Goal: Task Accomplishment & Management: Manage account settings

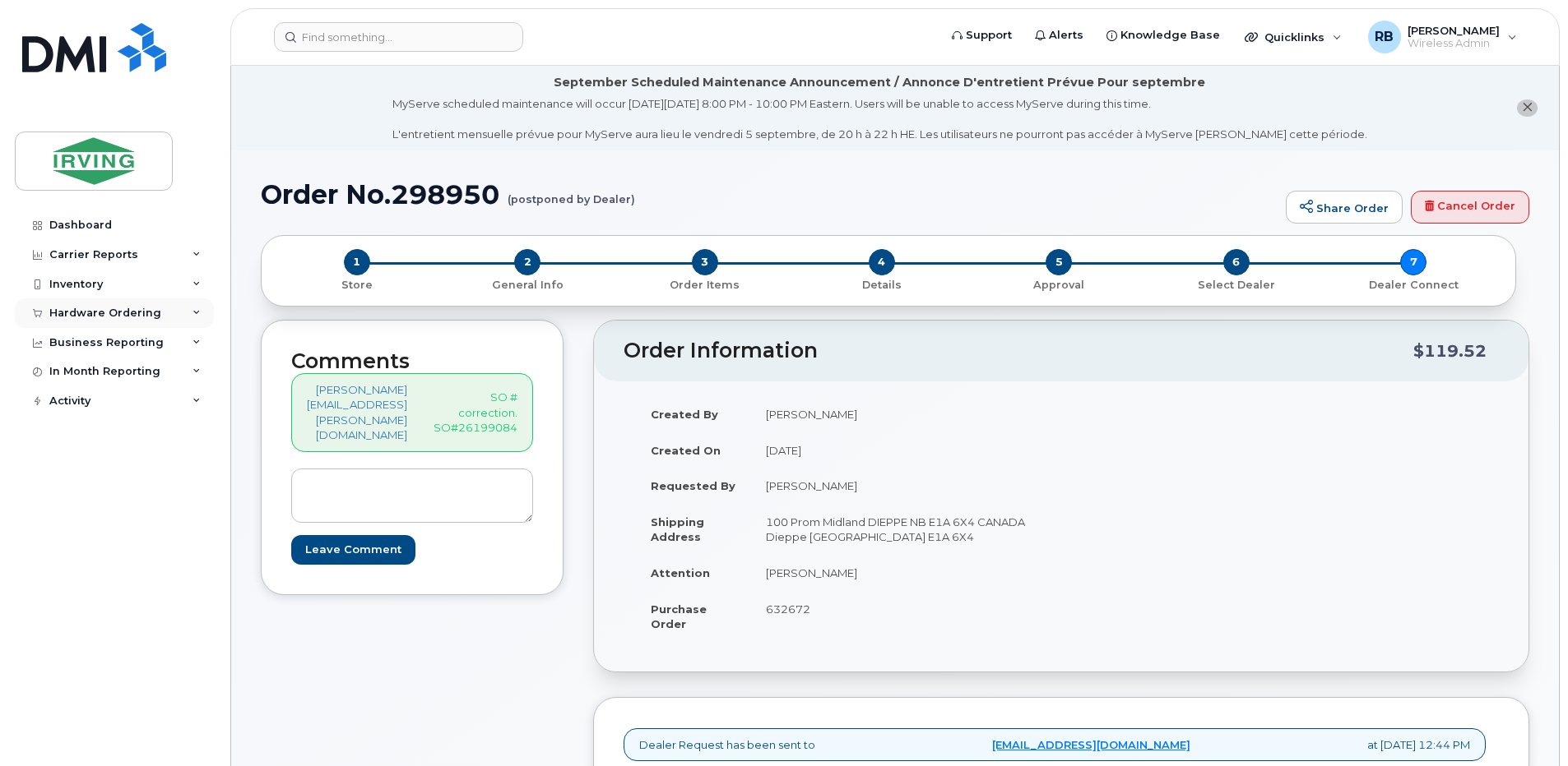
click at [129, 318] on div "Hardware Ordering" at bounding box center [105, 313] width 112 height 13
click at [81, 376] on div "Orders" at bounding box center [77, 374] width 40 height 15
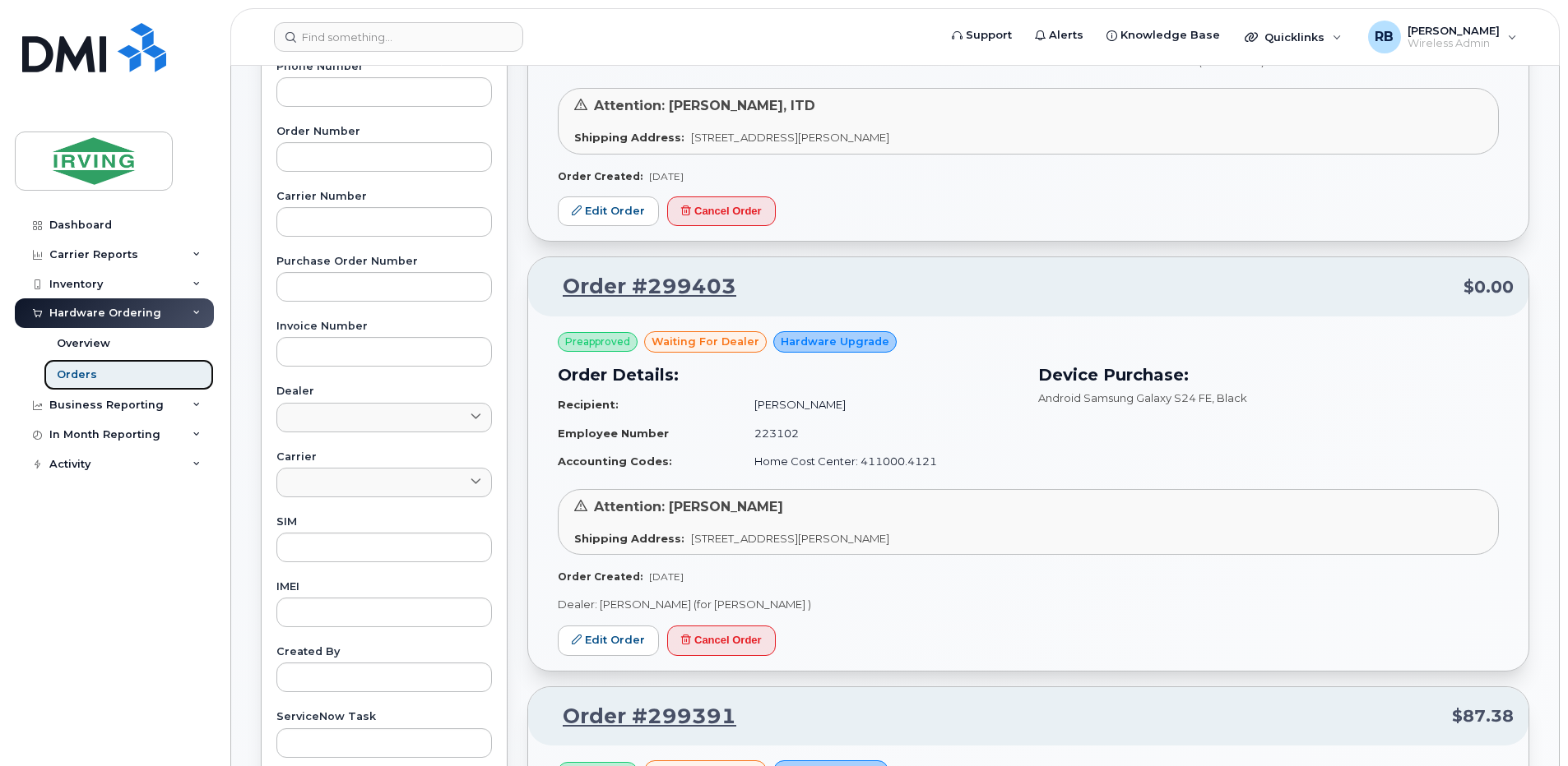
scroll to position [438, 0]
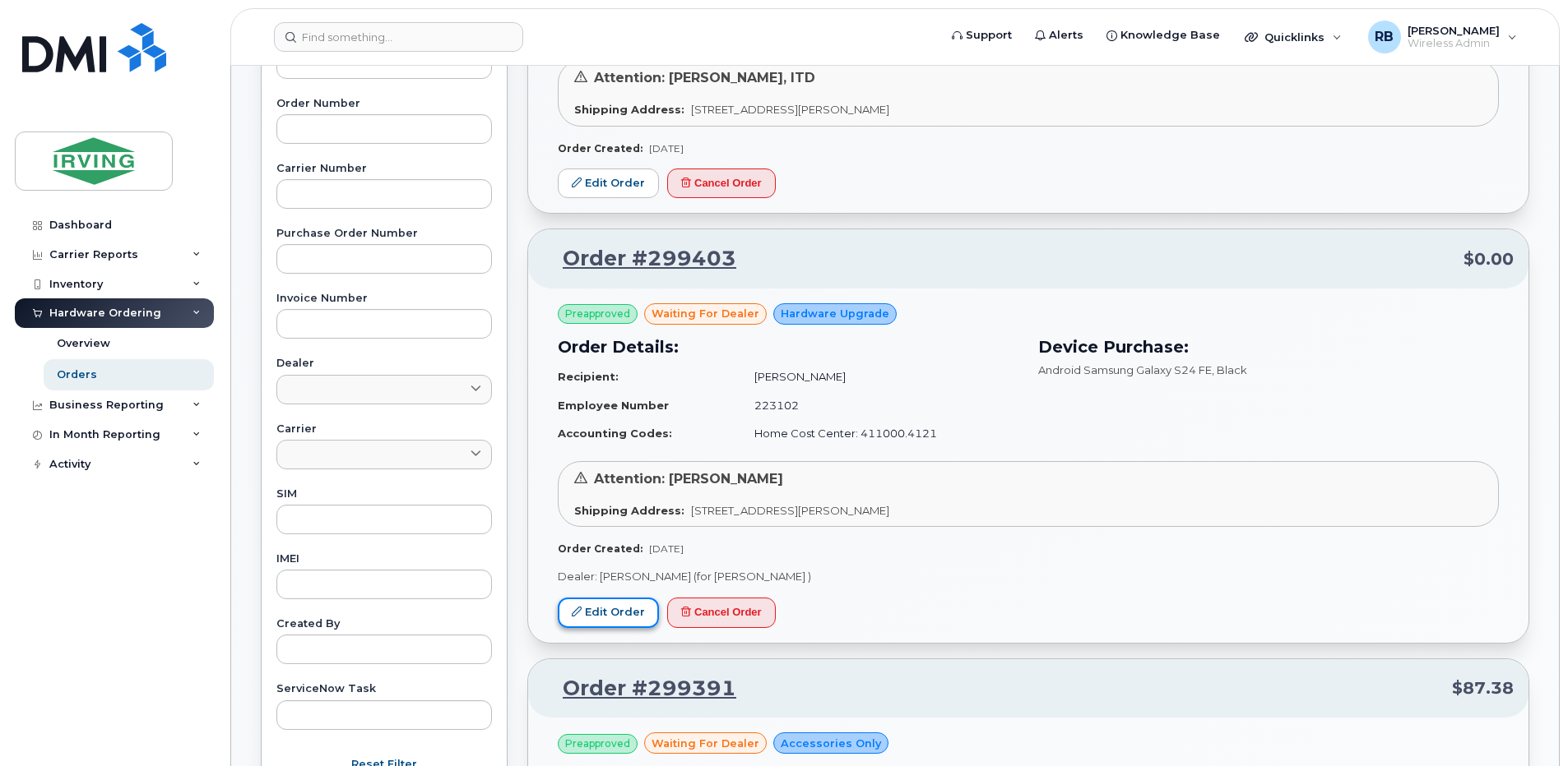
click at [611, 613] on link "Edit Order" at bounding box center [608, 613] width 101 height 31
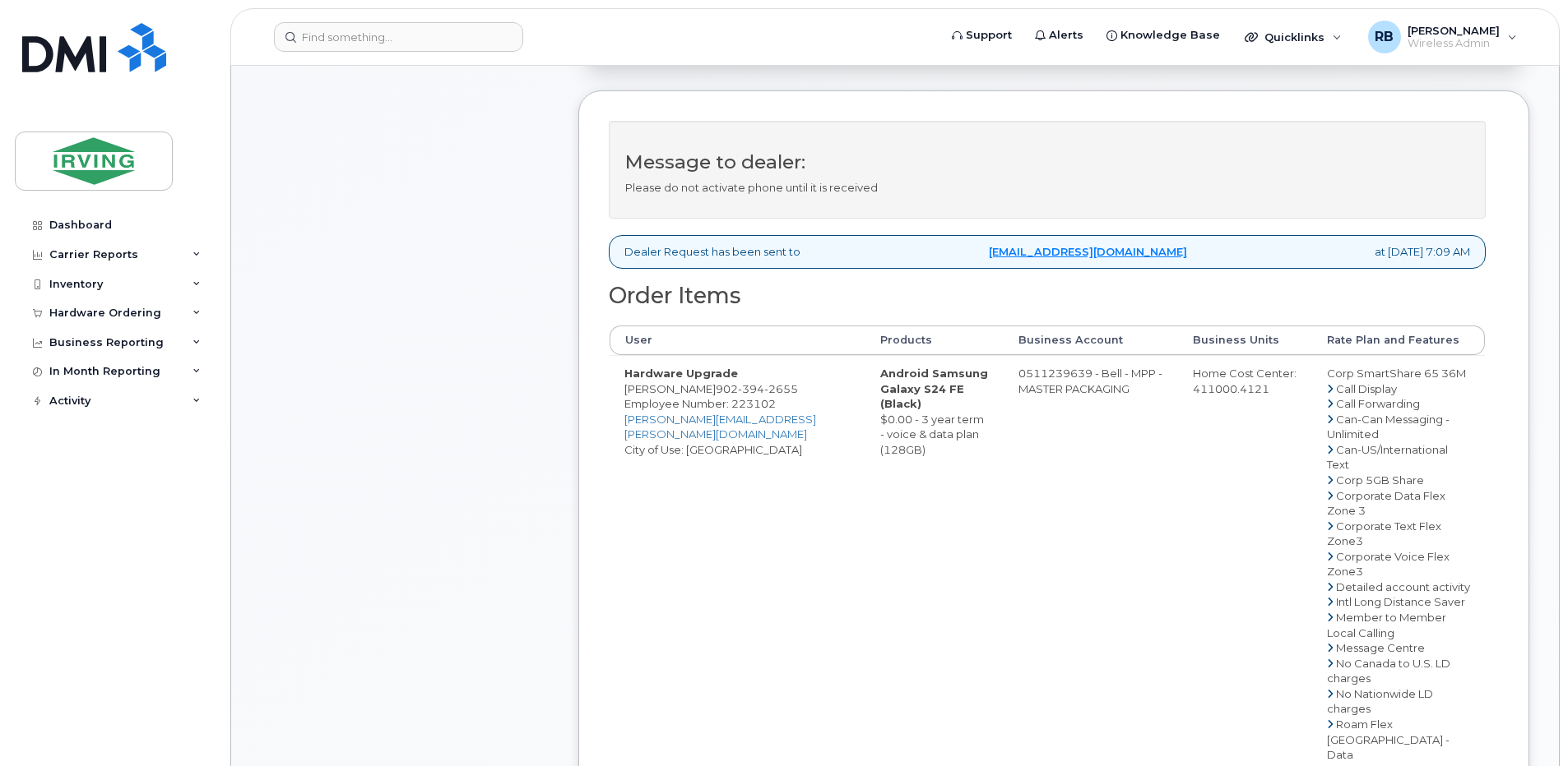
scroll to position [557, 0]
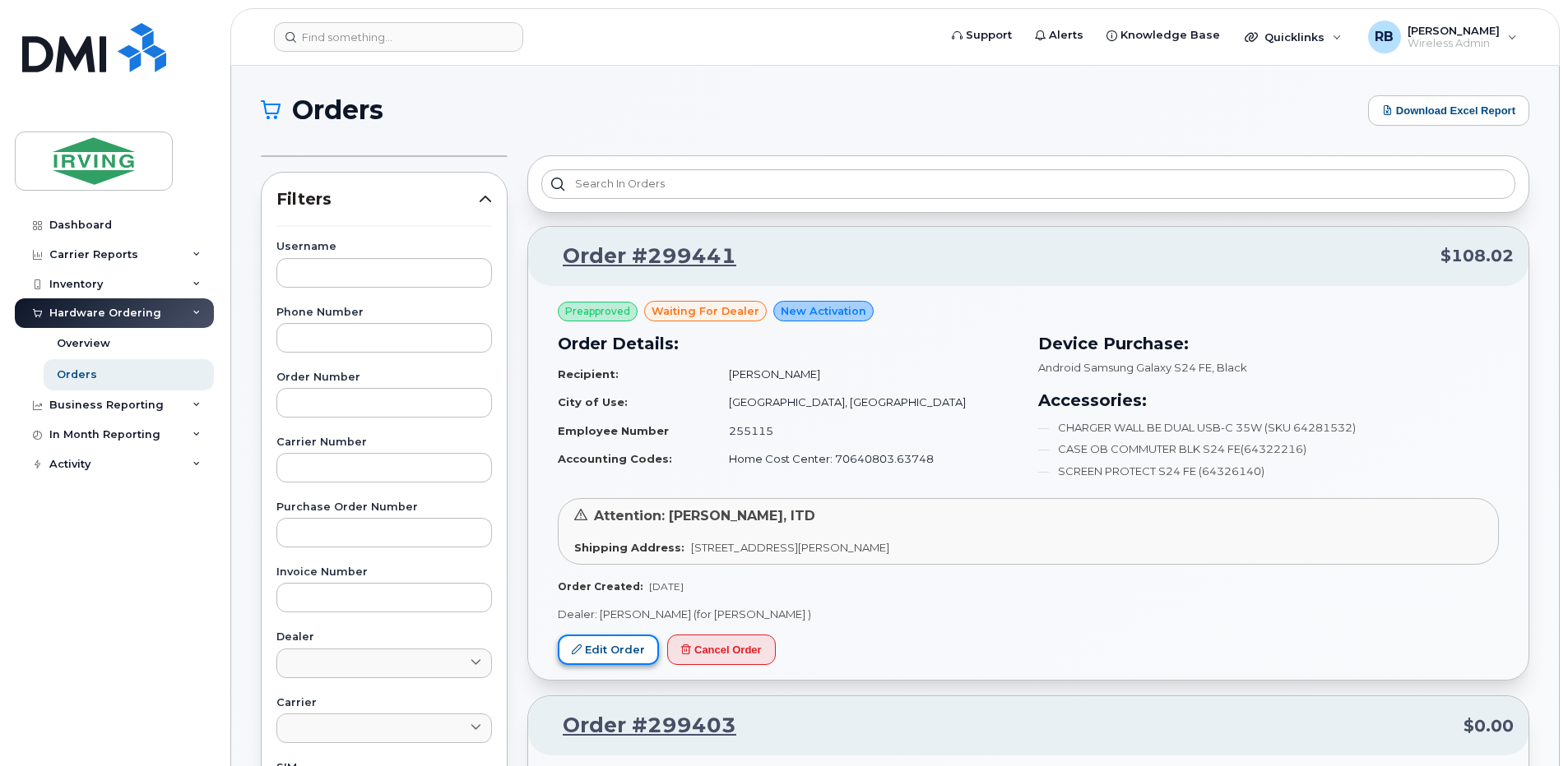
click at [641, 644] on link "Edit Order" at bounding box center [608, 649] width 101 height 31
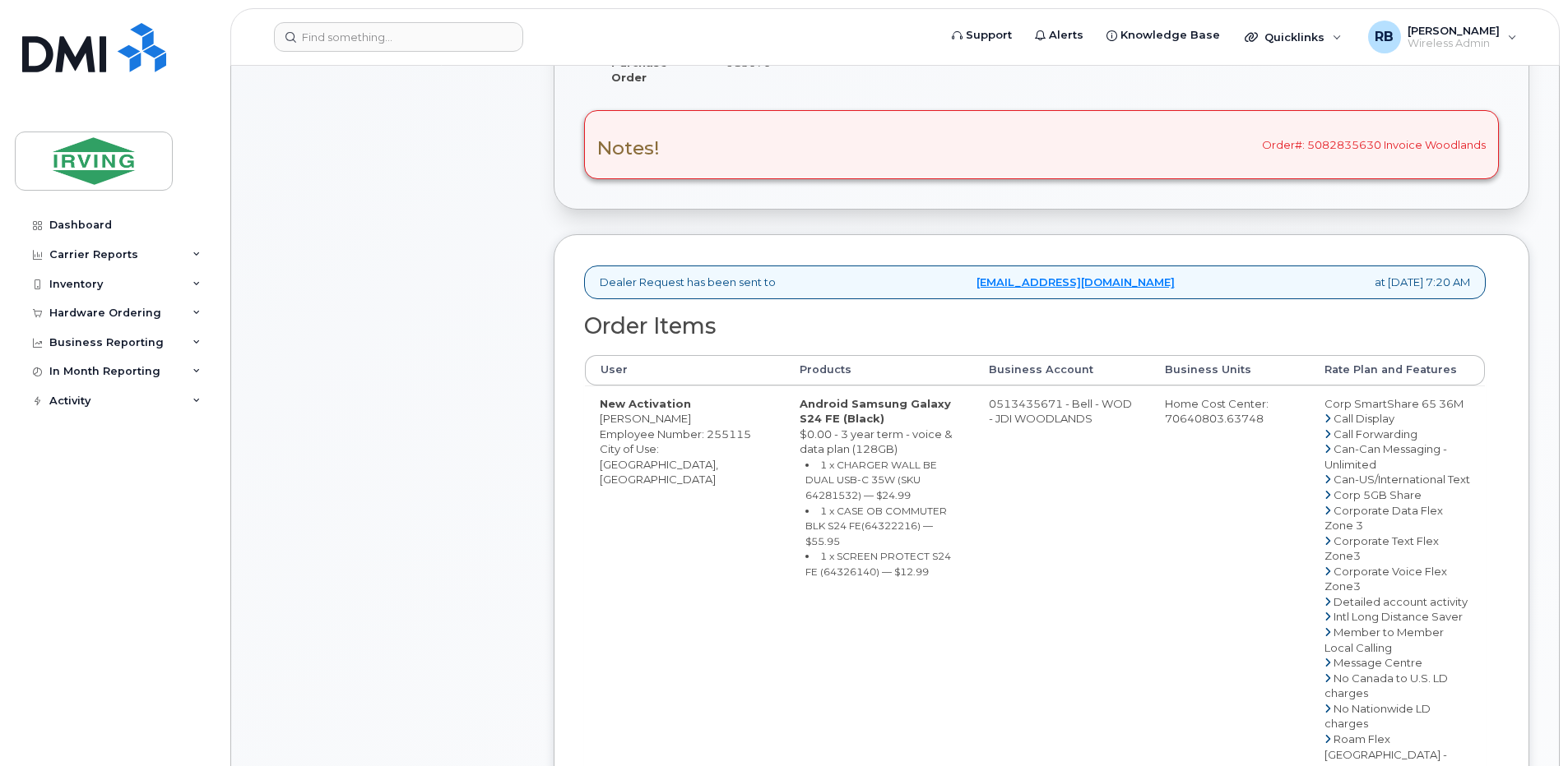
scroll to position [549, 0]
click at [1035, 409] on td "0513435671 - Bell - WOD - JDI WOODLANDS" at bounding box center [1061, 745] width 176 height 722
drag, startPoint x: 1054, startPoint y: 405, endPoint x: 987, endPoint y: 405, distance: 67.0
click at [987, 405] on td "0513435671 - Bell - WOD - JDI WOODLANDS" at bounding box center [1061, 745] width 176 height 722
copy td "513435671"
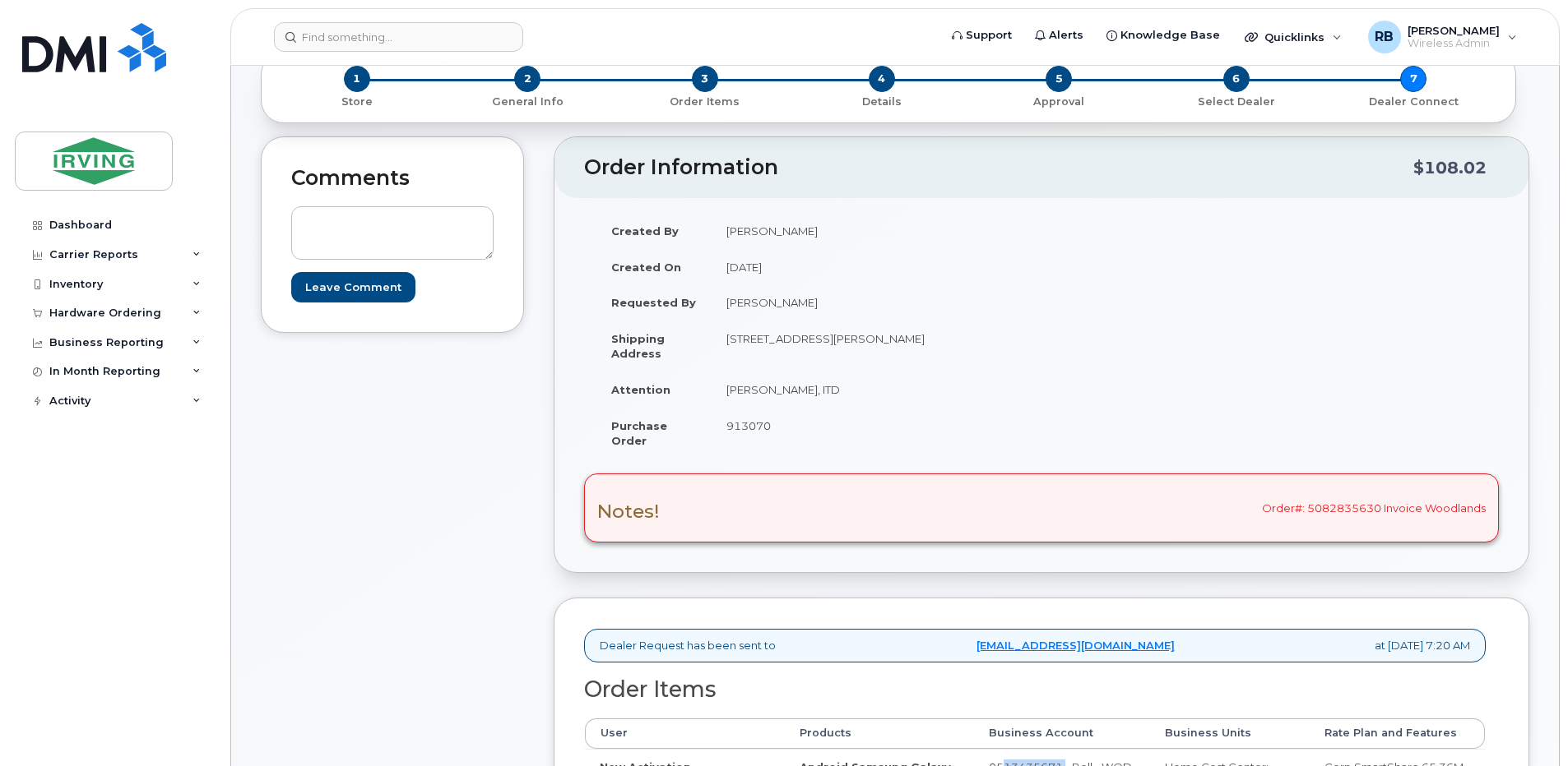
scroll to position [219, 0]
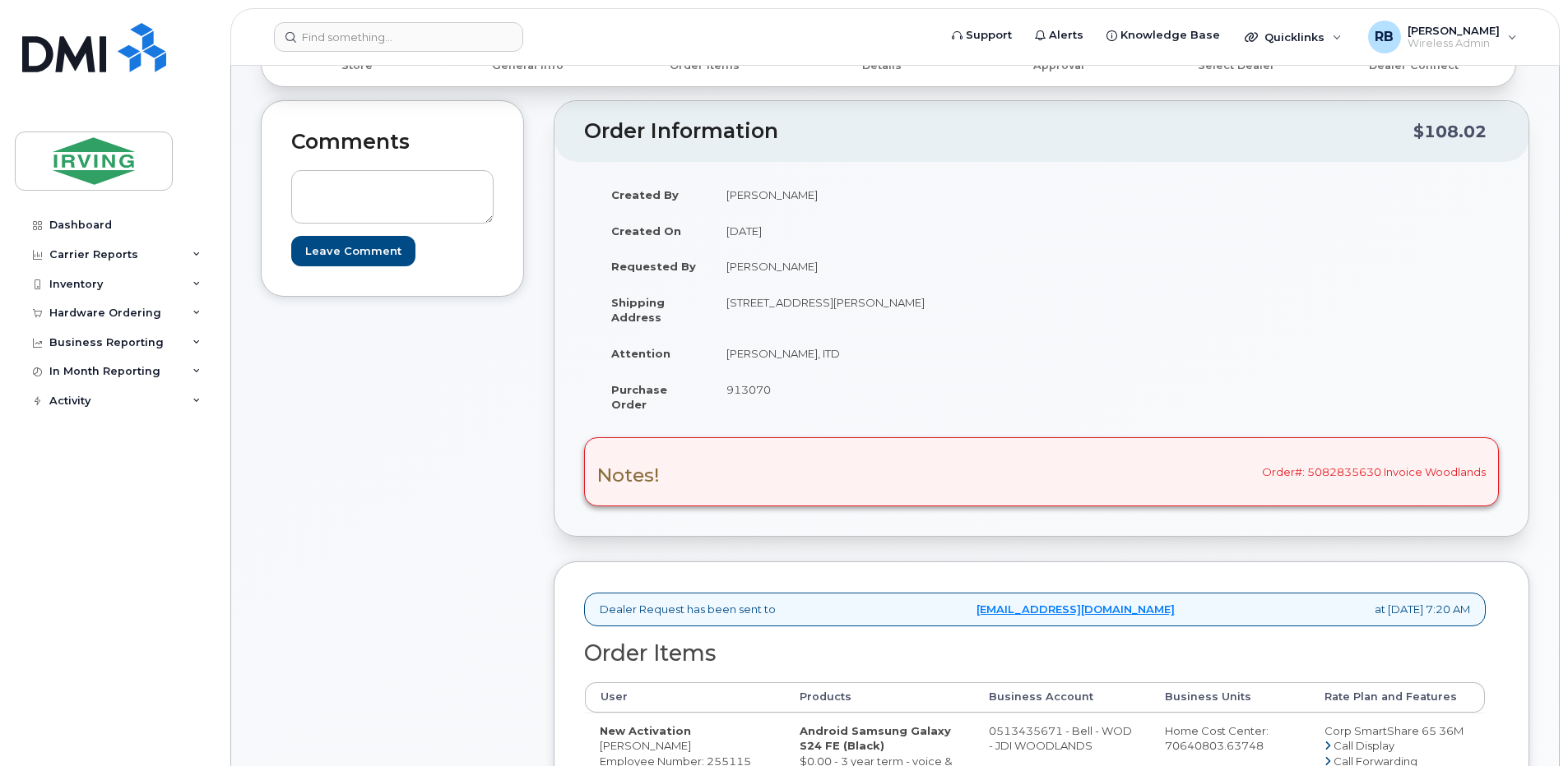
click at [740, 394] on span "913070" at bounding box center [748, 389] width 45 height 13
copy span "913070"
click at [100, 314] on div "Hardware Ordering" at bounding box center [105, 313] width 112 height 13
click at [76, 376] on div "Orders" at bounding box center [77, 374] width 40 height 15
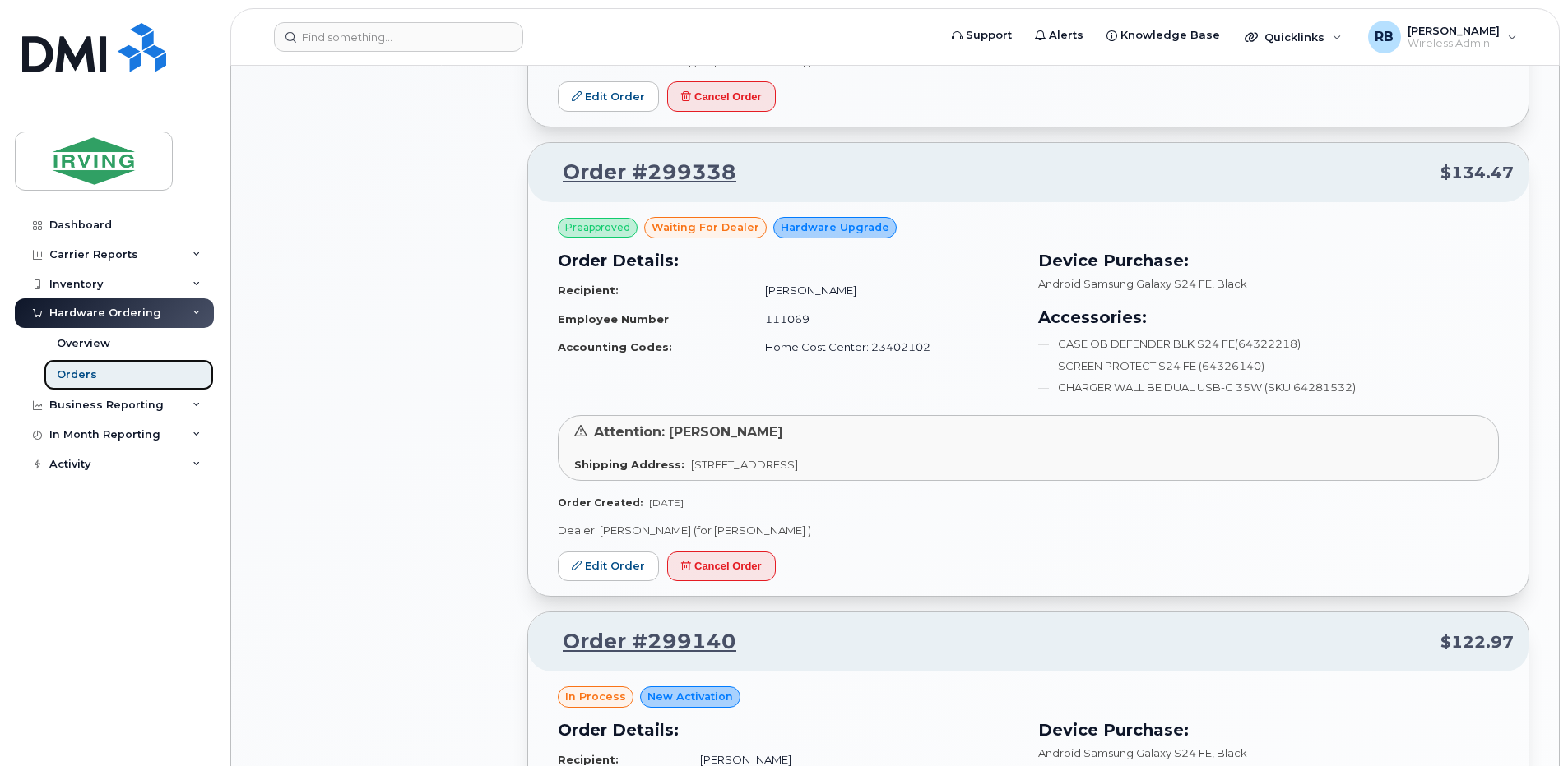
scroll to position [1363, 0]
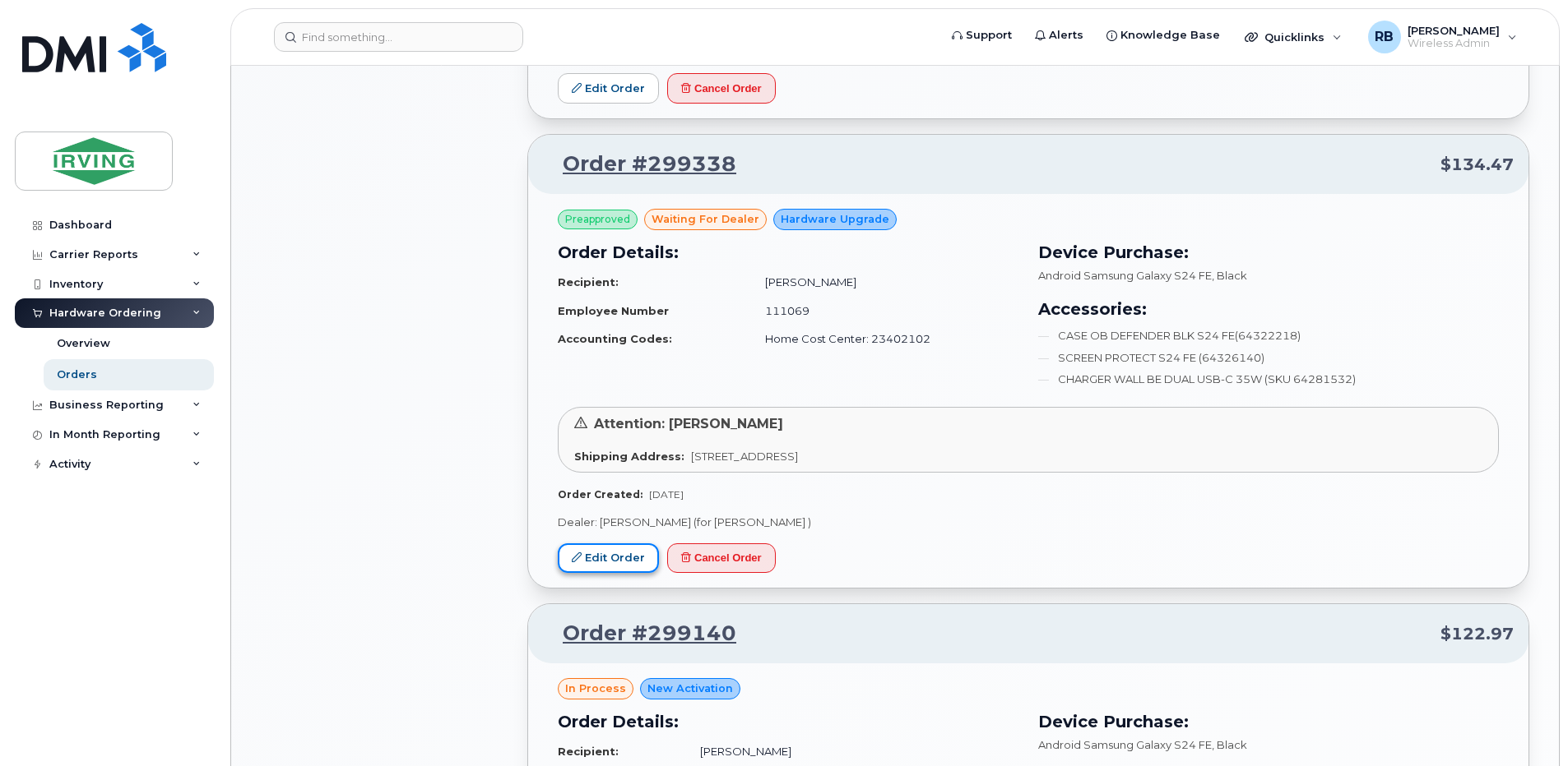
click at [612, 557] on link "Edit Order" at bounding box center [608, 558] width 101 height 31
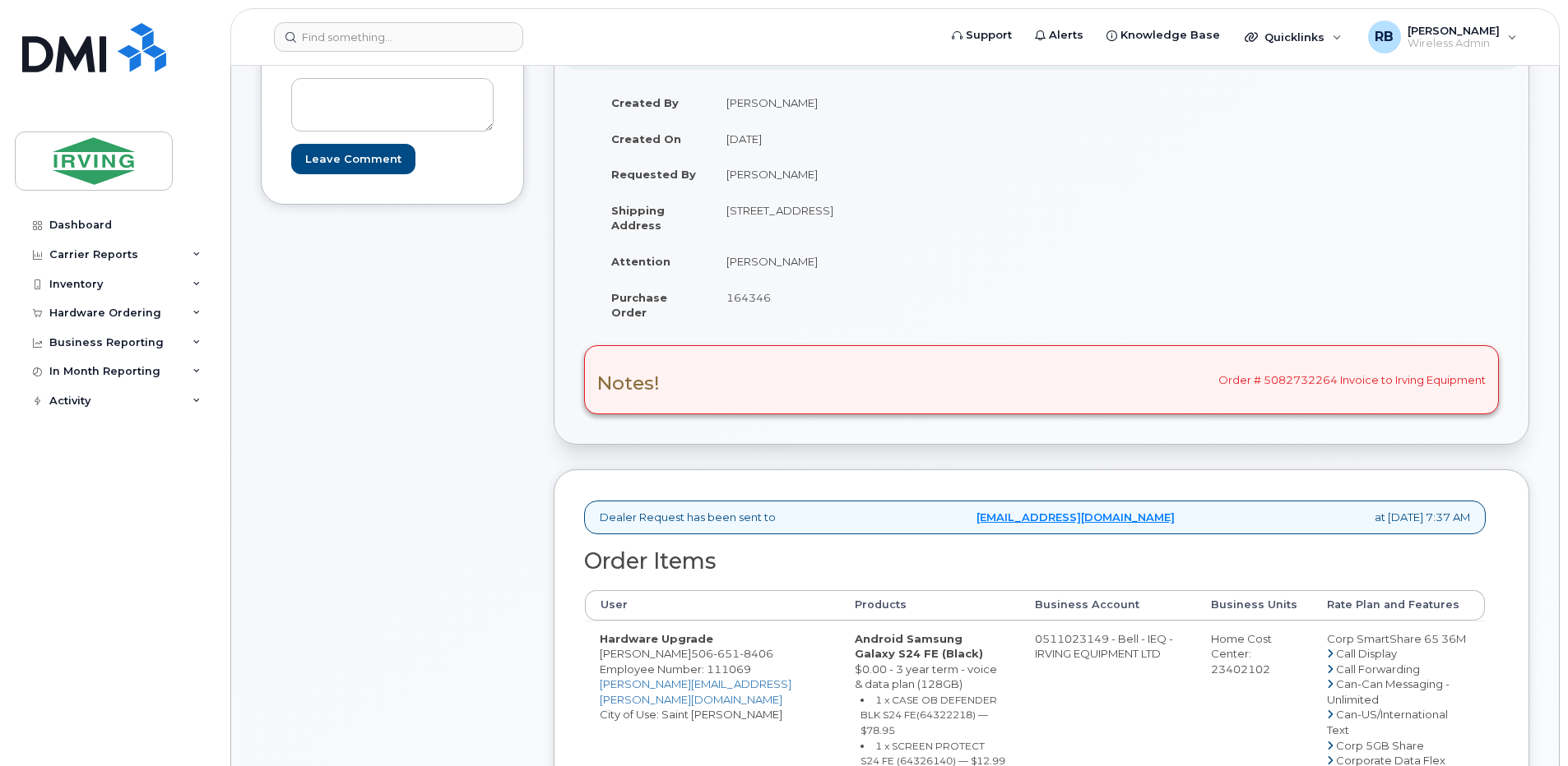
scroll to position [329, 0]
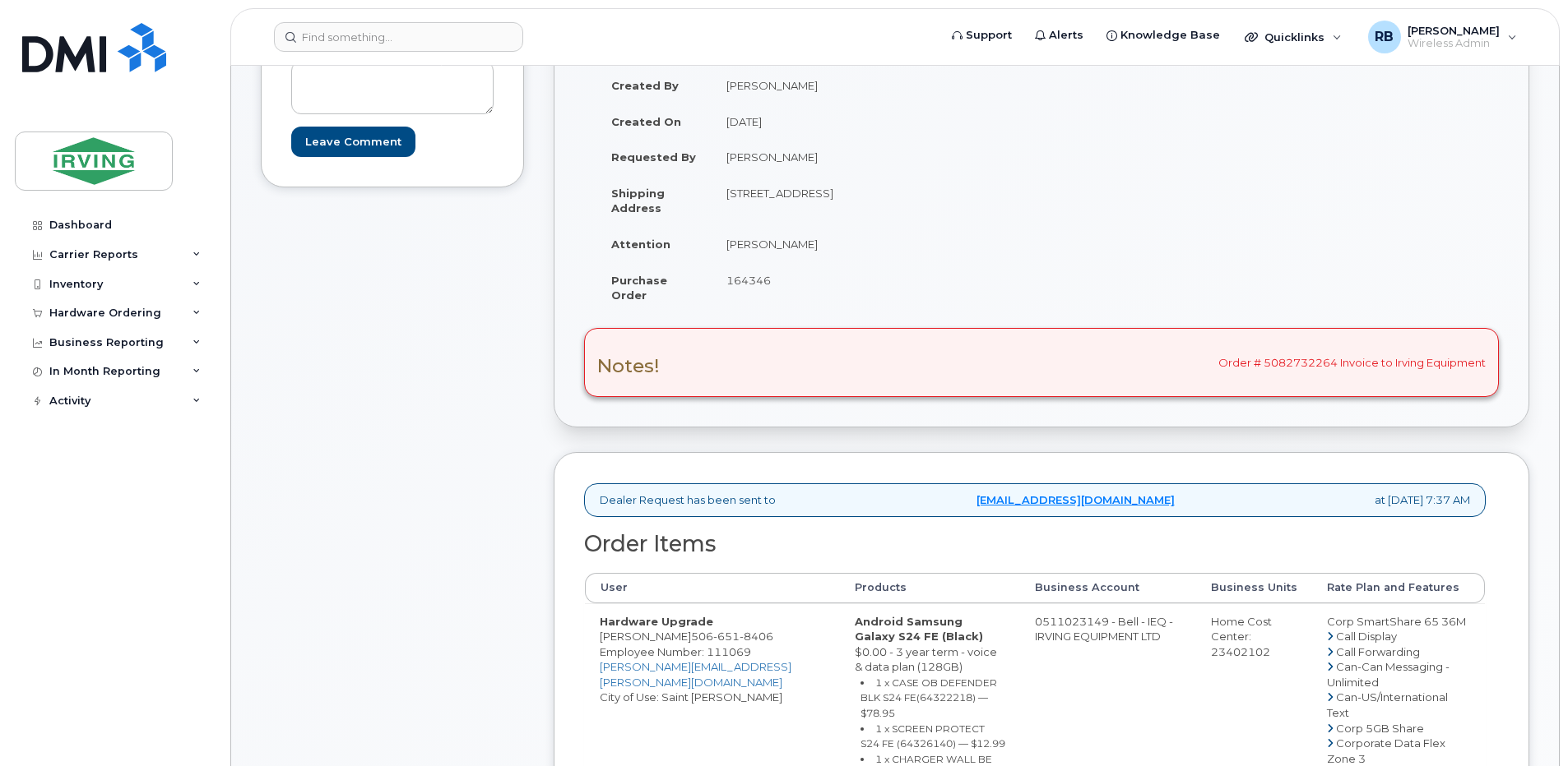
click at [475, 355] on div "Comments Leave Comment" at bounding box center [392, 771] width 263 height 1560
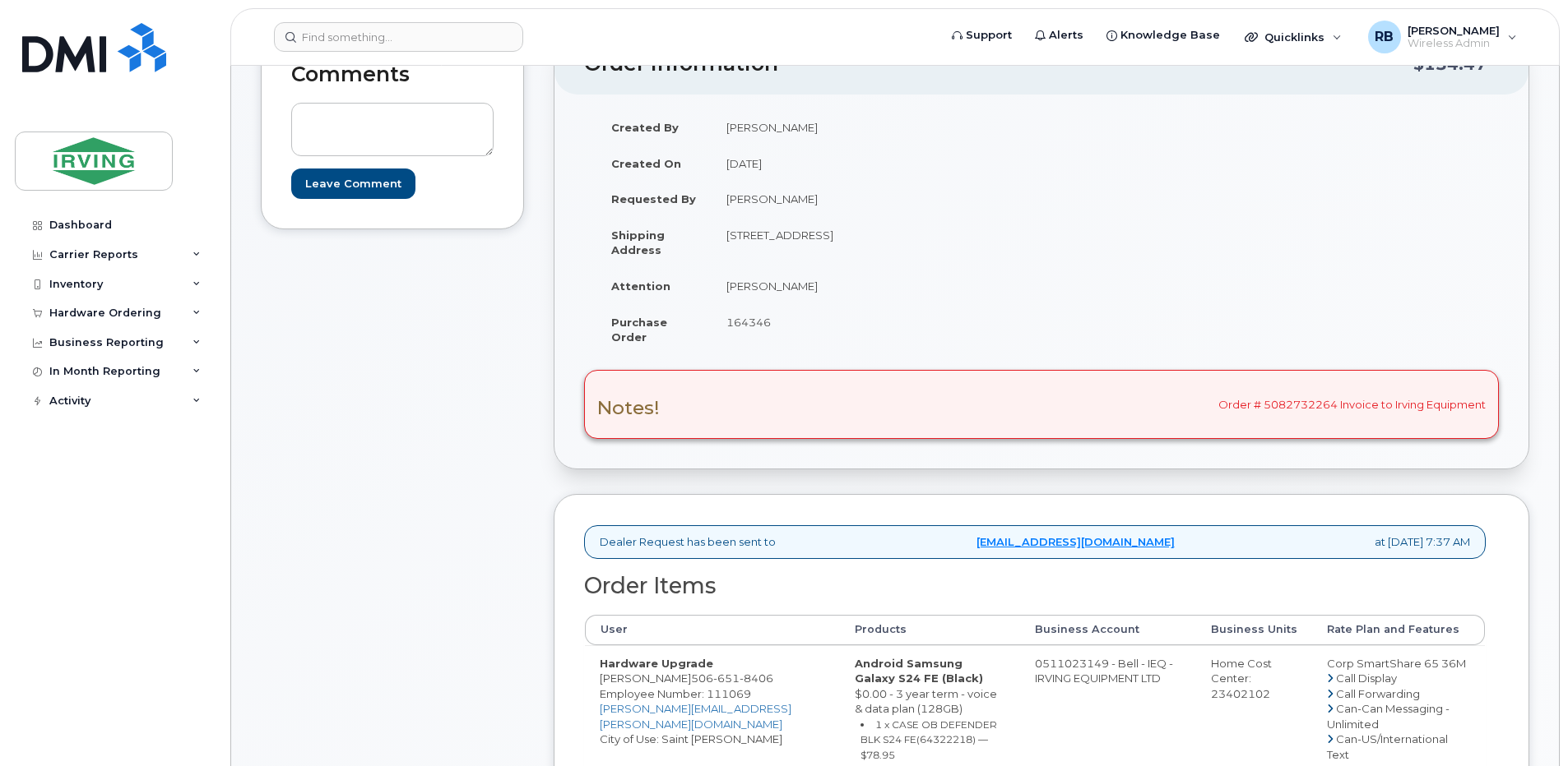
scroll to position [219, 0]
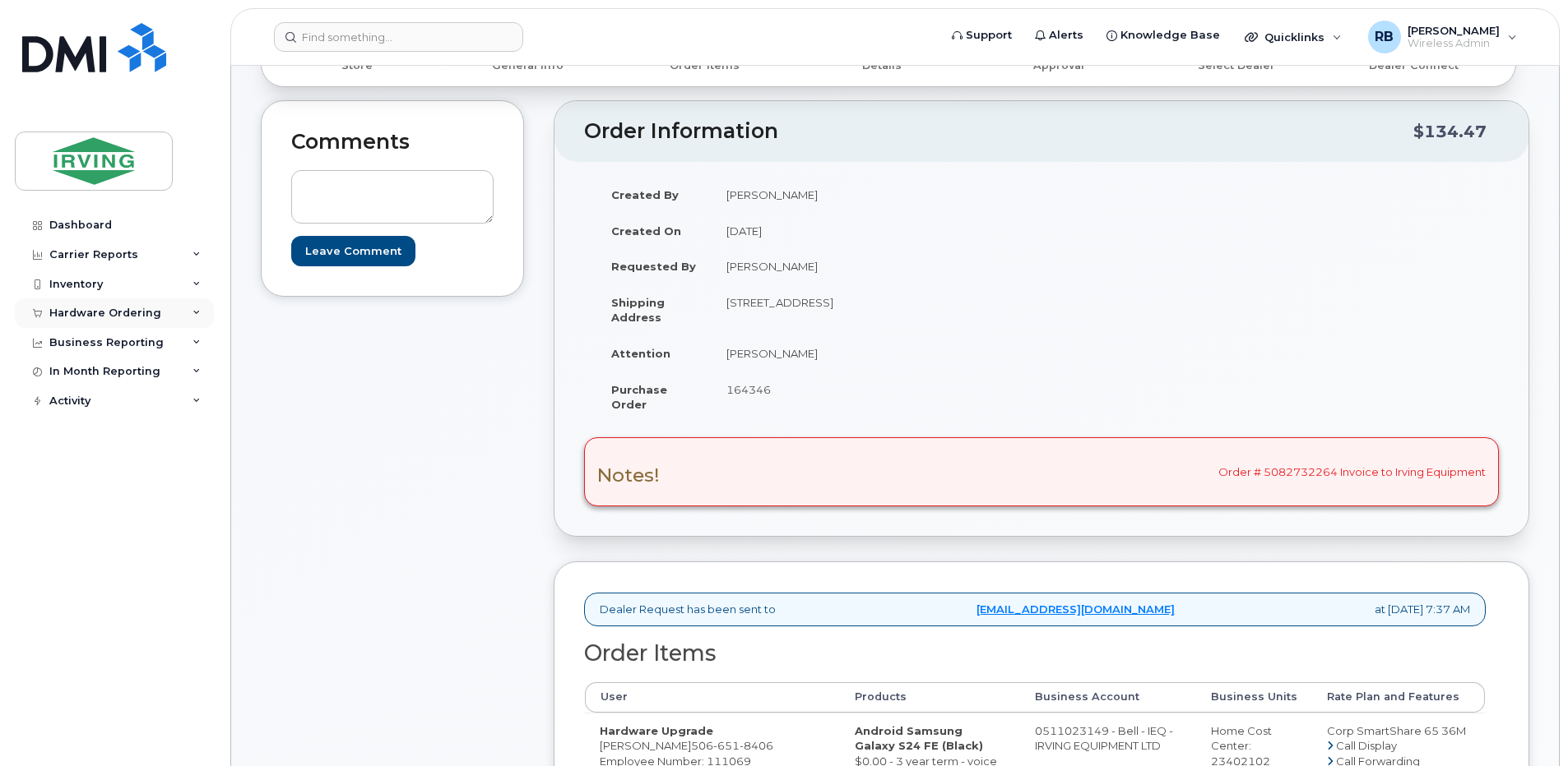
click at [61, 311] on div "Hardware Ordering" at bounding box center [105, 313] width 112 height 13
click at [68, 371] on div "Orders" at bounding box center [77, 374] width 40 height 15
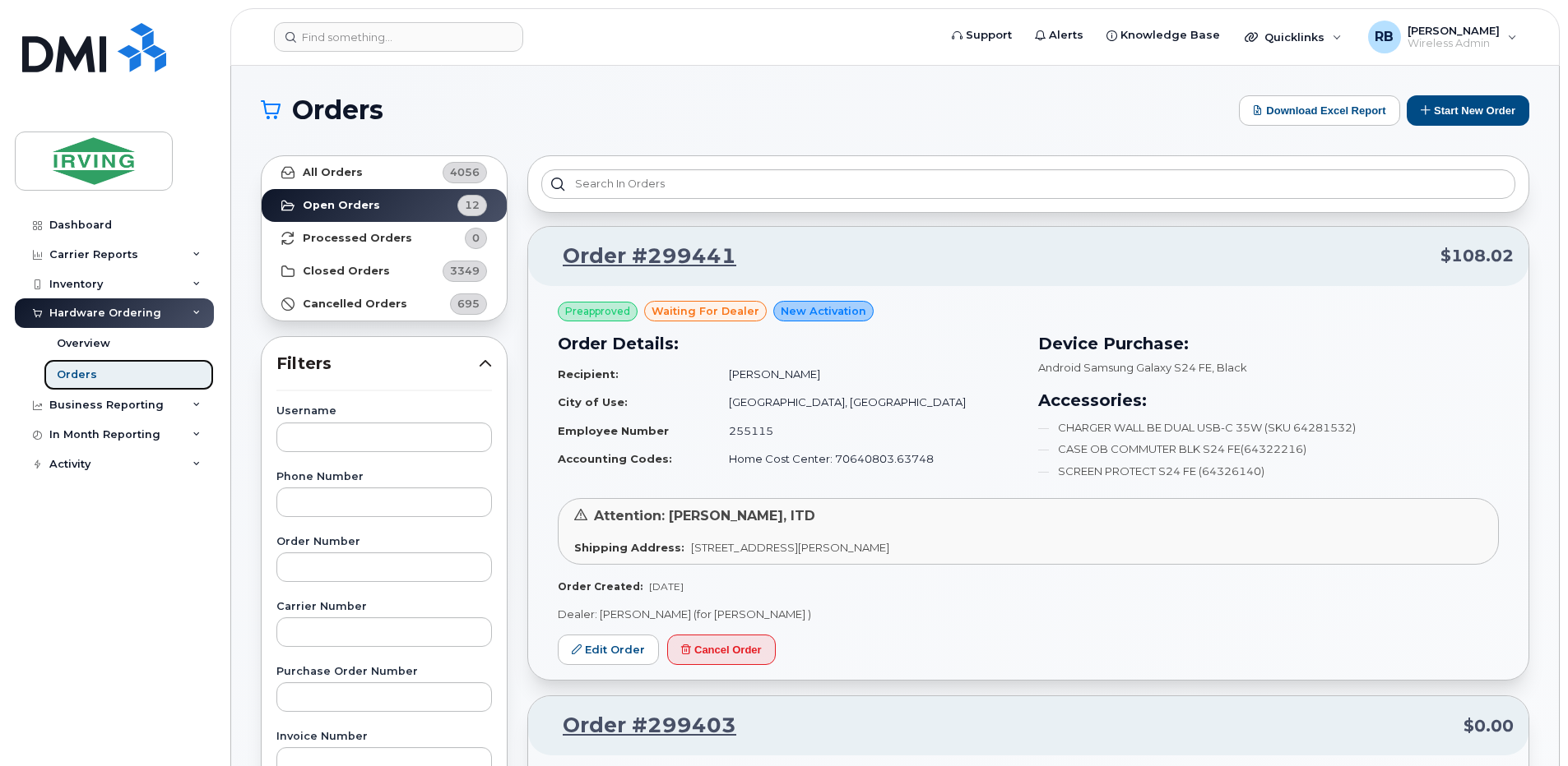
scroll to position [110, 0]
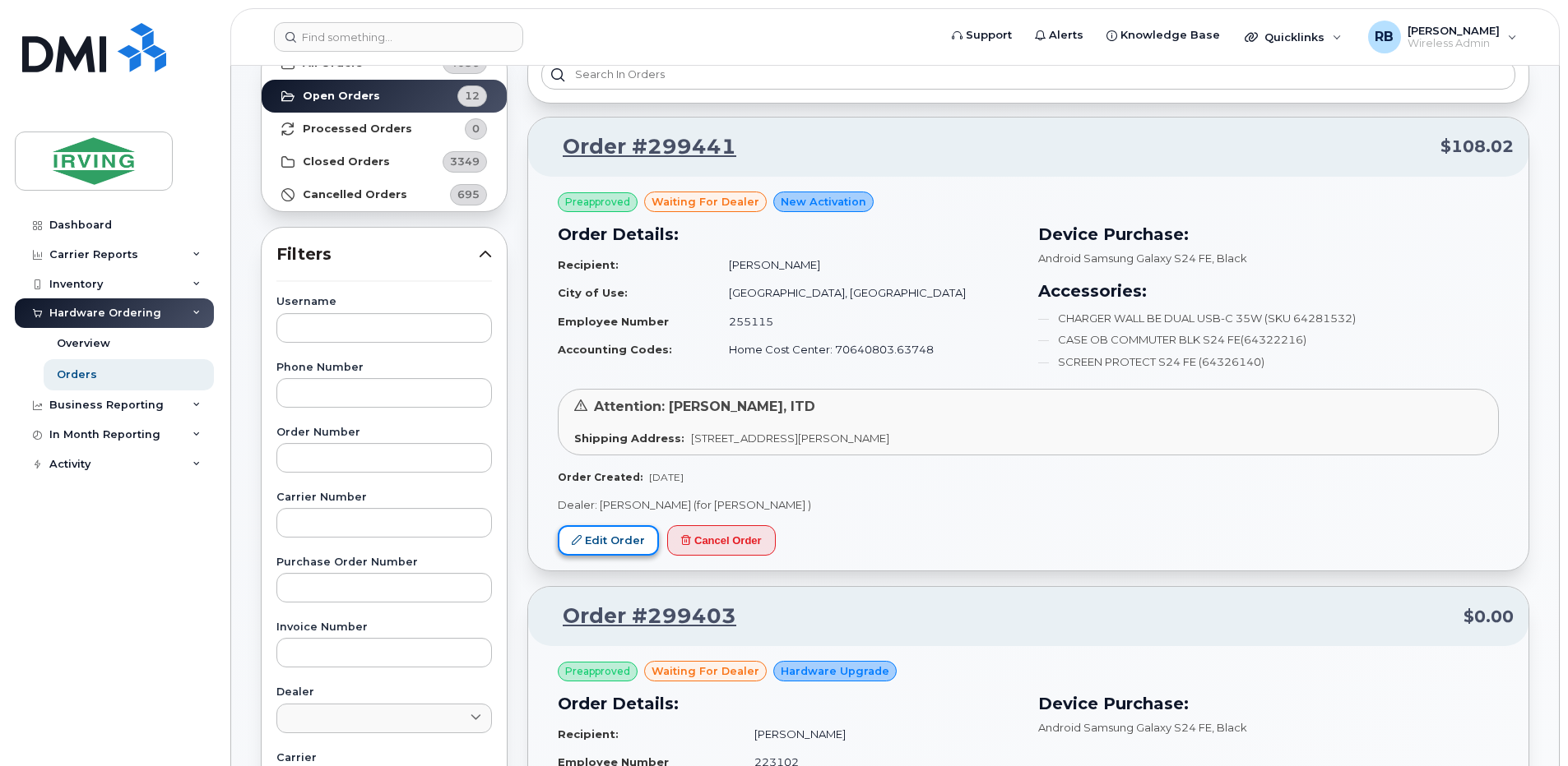
click at [608, 548] on link "Edit Order" at bounding box center [608, 540] width 101 height 31
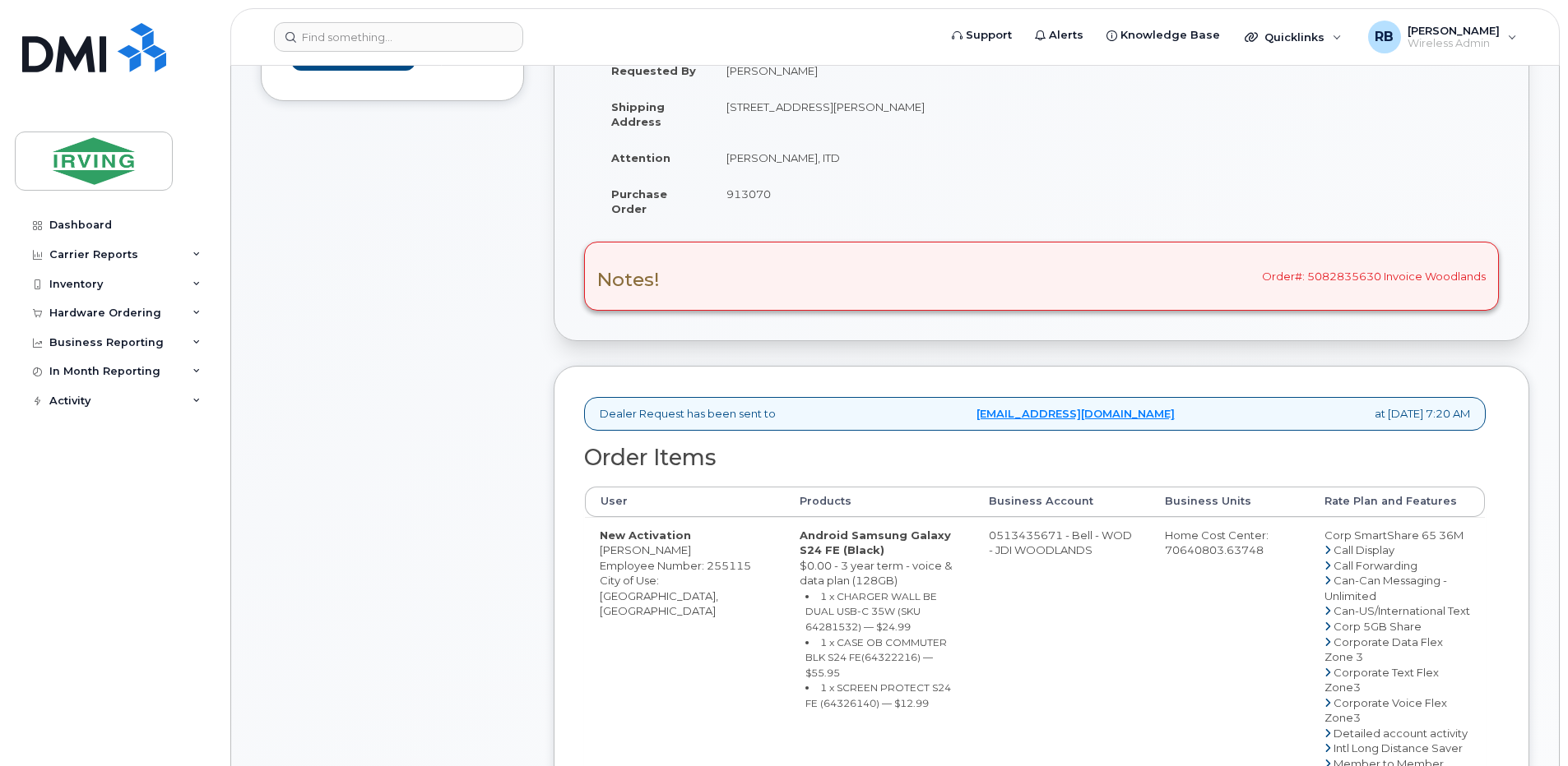
scroll to position [438, 0]
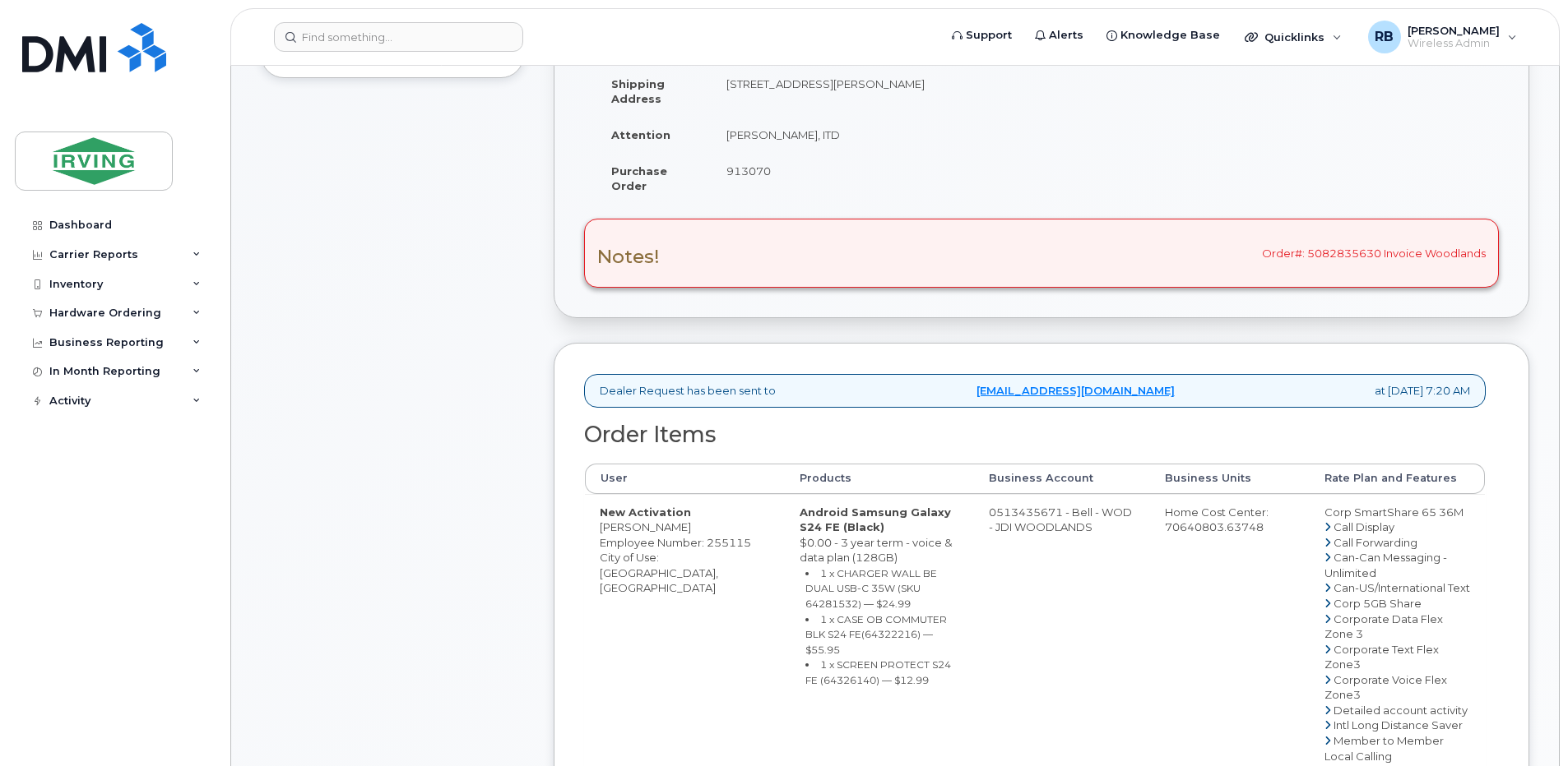
click at [485, 287] on div "Comments Leave Comment" at bounding box center [392, 646] width 263 height 1529
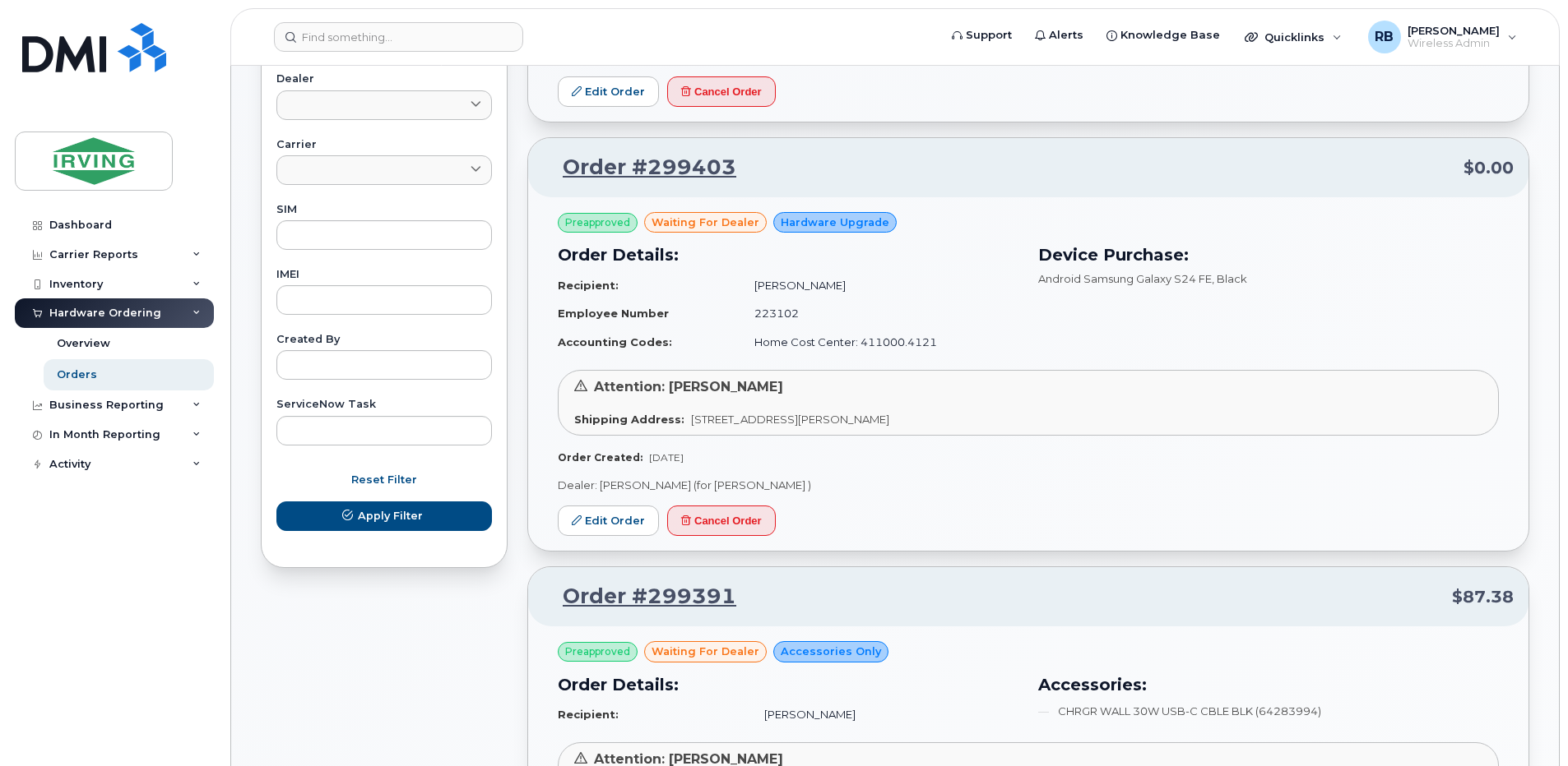
scroll to position [549, 0]
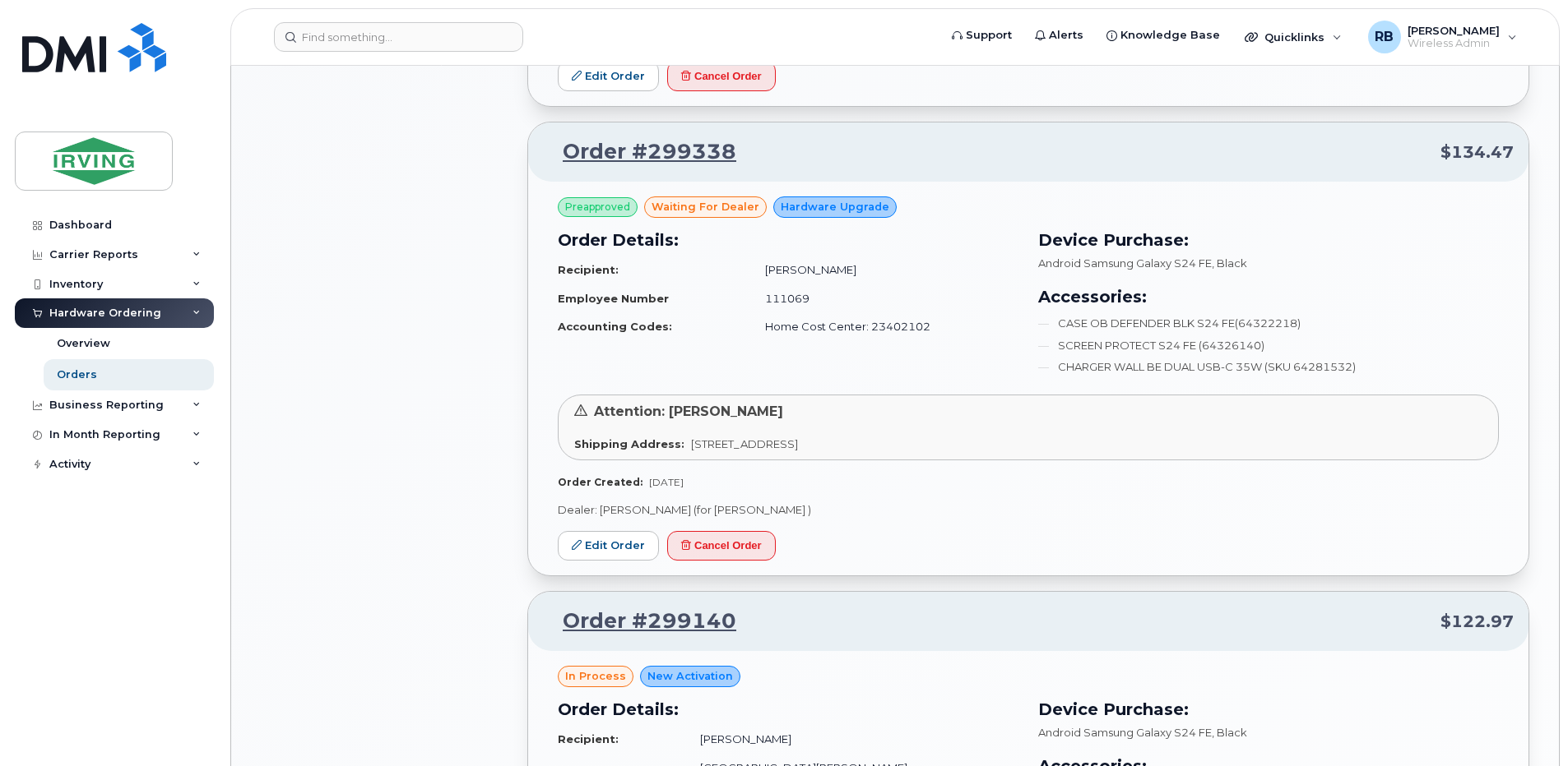
scroll to position [1424, 0]
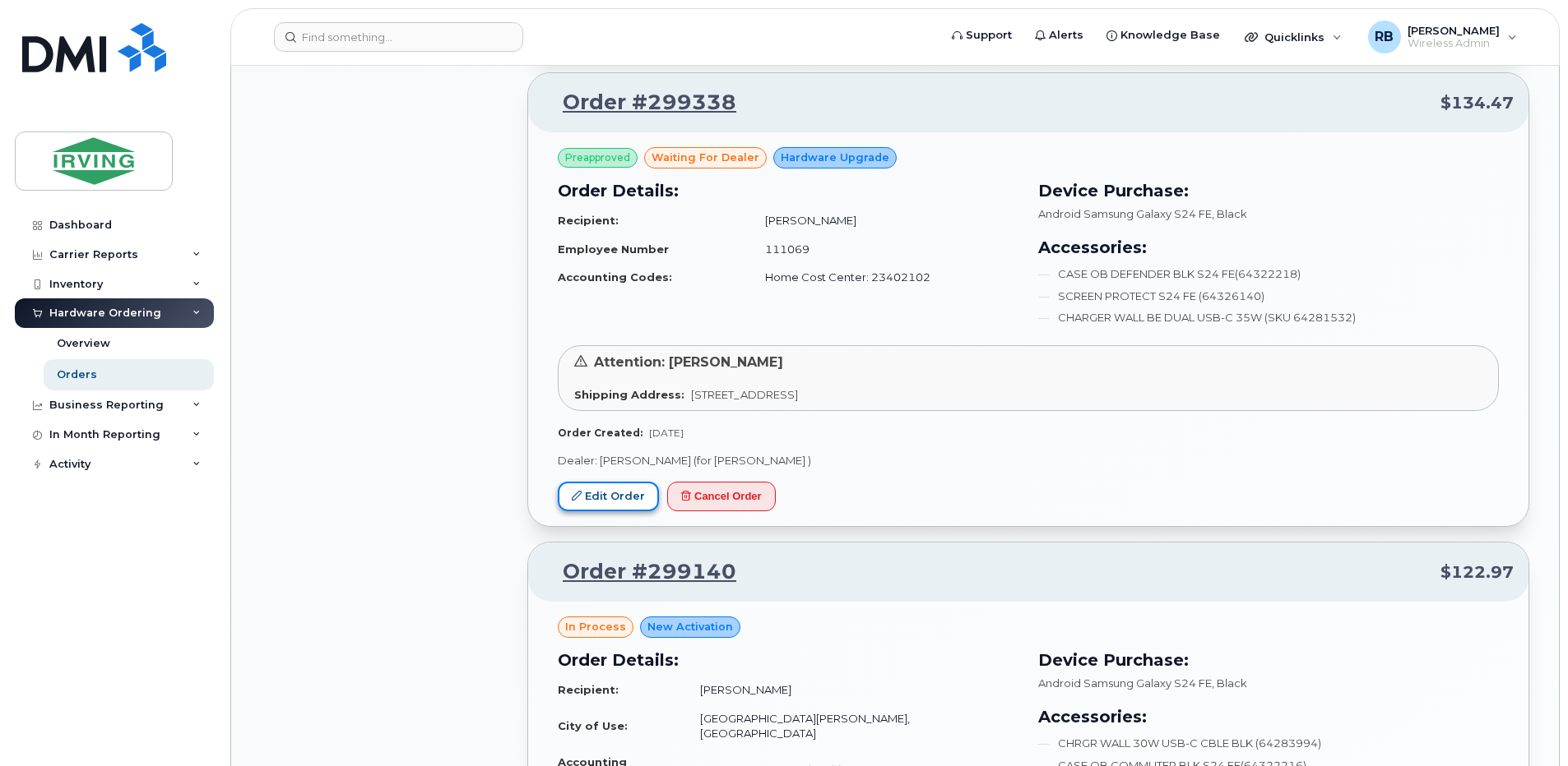
click at [630, 496] on link "Edit Order" at bounding box center [608, 497] width 101 height 31
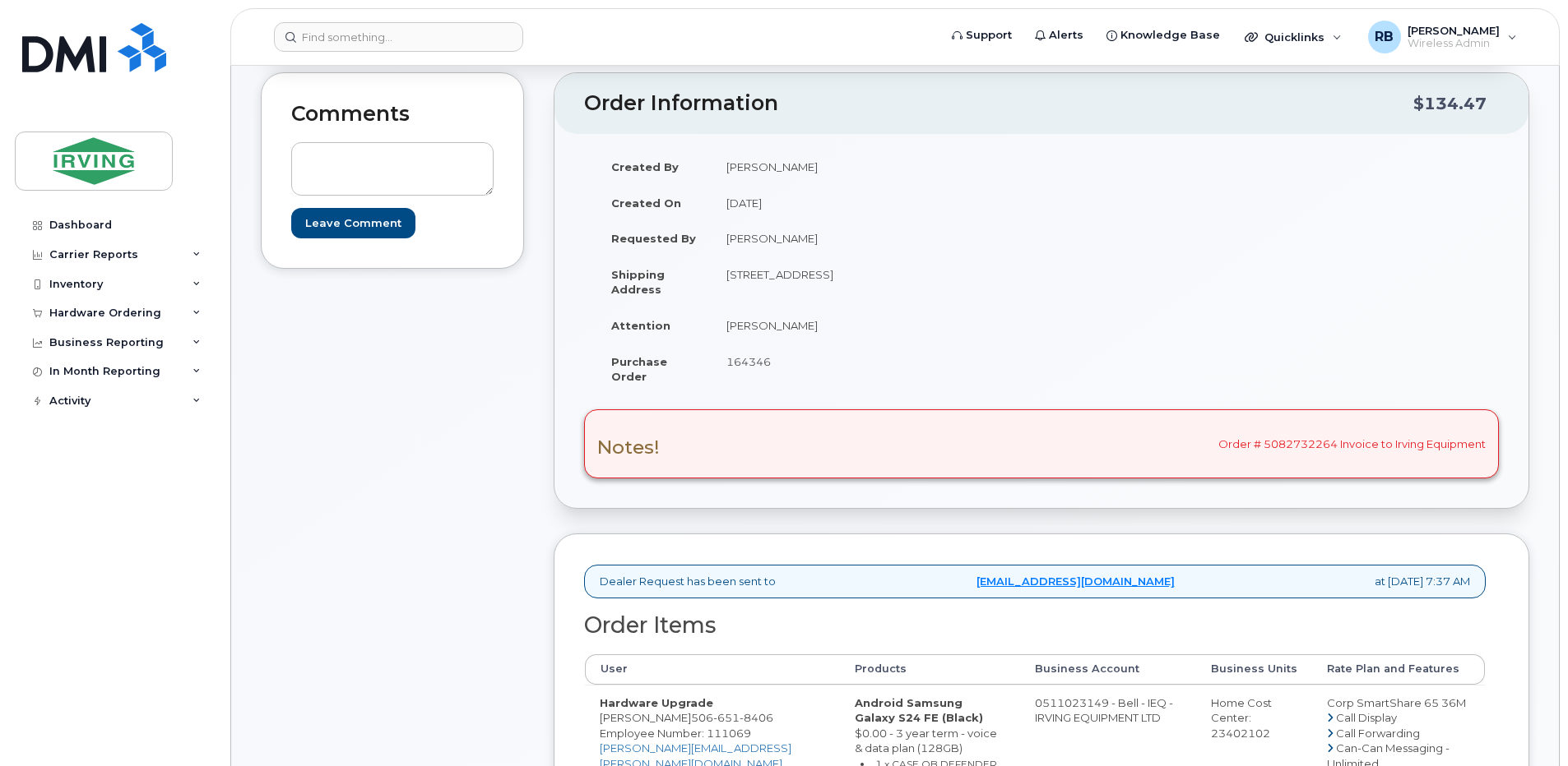
scroll to position [549, 0]
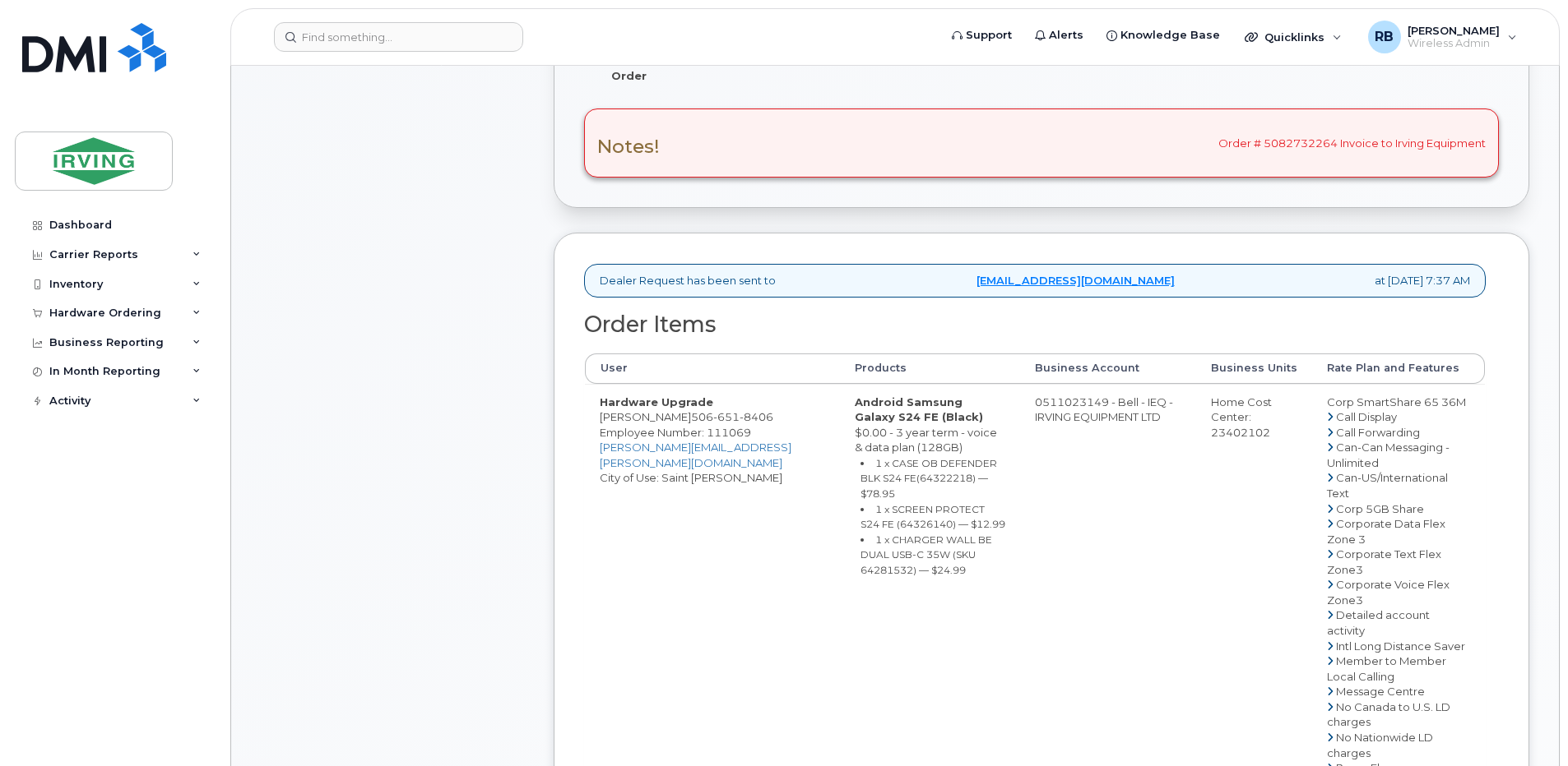
click at [713, 423] on span "651" at bounding box center [726, 416] width 26 height 13
copy span "[PHONE_NUMBER]"
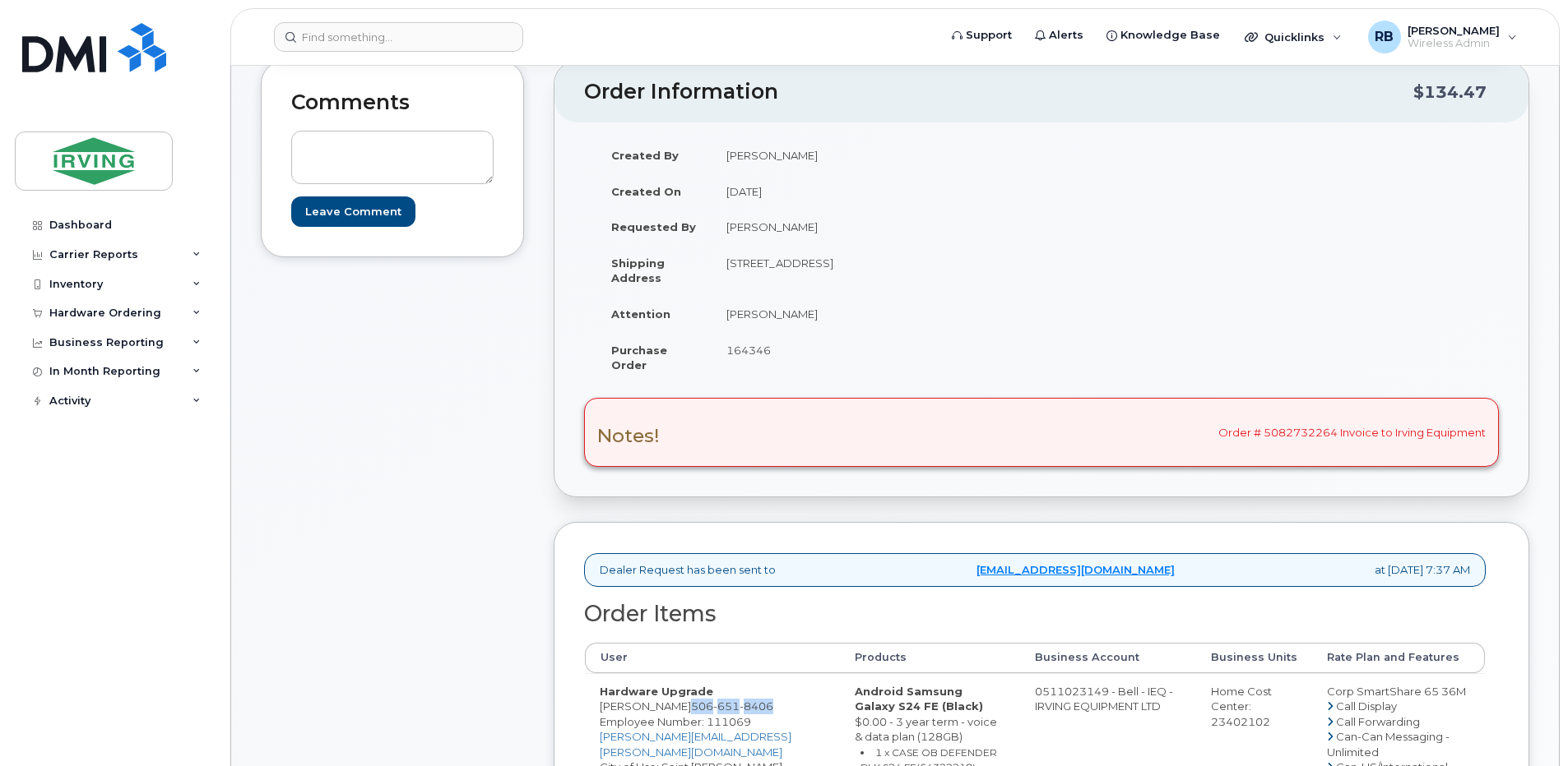
scroll to position [329, 0]
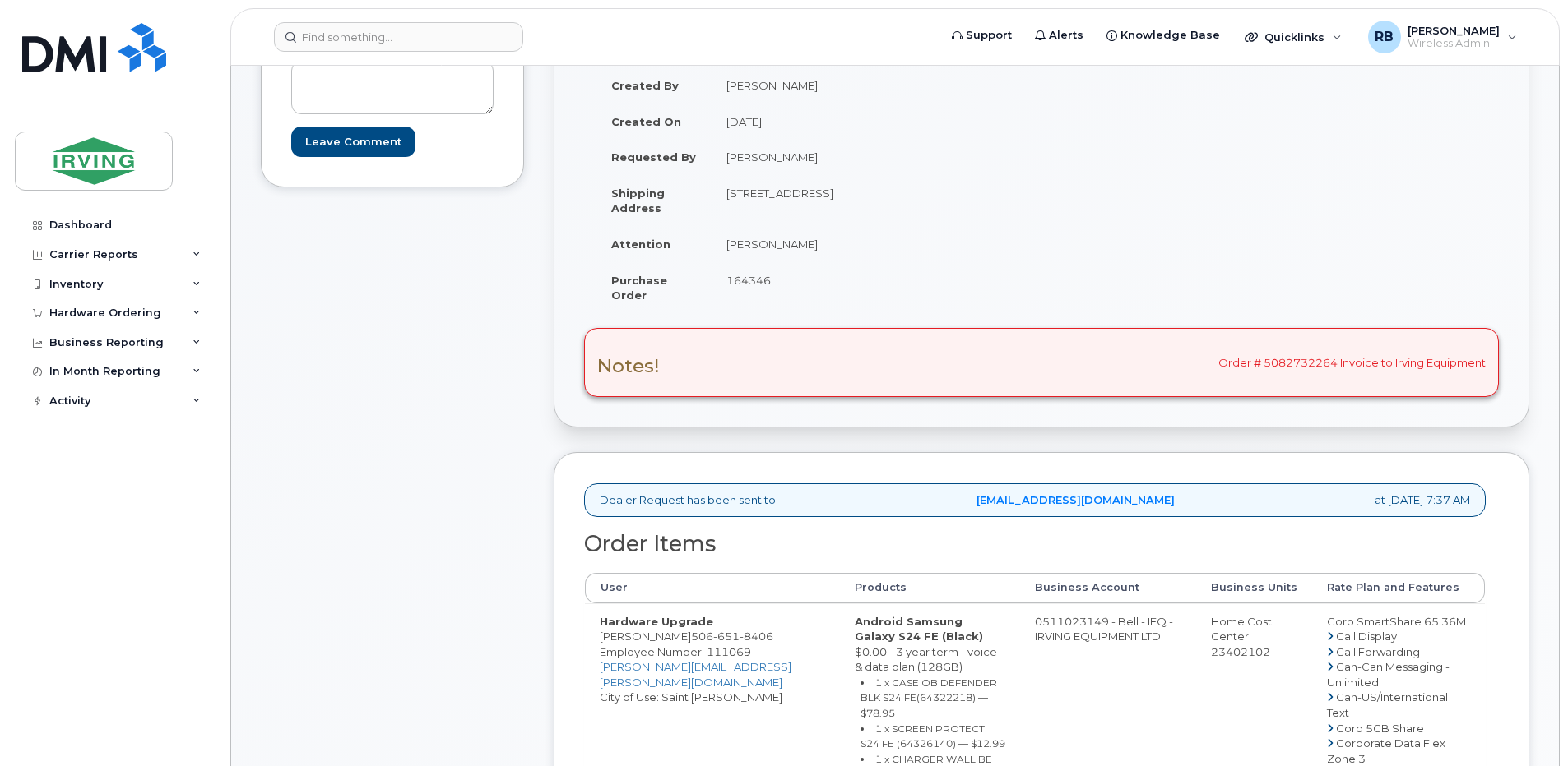
click at [745, 281] on span "164346" at bounding box center [748, 280] width 45 height 13
copy span "164346"
click at [390, 394] on div "Comments Leave Comment" at bounding box center [392, 771] width 263 height 1560
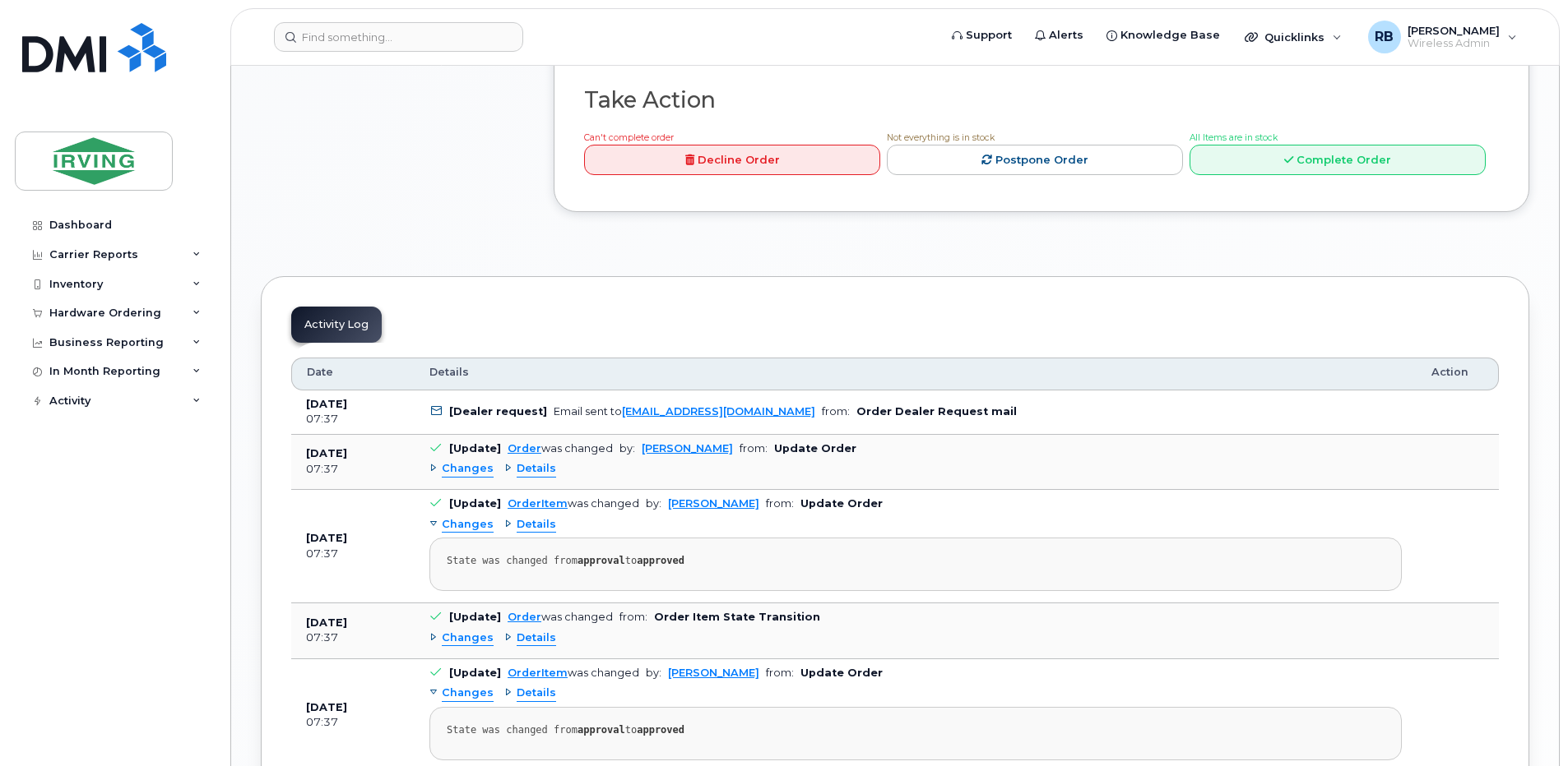
scroll to position [1644, 0]
click at [1346, 174] on link "Complete Order" at bounding box center [1337, 159] width 296 height 31
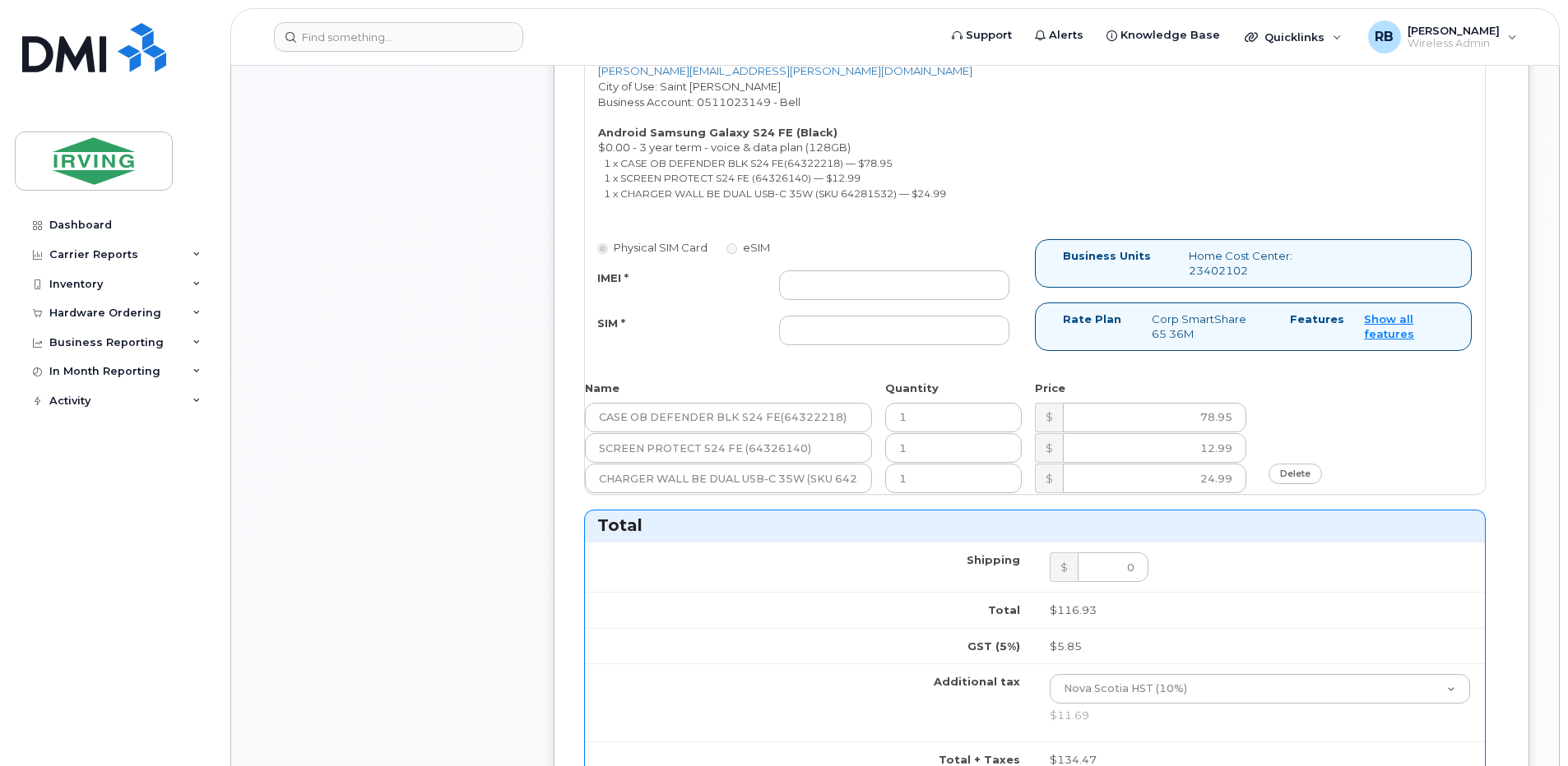
scroll to position [877, 0]
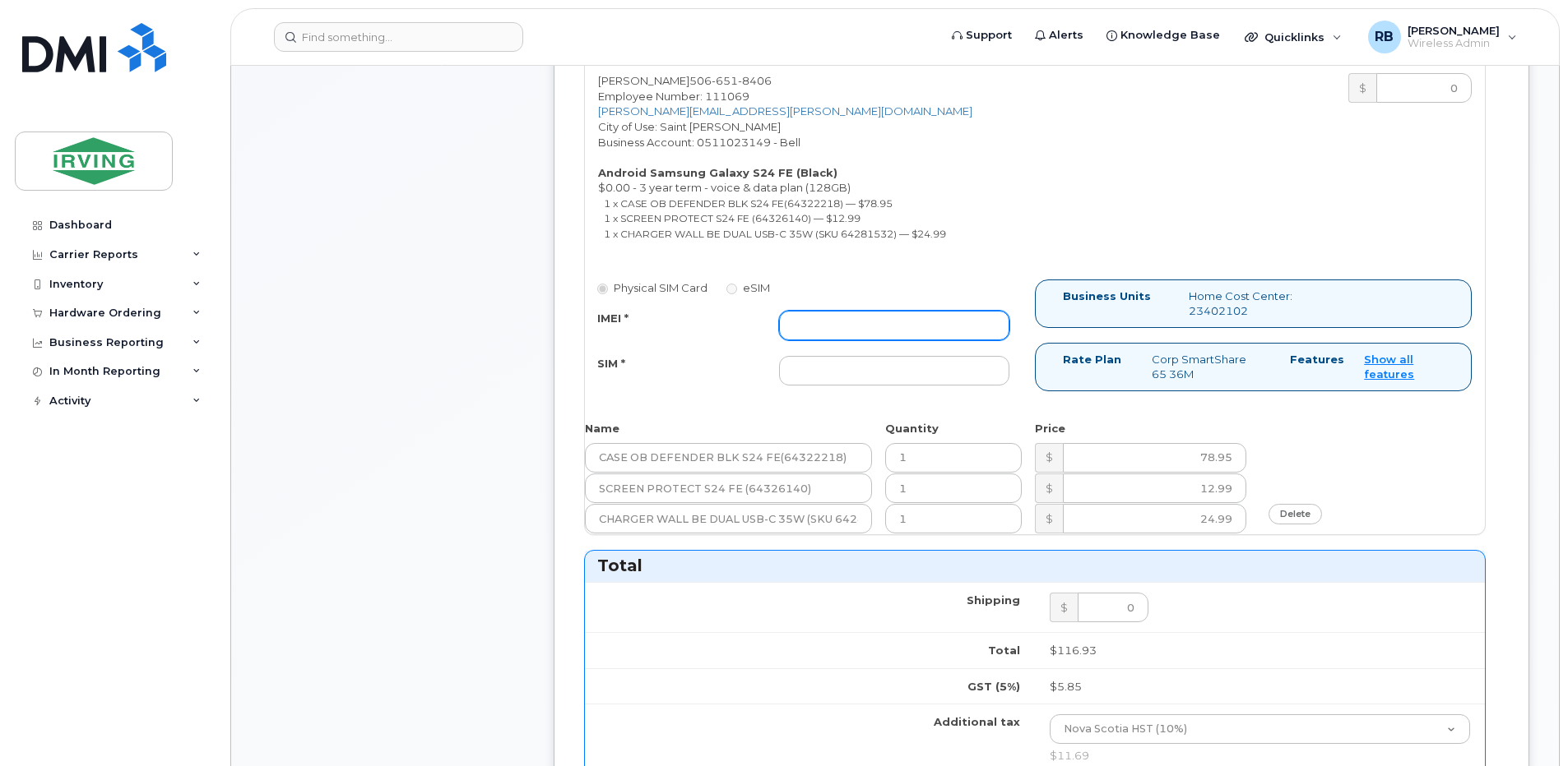
click at [823, 321] on input "IMEI *" at bounding box center [894, 326] width 231 height 30
type input "352693795603261"
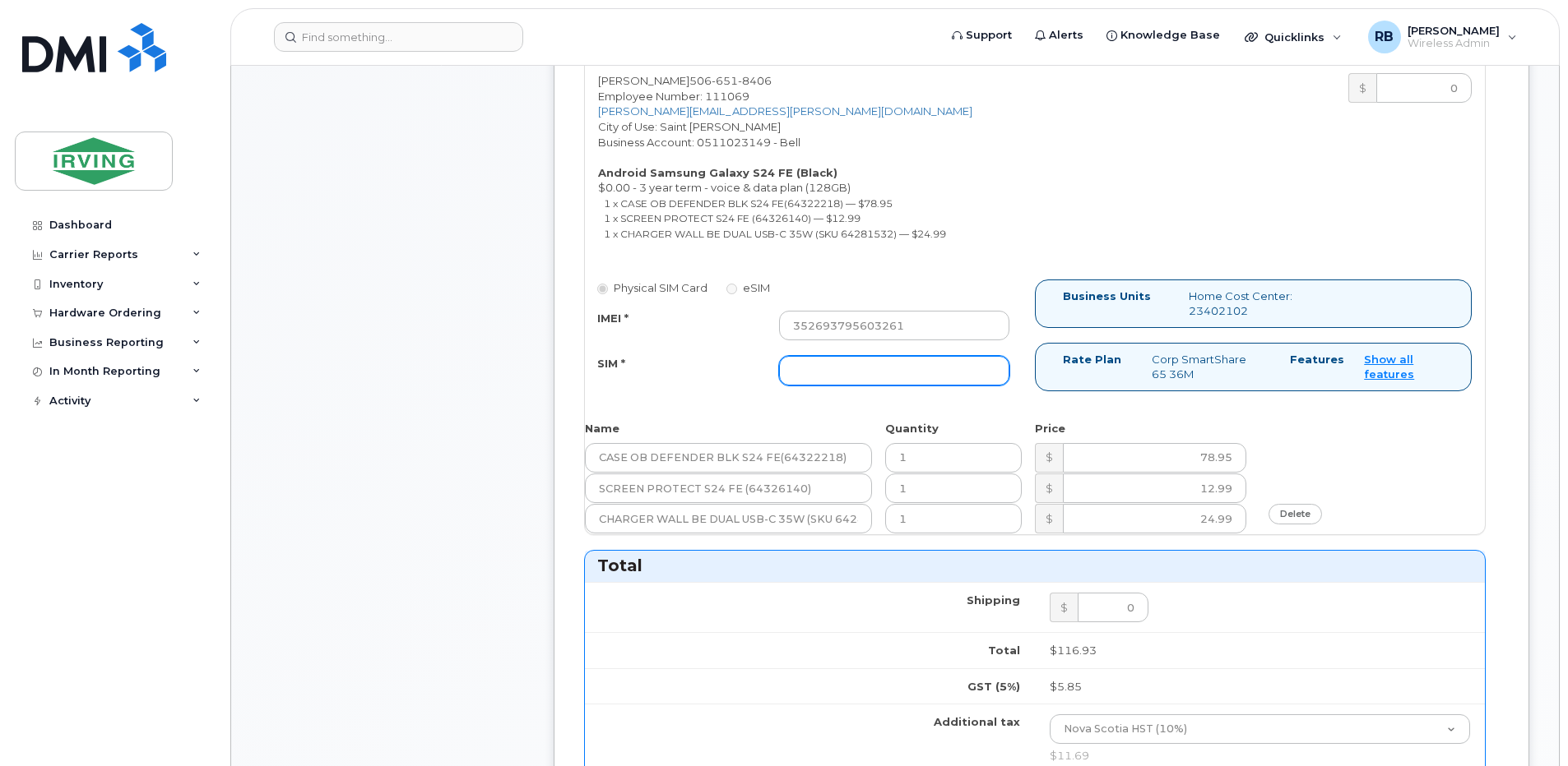
click at [843, 375] on input "SIM *" at bounding box center [894, 371] width 231 height 30
type input "89302610207712406260"
drag, startPoint x: 702, startPoint y: 353, endPoint x: 681, endPoint y: 360, distance: 22.1
click at [695, 356] on div "IMEI * 352693795603261 SIM * 89302610207712406260" at bounding box center [803, 348] width 437 height 74
click at [471, 374] on div "Comments Leave Comment" at bounding box center [392, 415] width 263 height 1946
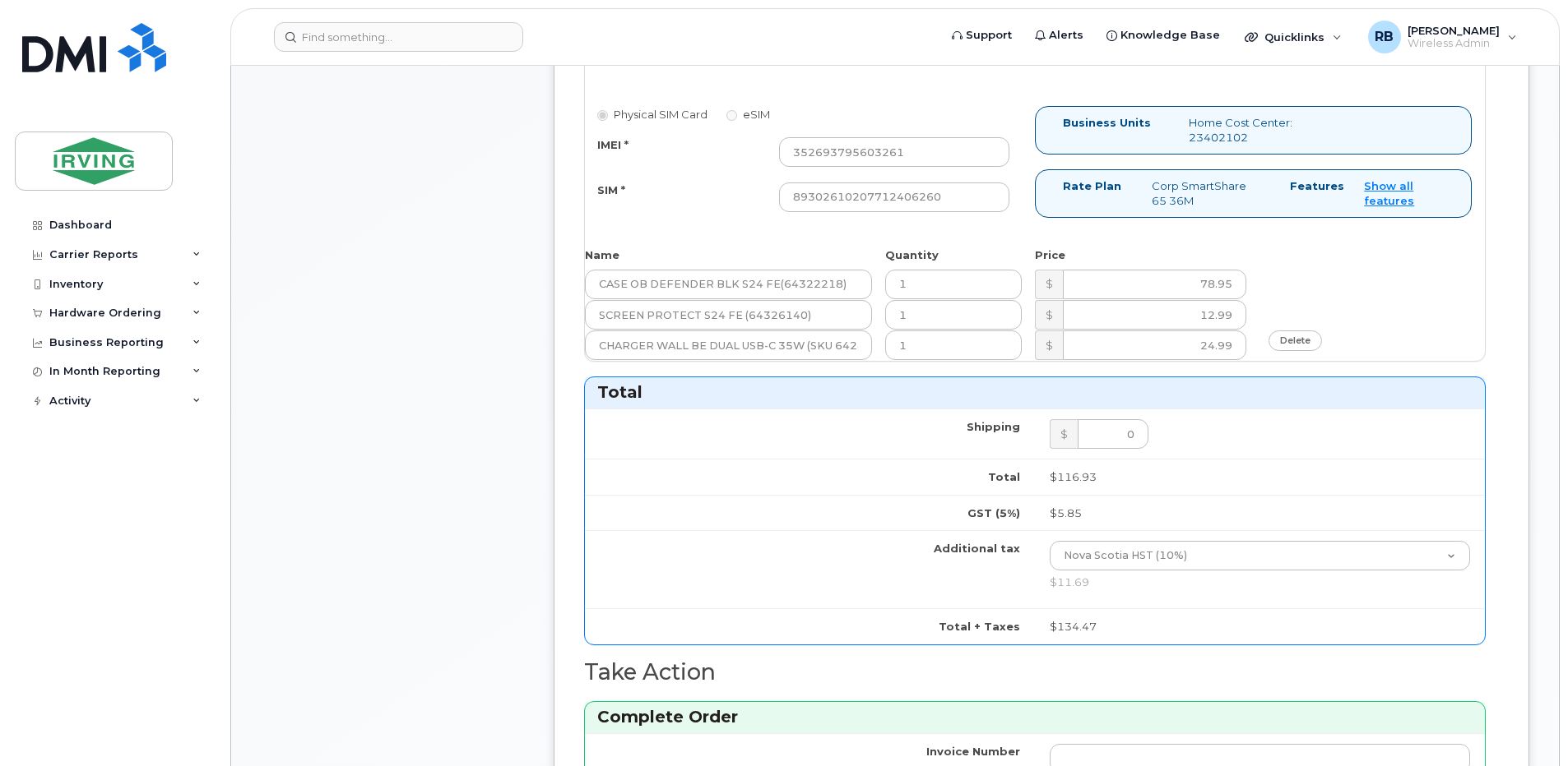
scroll to position [1424, 0]
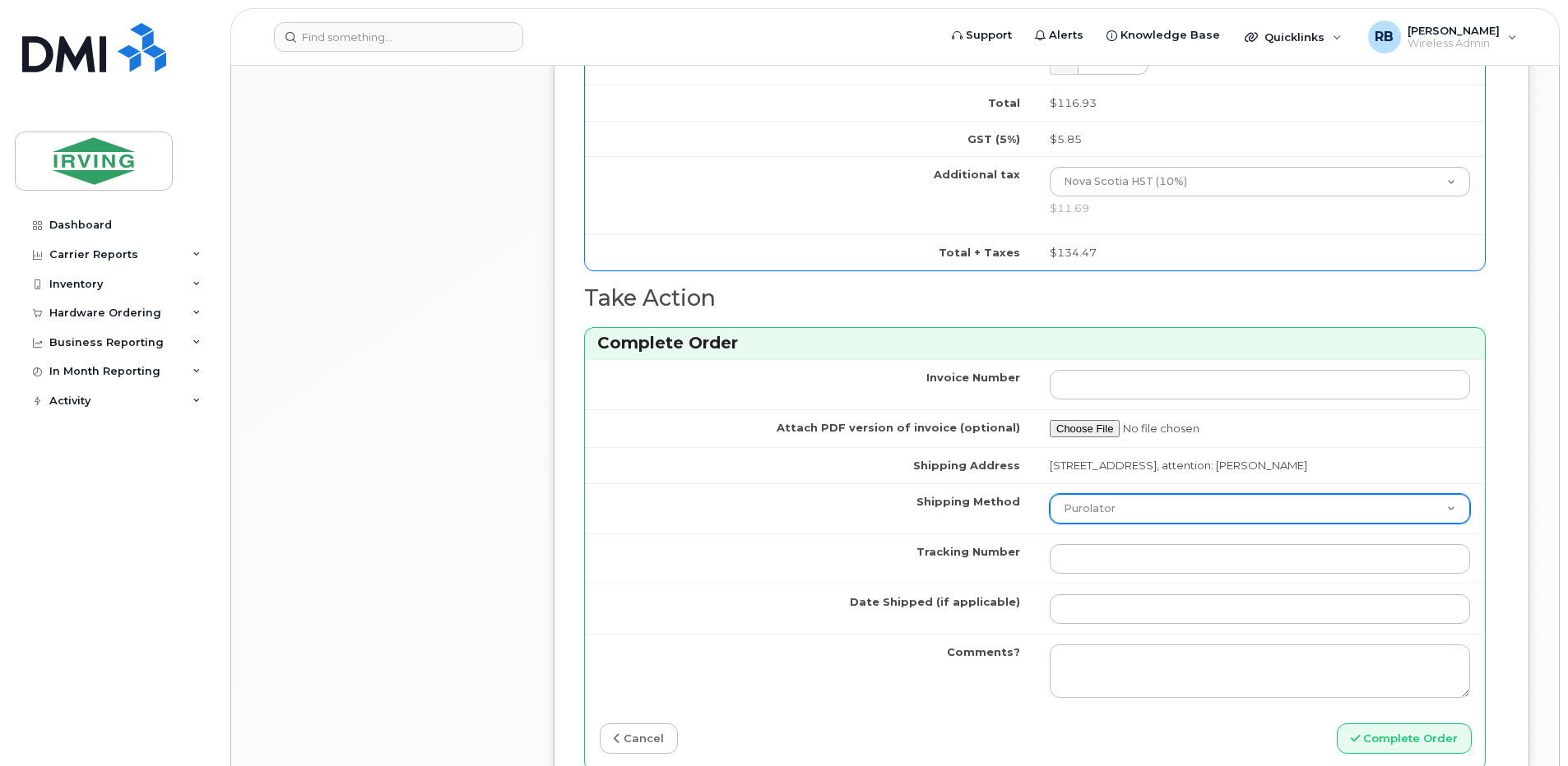
click at [1061, 510] on select "Purolator UPS FedEx Canada Post Courier Other Drop Off Pick Up" at bounding box center [1259, 509] width 420 height 30
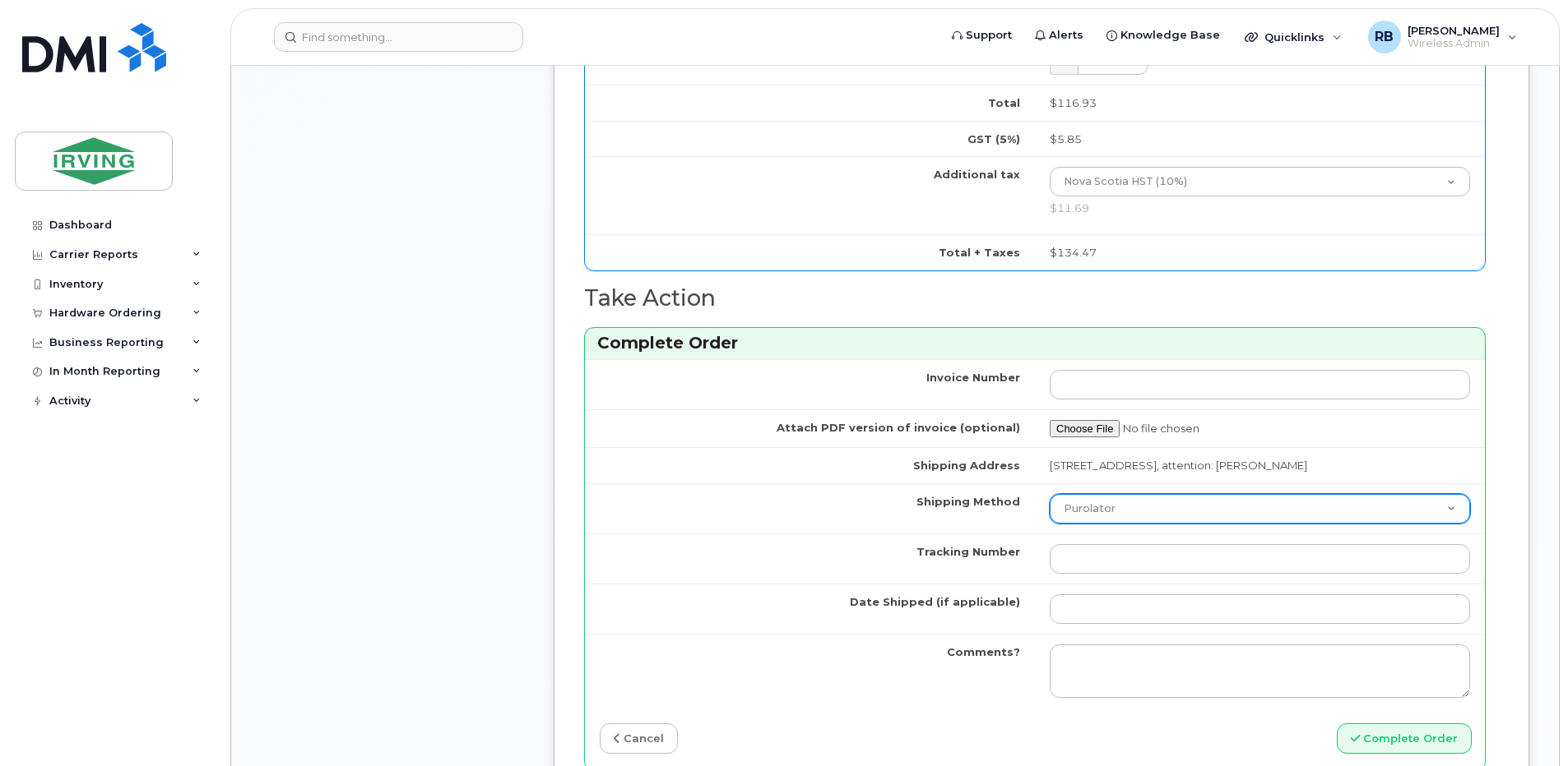
click at [1076, 509] on select "Purolator UPS FedEx Canada Post Courier Other Drop Off Pick Up" at bounding box center [1259, 509] width 420 height 30
select select "Courier"
click at [1050, 494] on select "Purolator UPS FedEx Canada Post Courier Other Drop Off Pick Up" at bounding box center [1259, 509] width 420 height 30
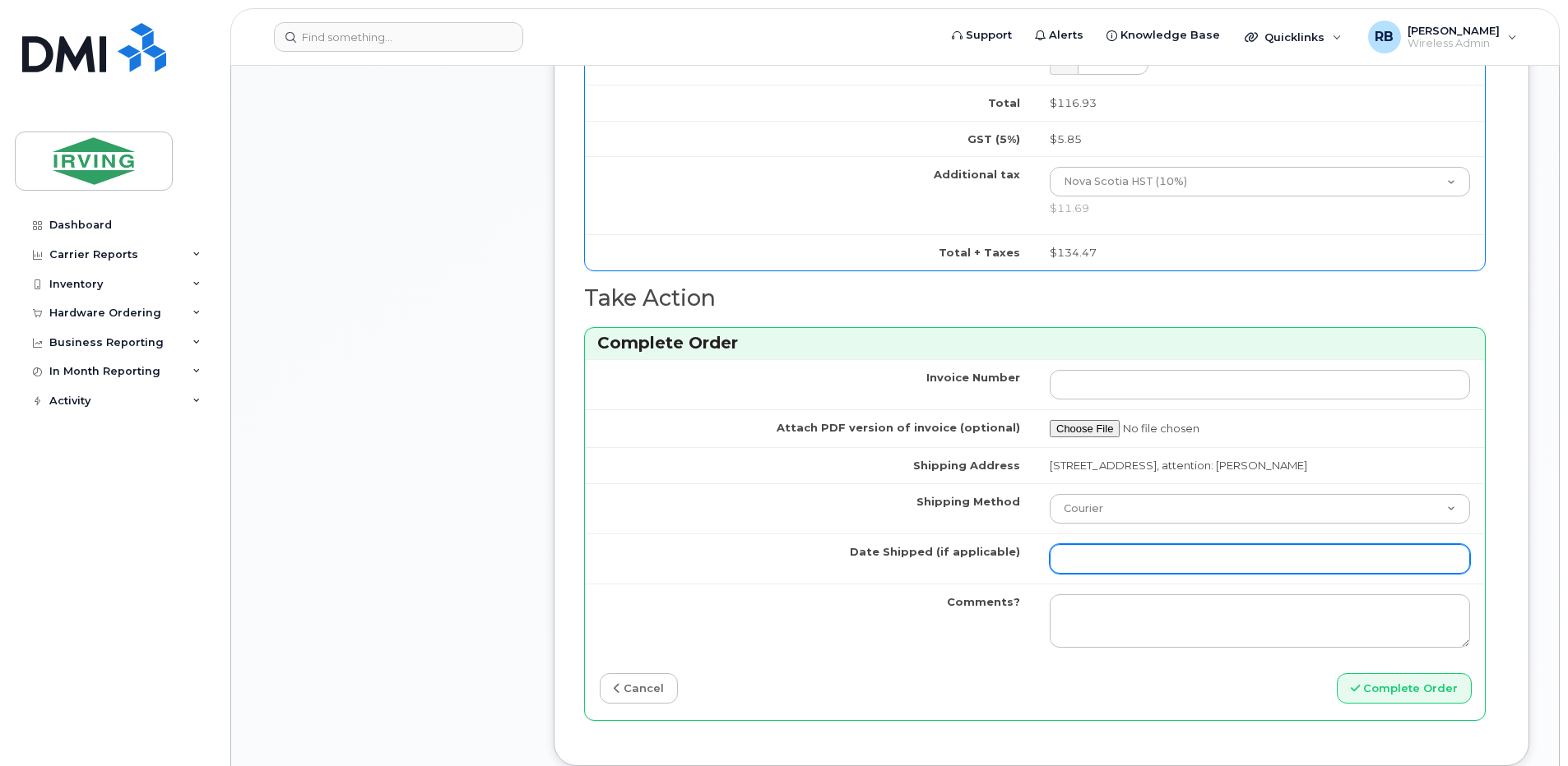
click at [1106, 566] on input "Date Shipped (if applicable)" at bounding box center [1259, 559] width 420 height 30
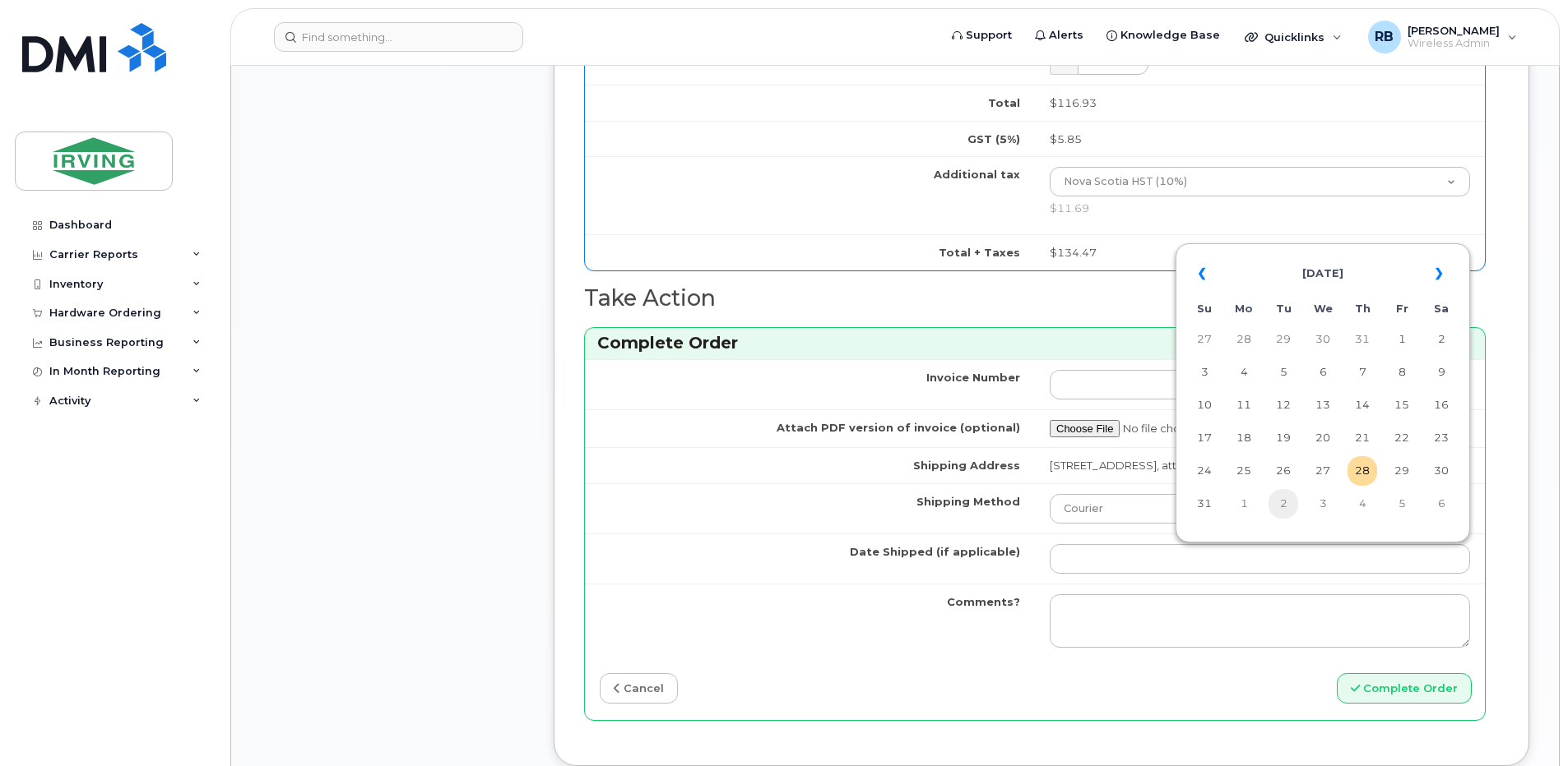
click at [1287, 497] on td "2" at bounding box center [1283, 504] width 30 height 30
type input "[DATE]"
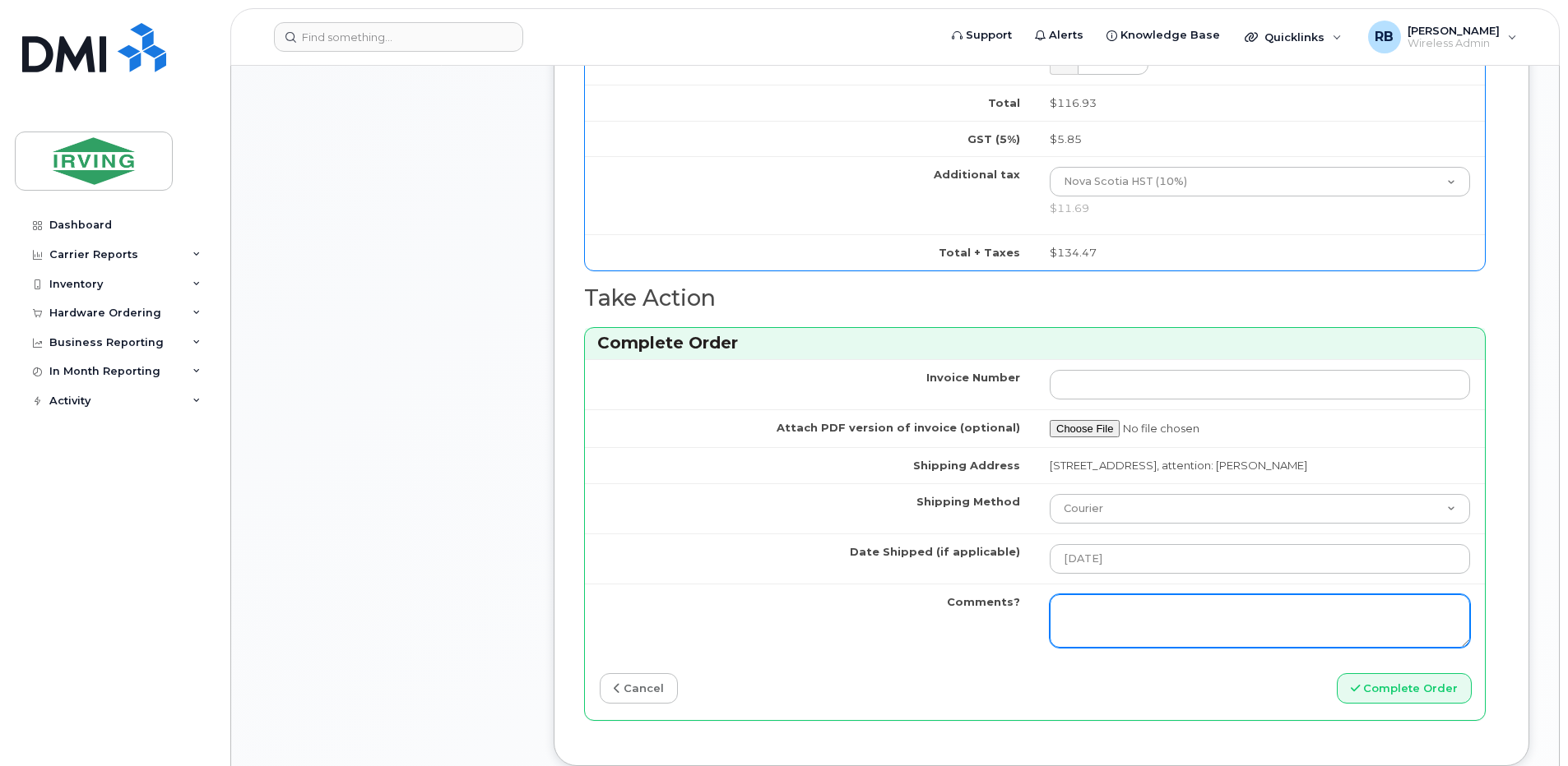
click at [1066, 606] on textarea "Comments?" at bounding box center [1259, 621] width 420 height 54
click at [1121, 607] on textarea "Comments?" at bounding box center [1259, 621] width 420 height 54
paste textarea "26200683"
type textarea "Please be advised the order has been completed. SO#26200683 Allow 1-3 business …"
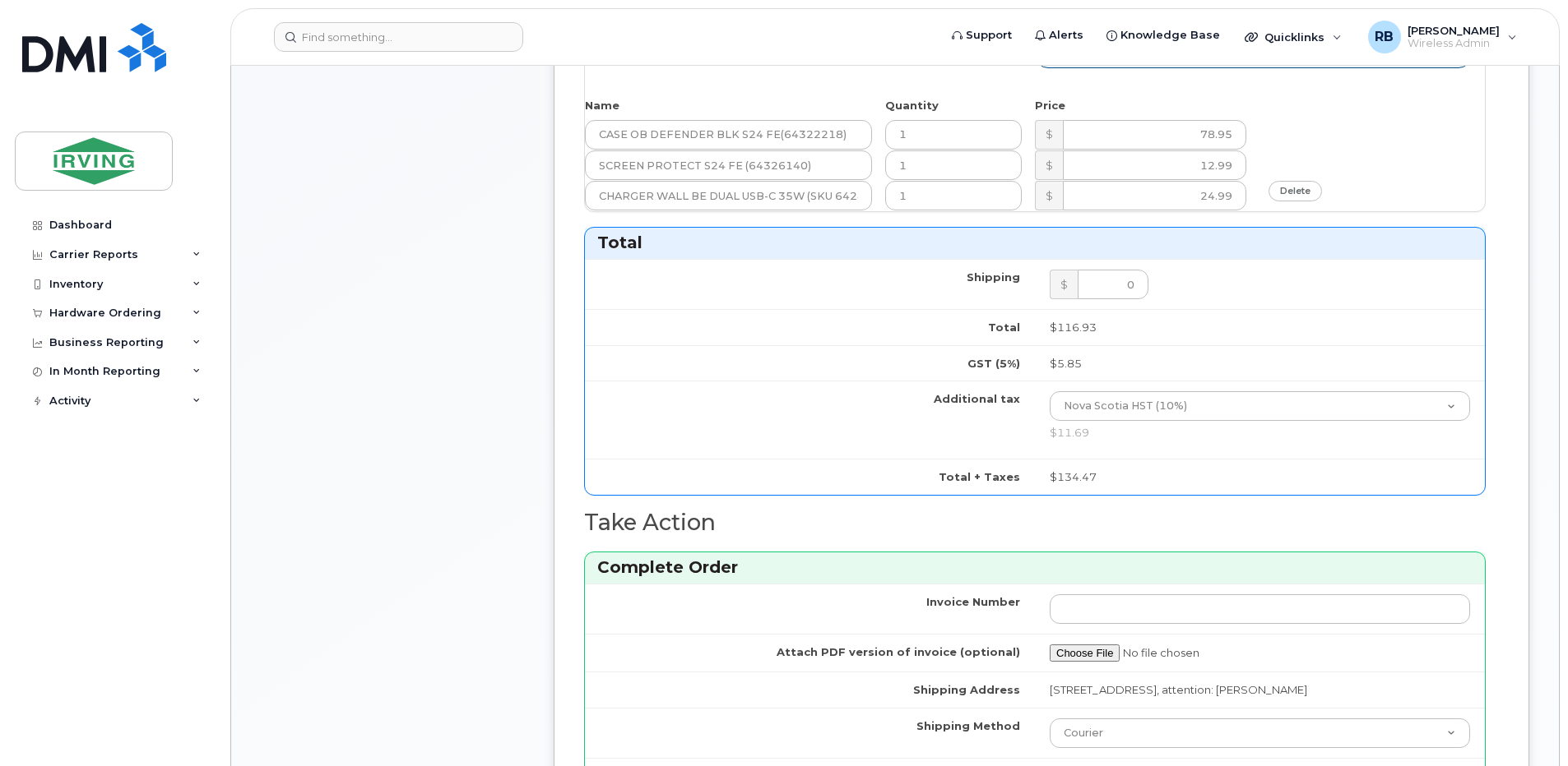
scroll to position [1535, 0]
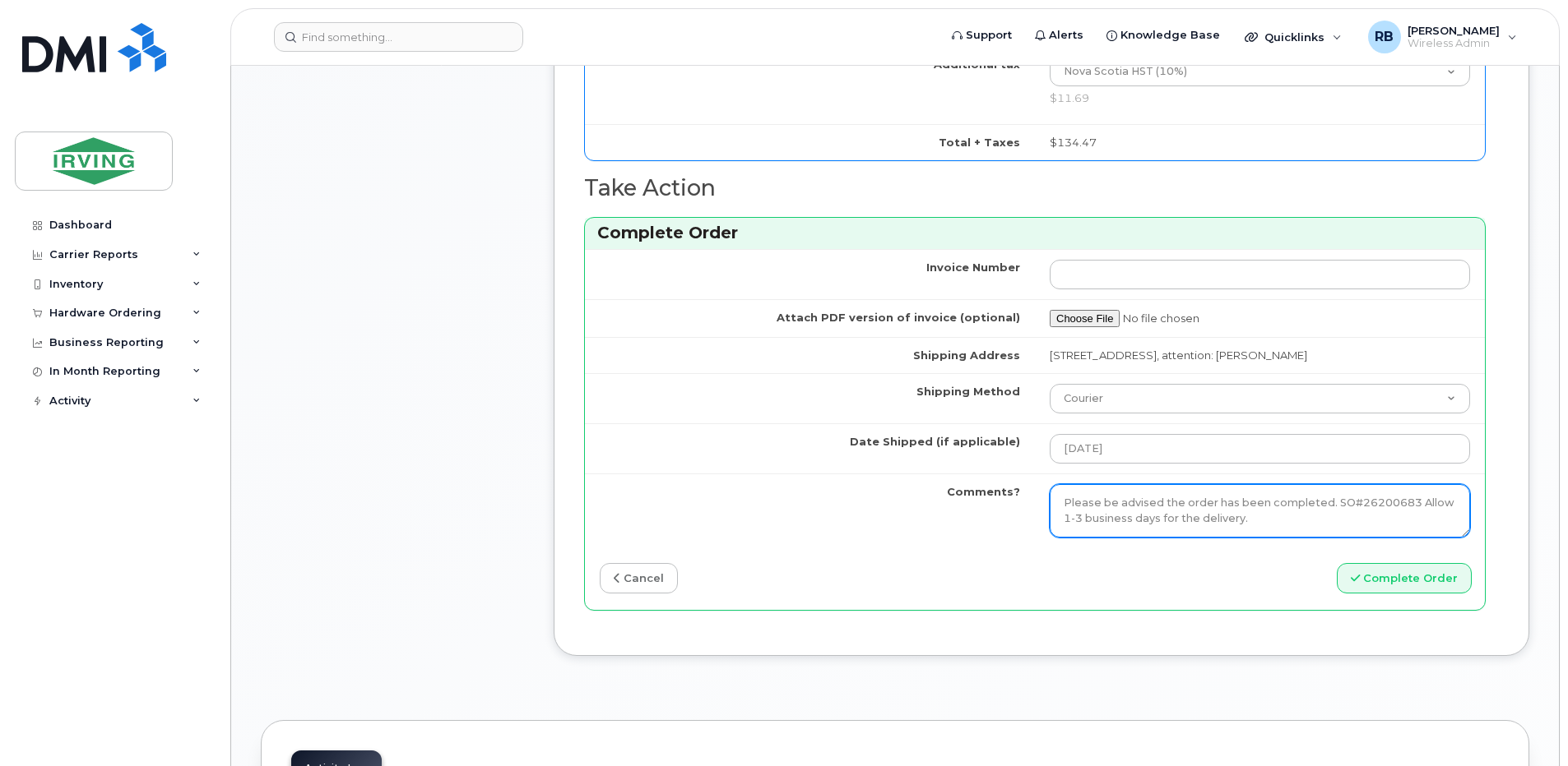
click at [1118, 517] on textarea "Please be advised the order has been completed. SO#26200683 Allow 1-3 business …" at bounding box center [1259, 511] width 420 height 54
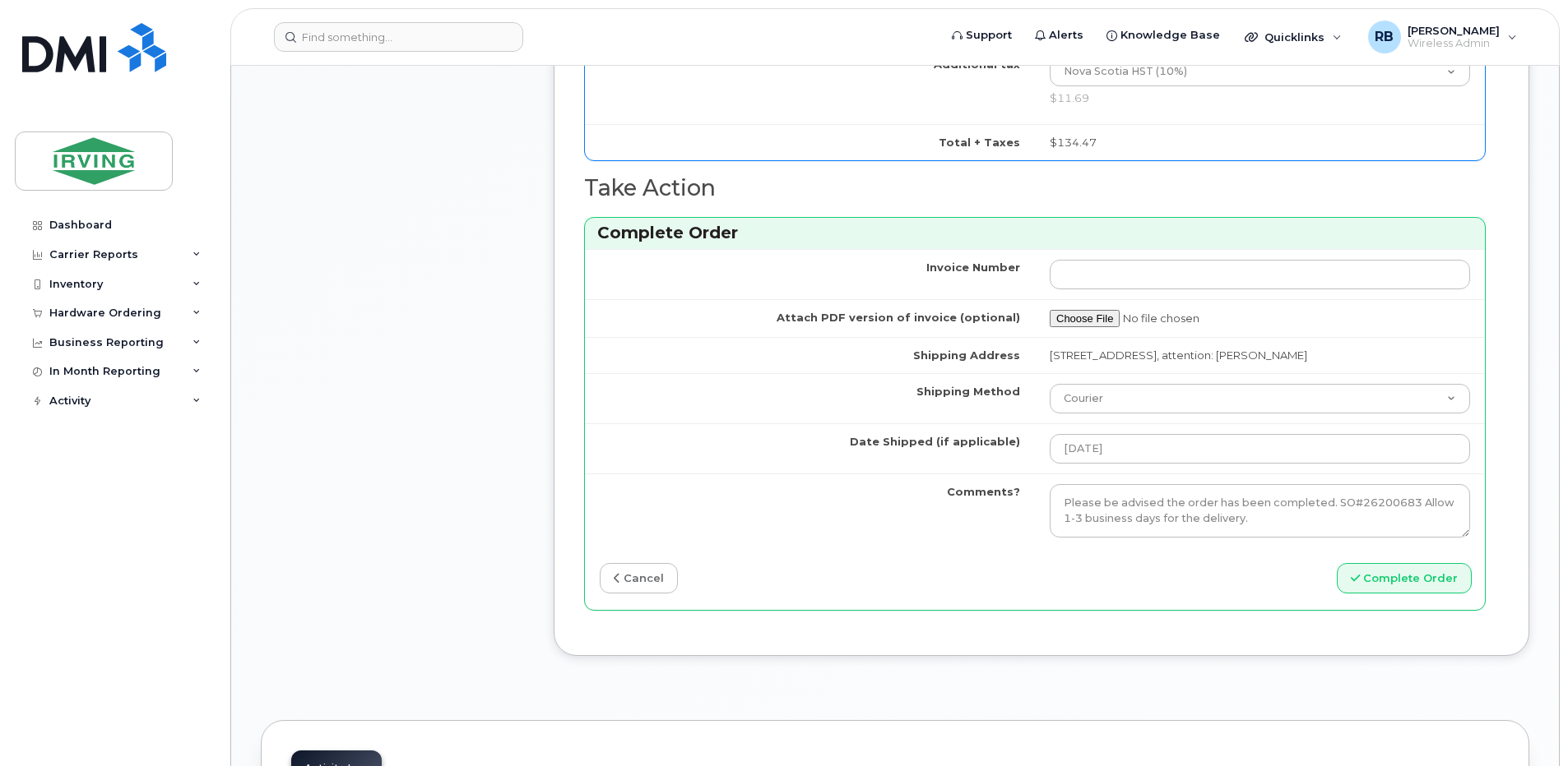
click at [1000, 552] on div "Invoice Number Attach PDF version of invoice (optional) Shipping Address 43 Atl…" at bounding box center [1035, 429] width 900 height 360
click at [1436, 581] on button "Complete Order" at bounding box center [1404, 578] width 135 height 31
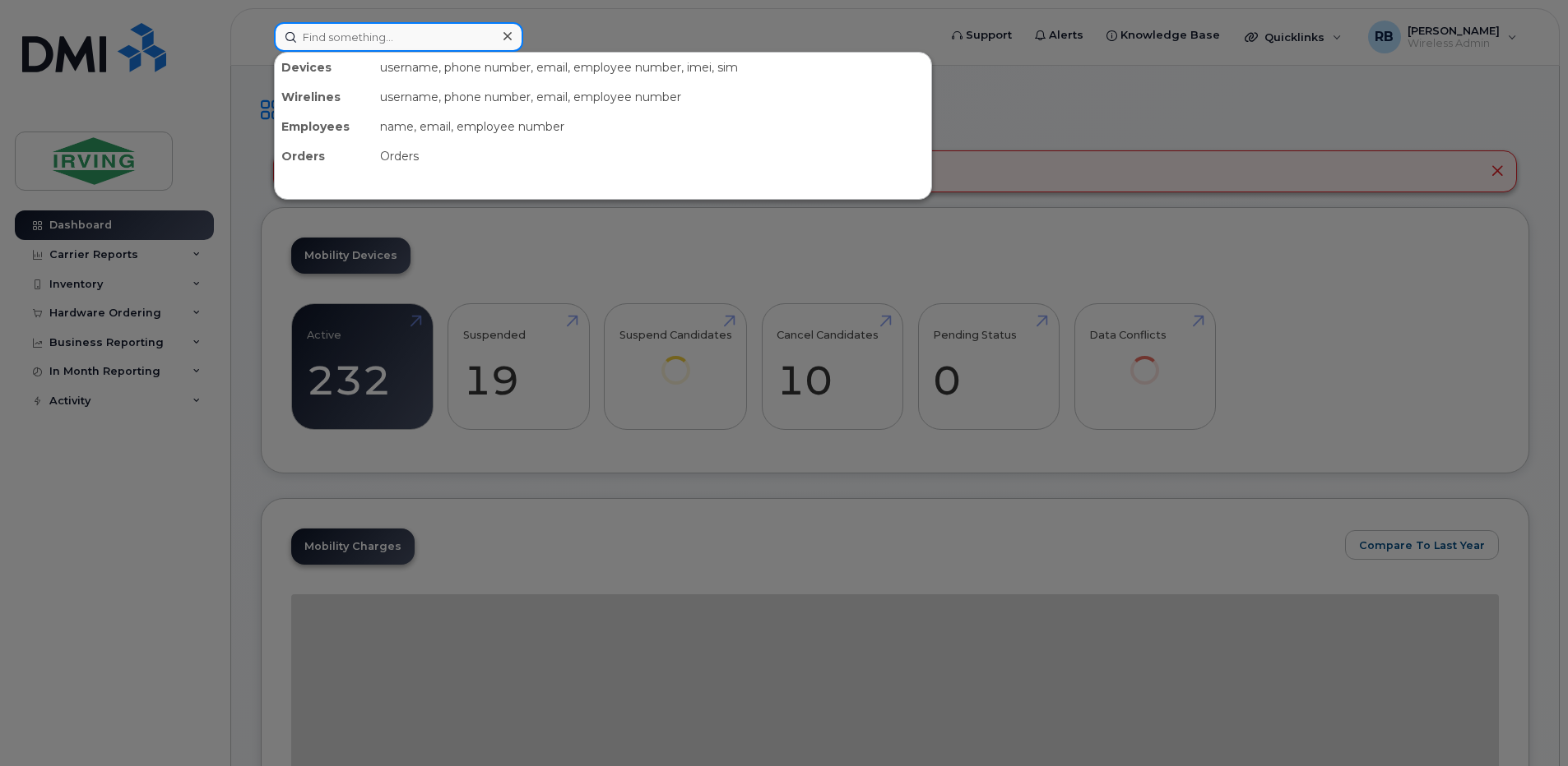
click at [285, 44] on input at bounding box center [398, 37] width 249 height 30
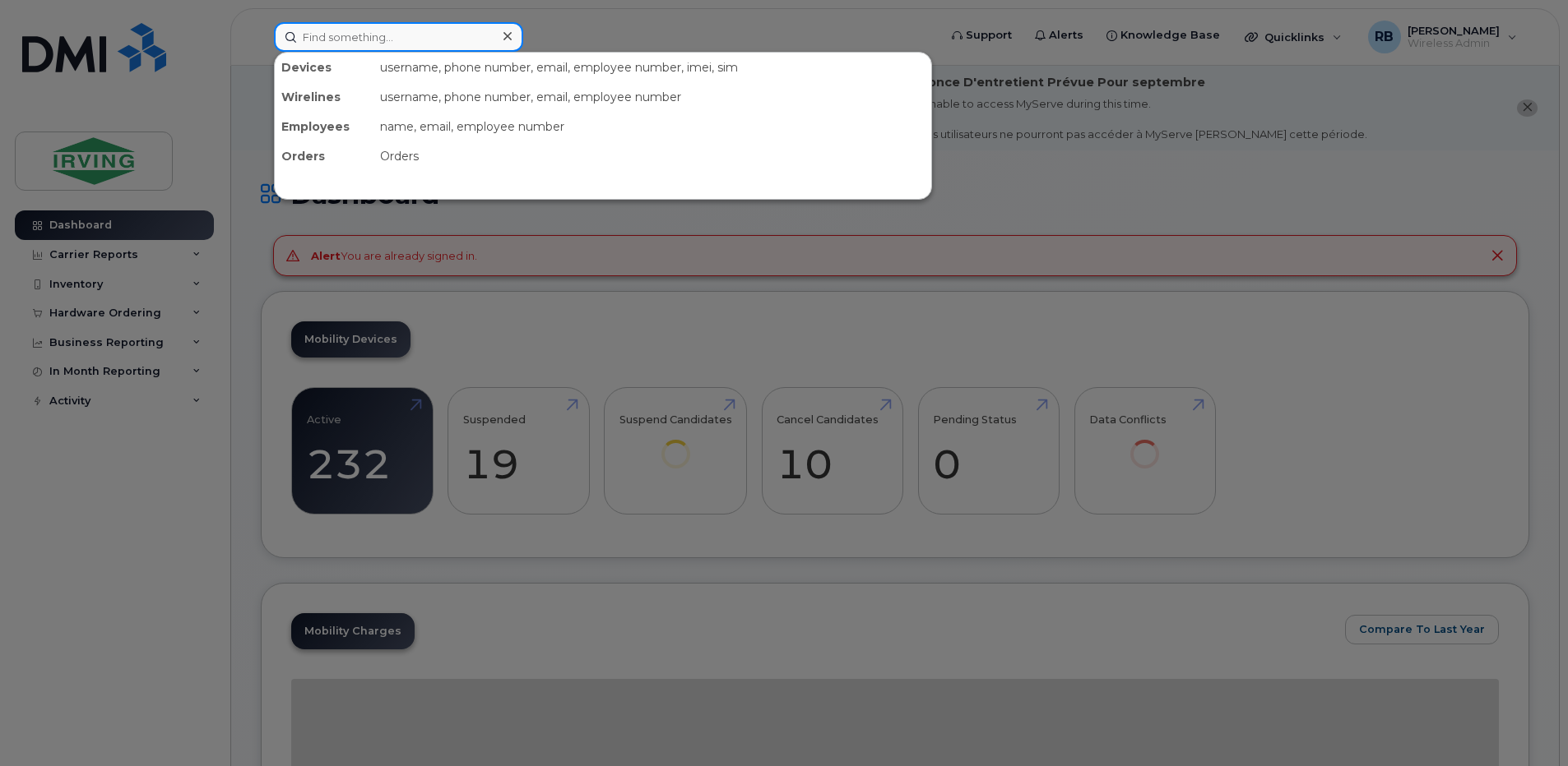
click at [317, 33] on input at bounding box center [398, 37] width 249 height 30
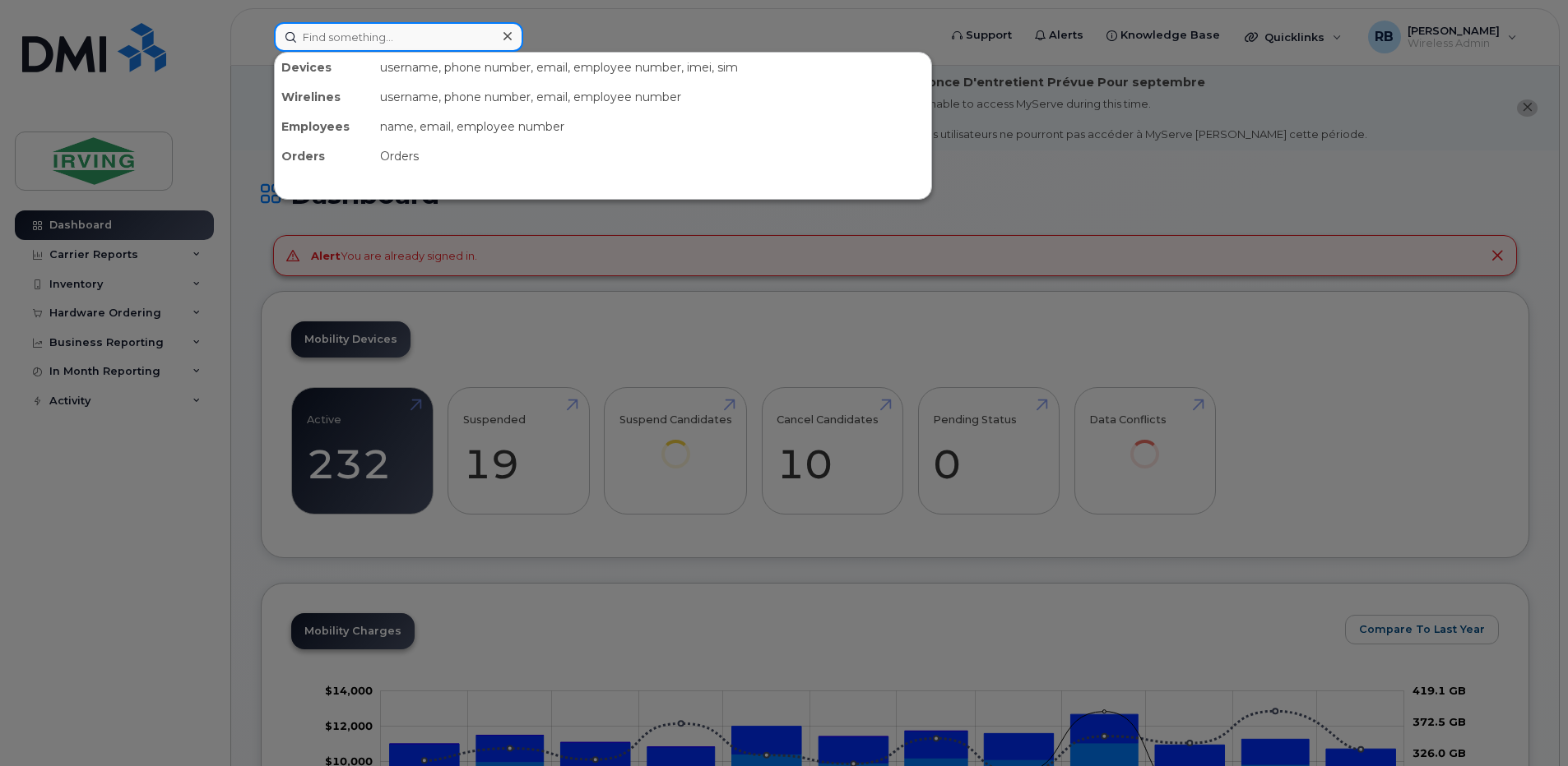
type input "k"
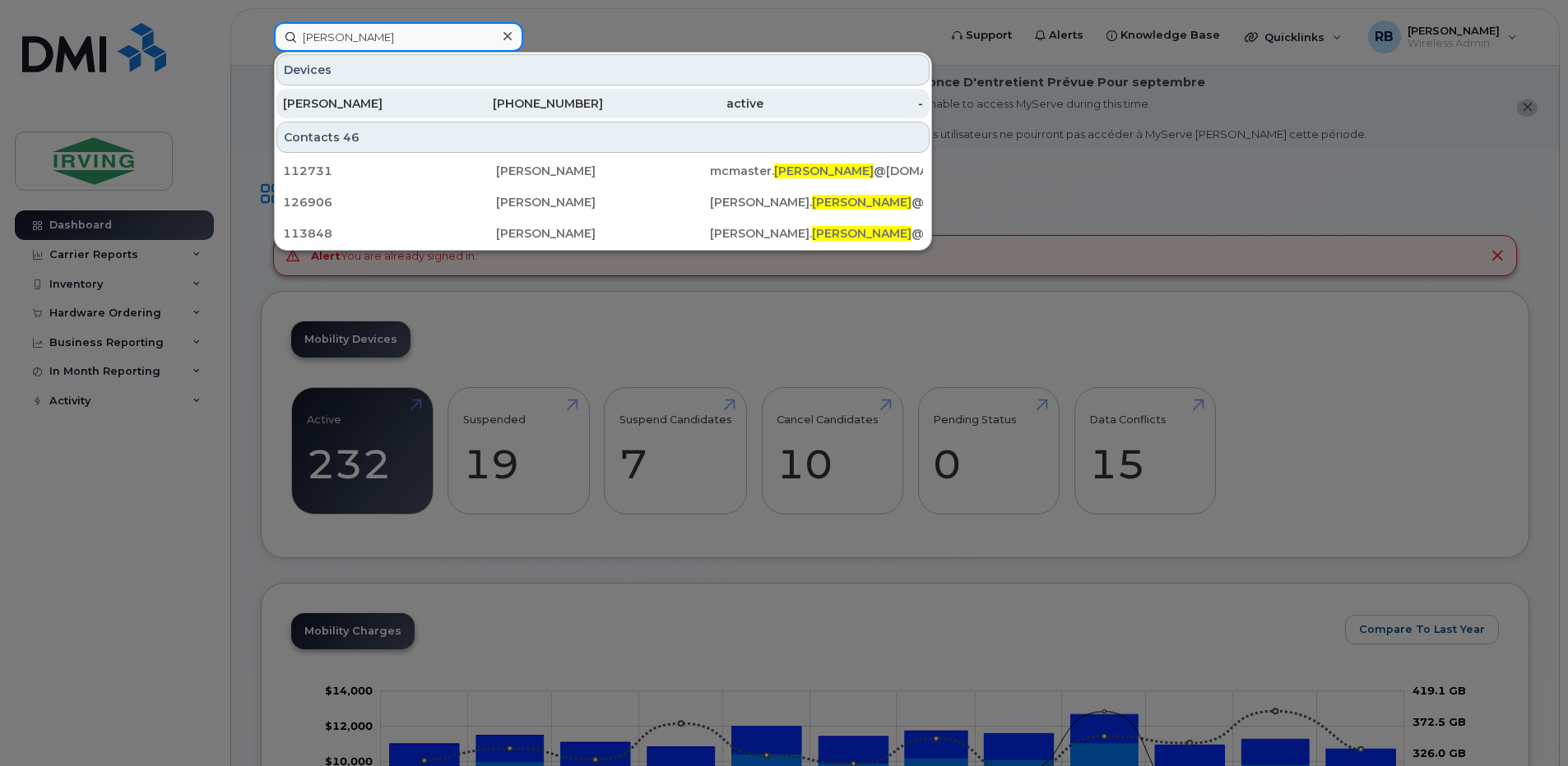
type input "cathy"
click at [304, 101] on div "[PERSON_NAME]" at bounding box center [363, 103] width 160 height 17
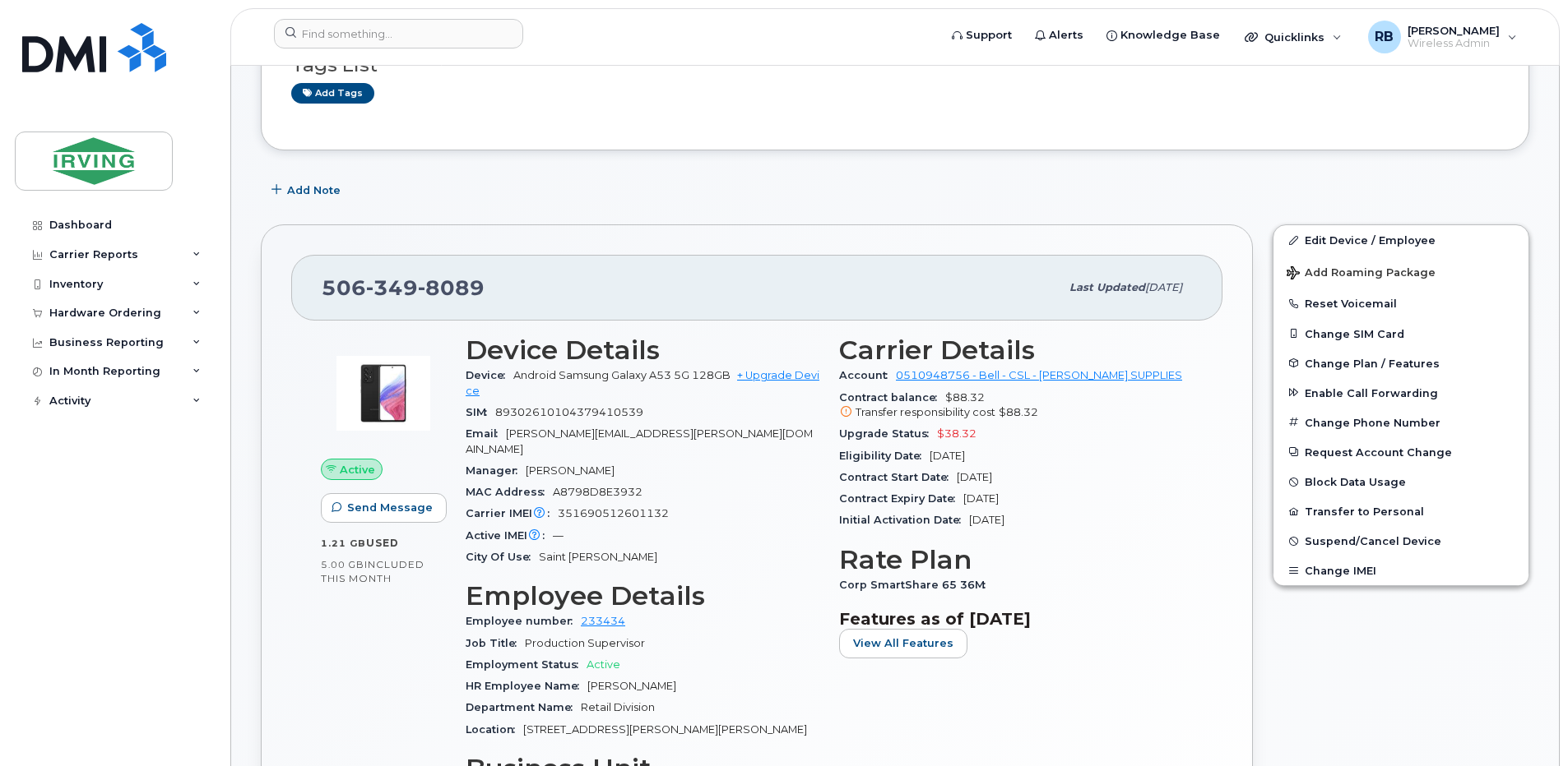
scroll to position [329, 0]
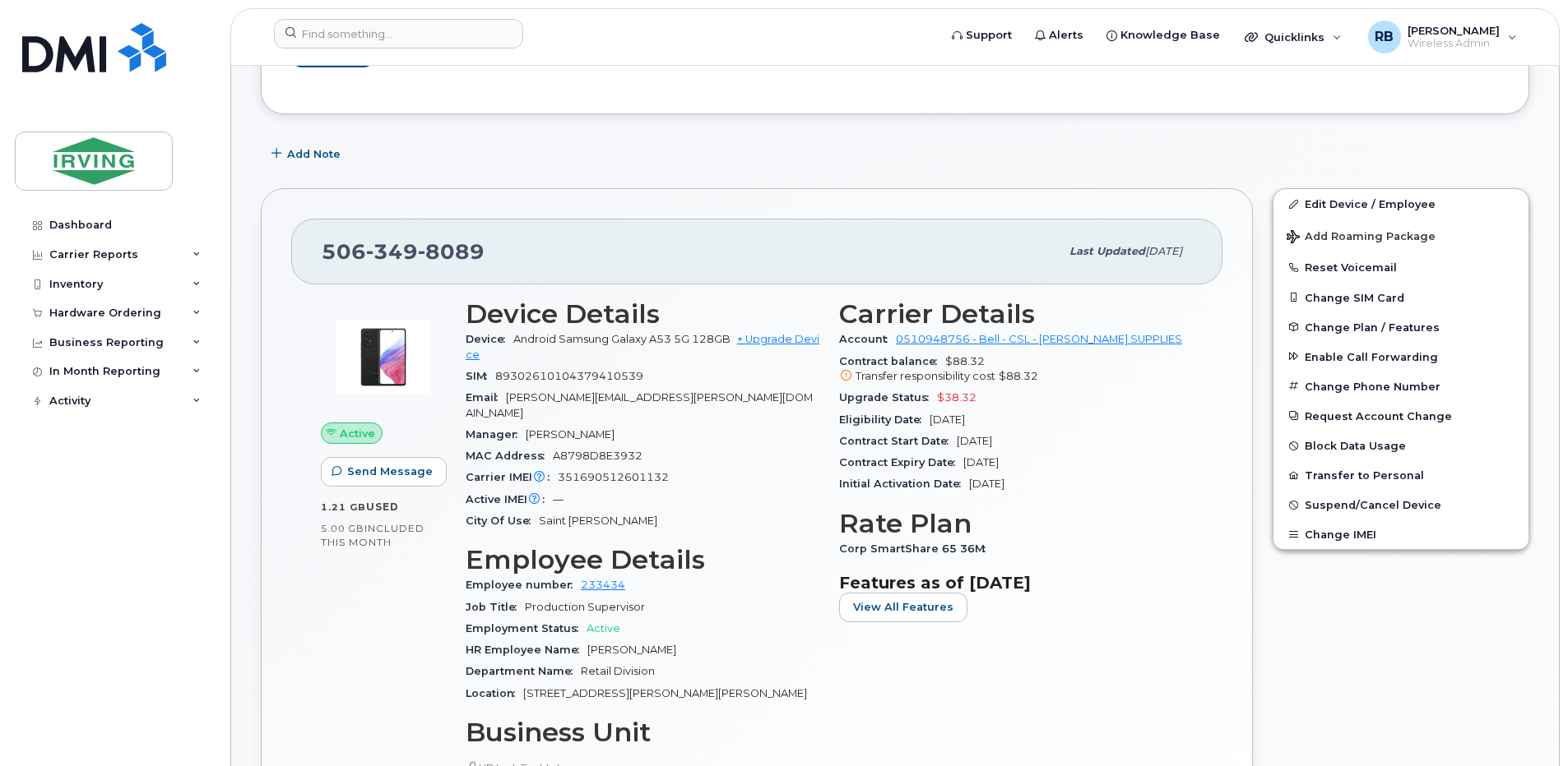
click at [425, 259] on span "8089" at bounding box center [451, 252] width 67 height 25
click at [502, 248] on div "506 349 8089" at bounding box center [690, 251] width 738 height 34
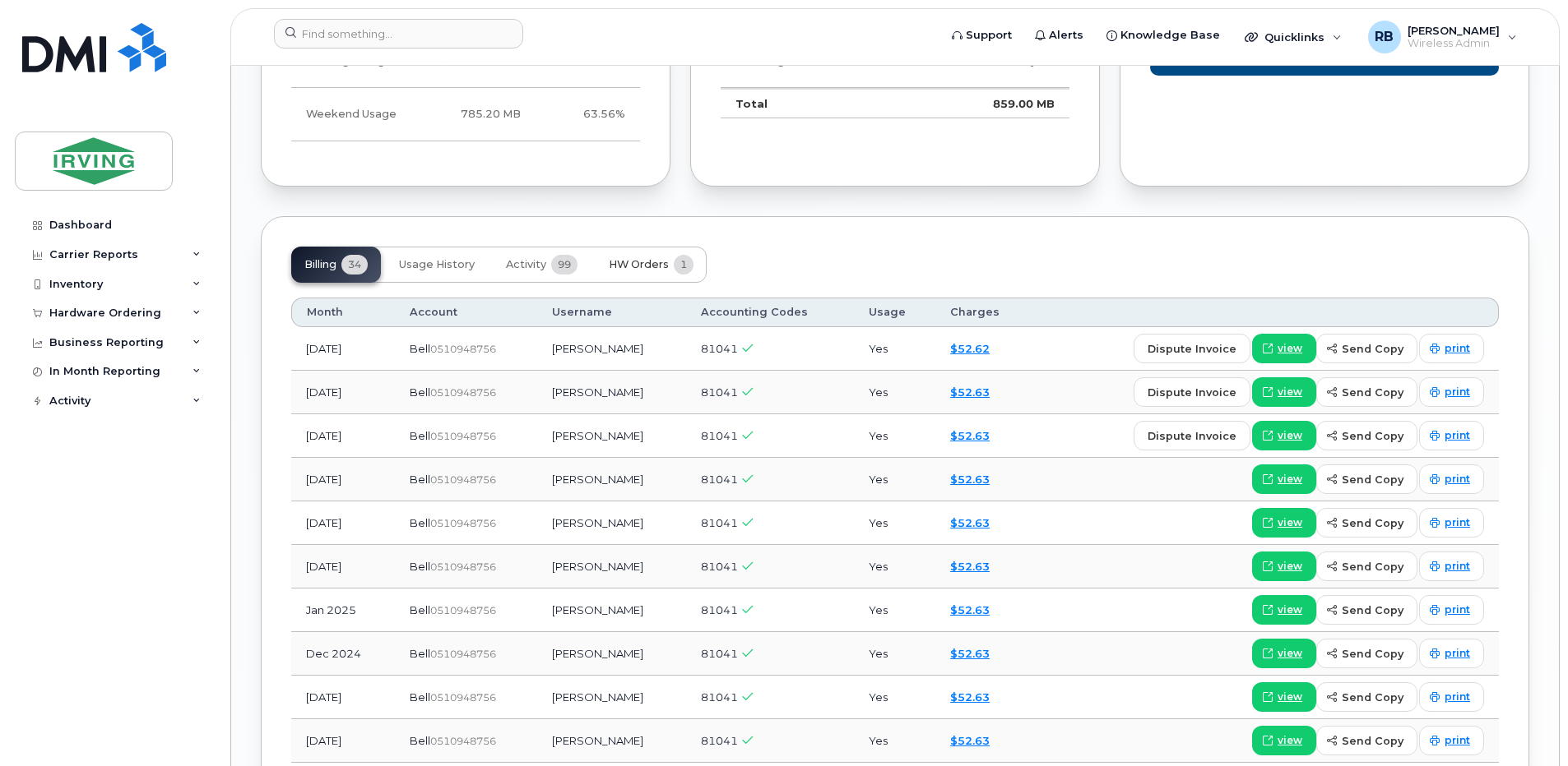
click at [650, 258] on span "HW Orders" at bounding box center [638, 264] width 60 height 13
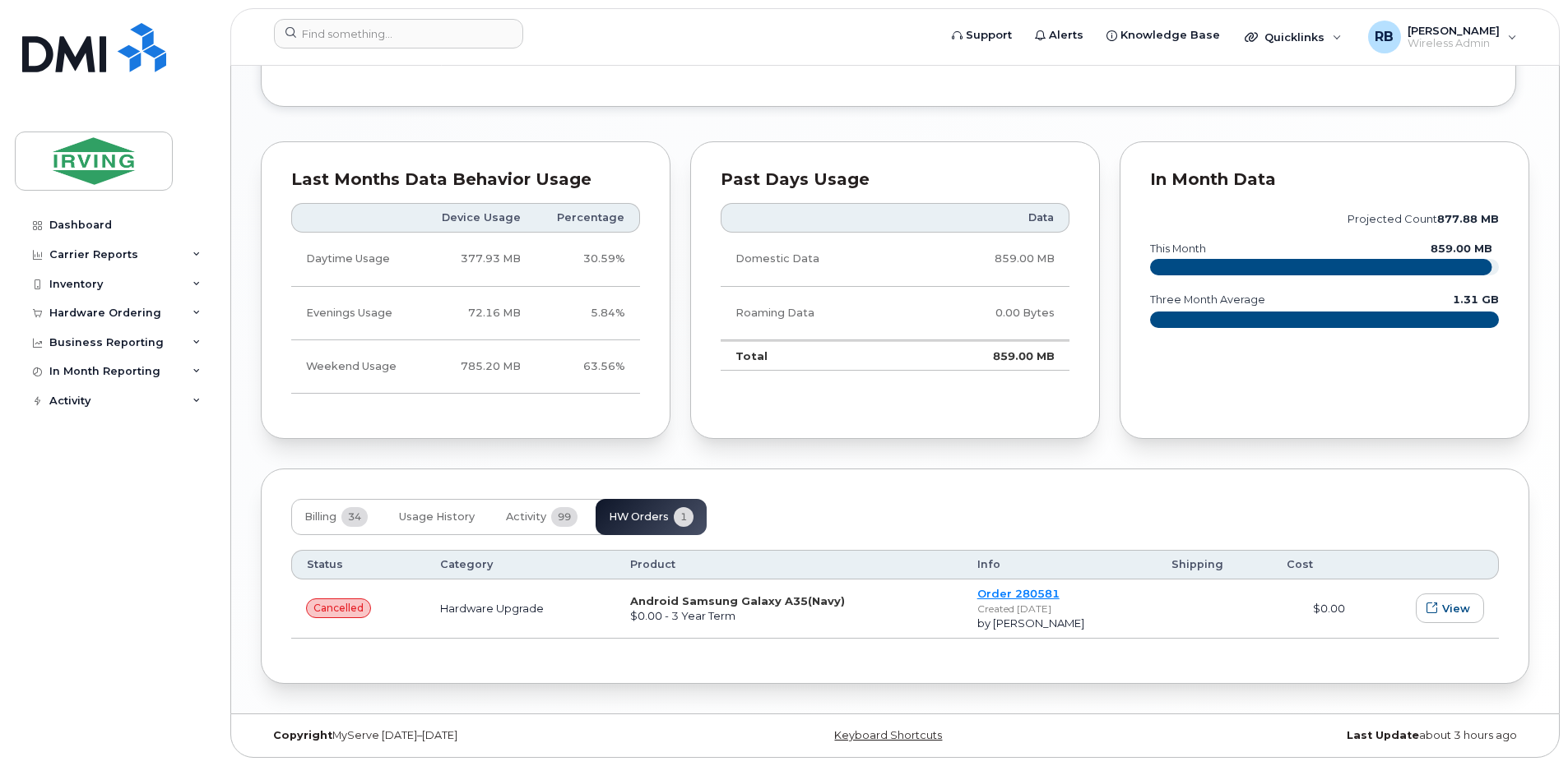
scroll to position [1486, 0]
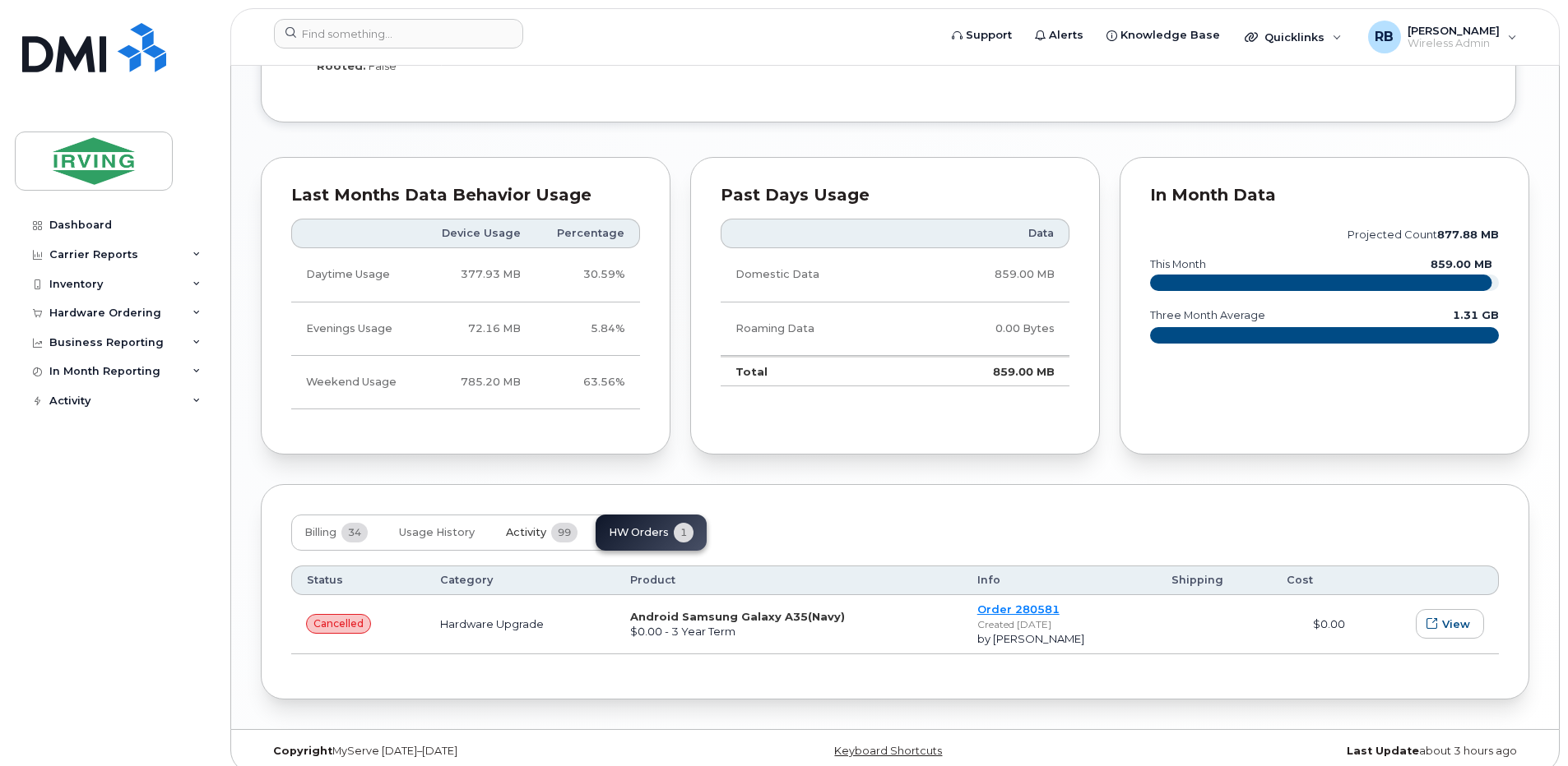
click at [527, 526] on span "Activity" at bounding box center [526, 532] width 40 height 13
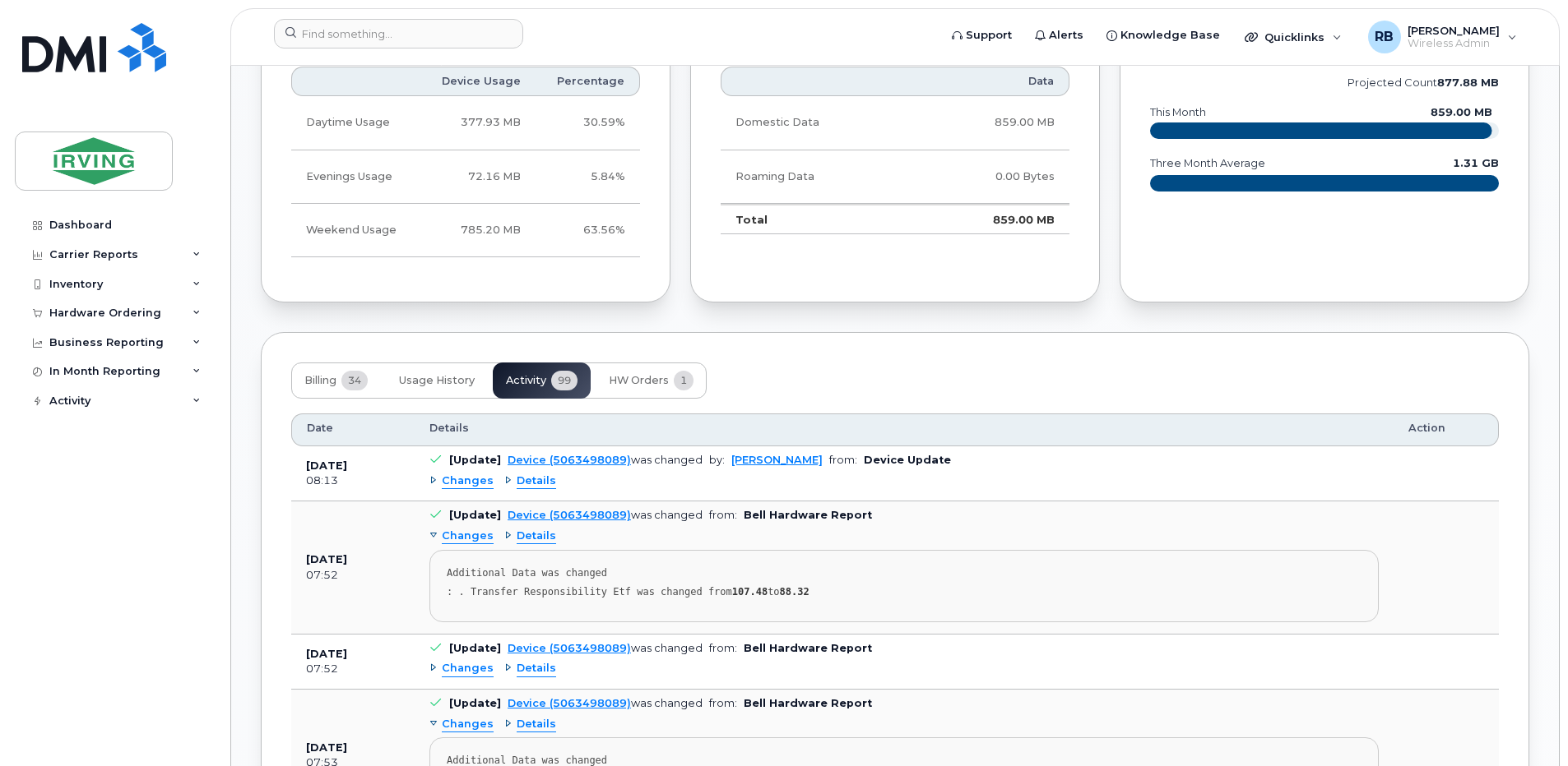
scroll to position [1705, 0]
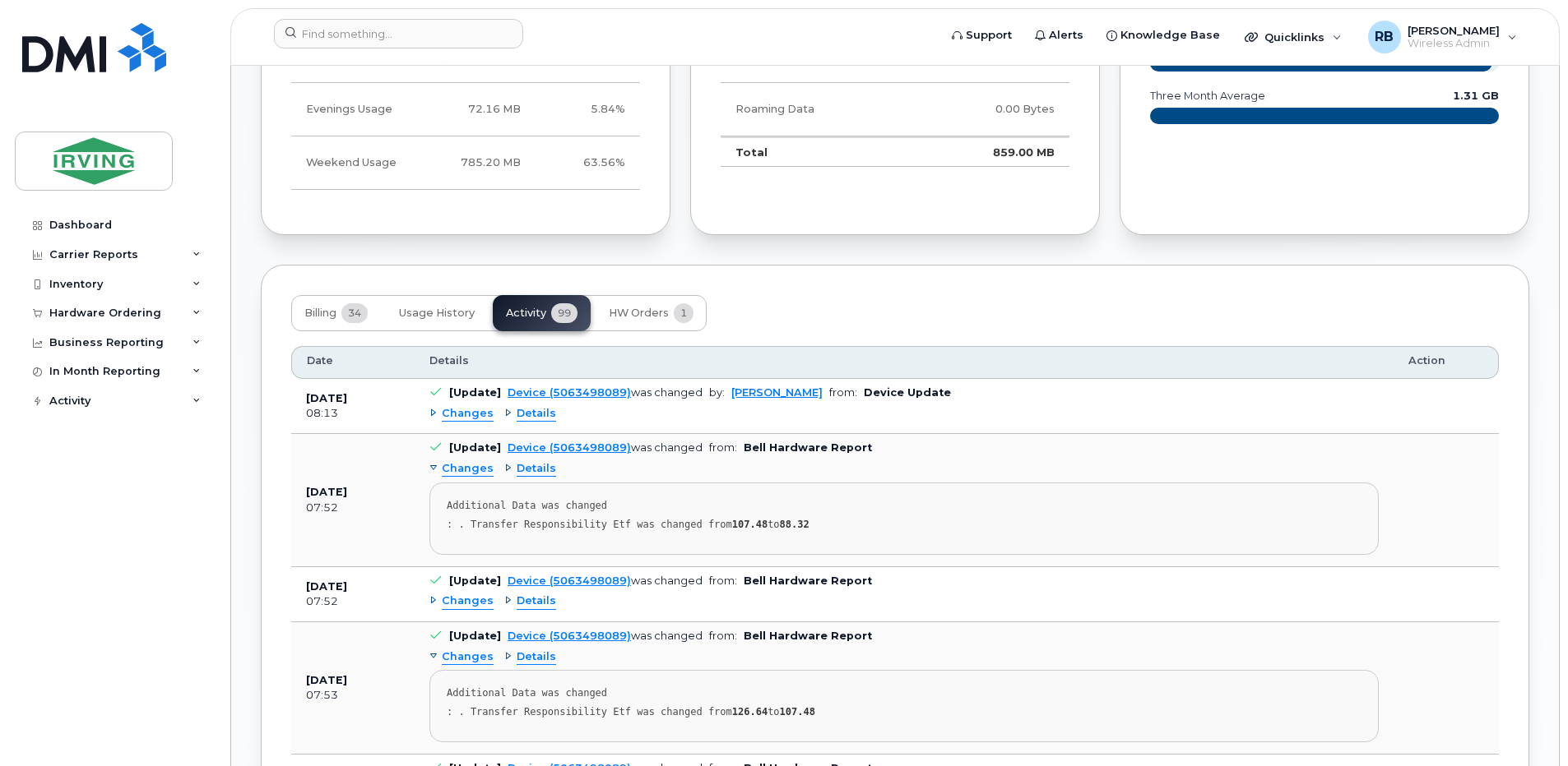
click at [542, 406] on span "Details" at bounding box center [536, 414] width 39 height 16
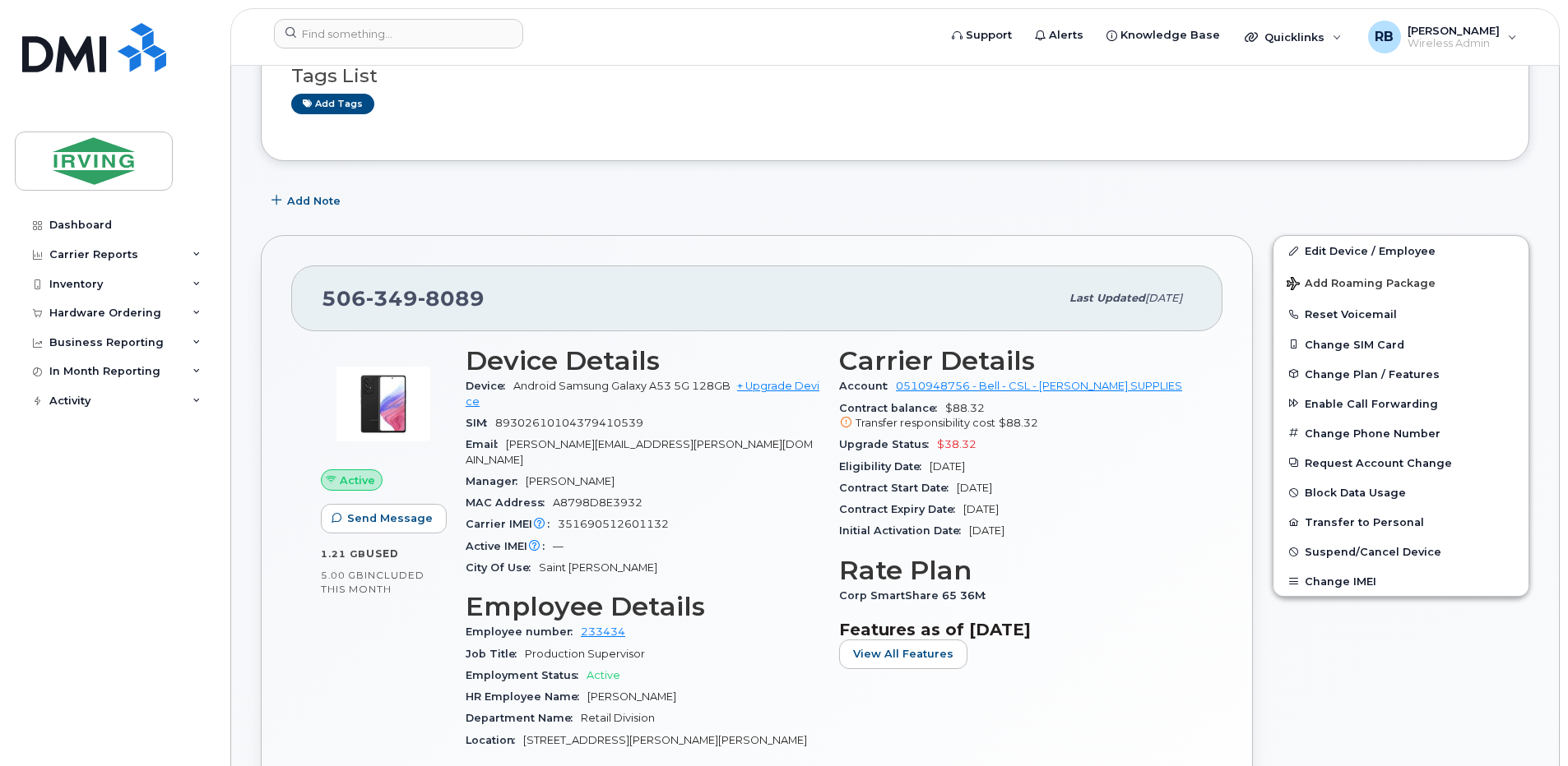
scroll to position [280, 0]
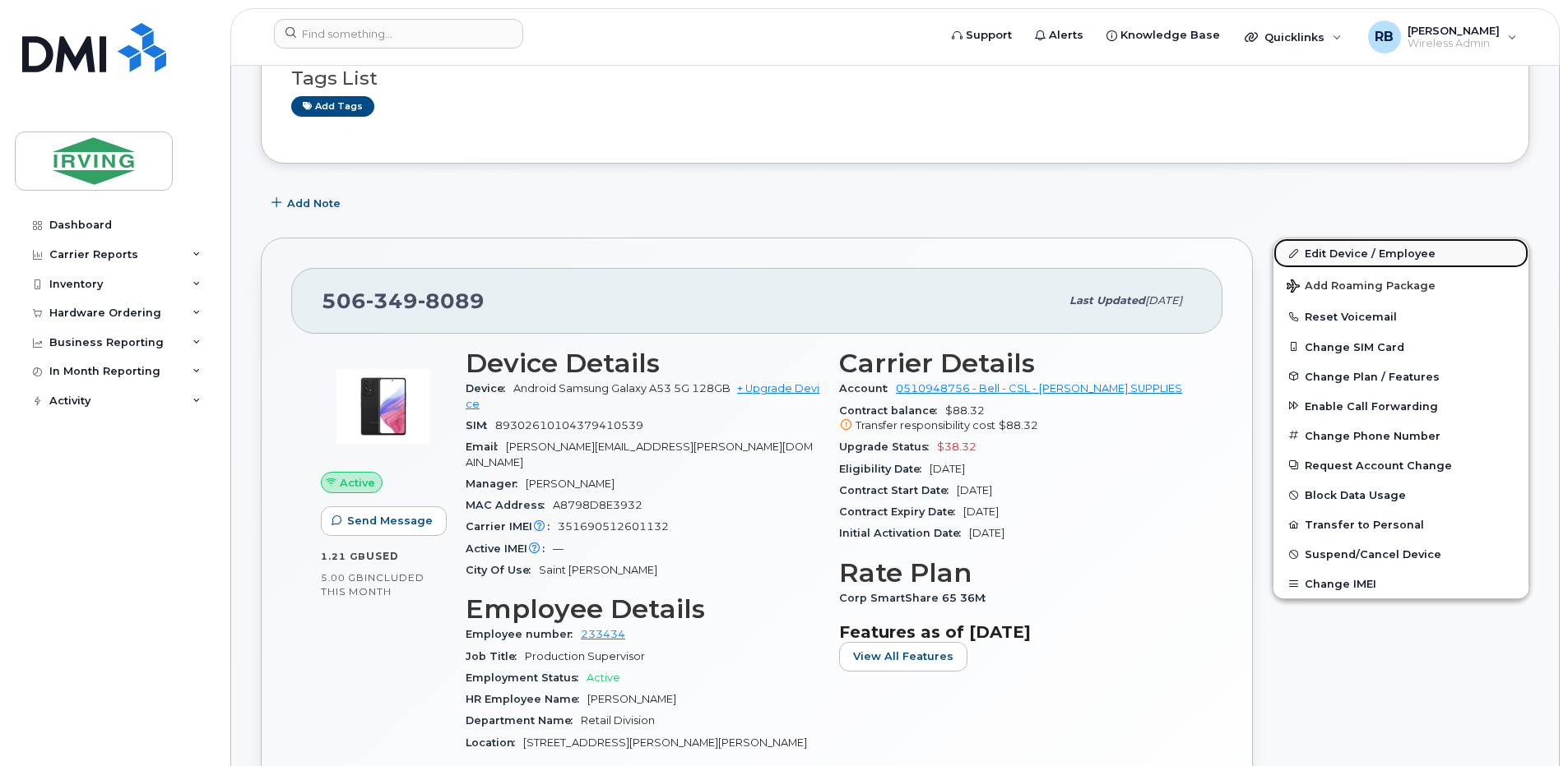
click at [1310, 255] on link "Edit Device / Employee" at bounding box center [1401, 253] width 255 height 30
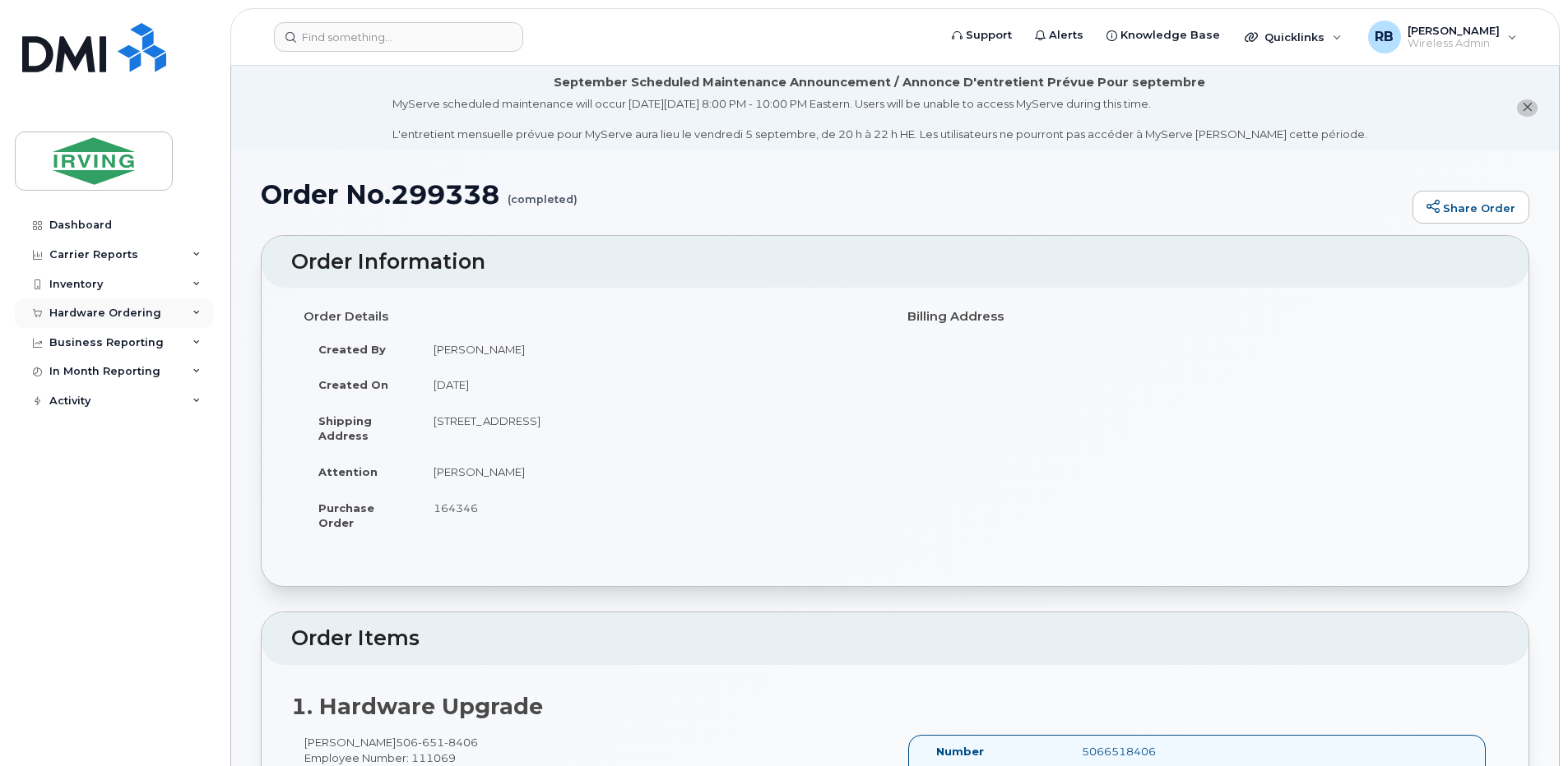
click at [131, 316] on div "Hardware Ordering" at bounding box center [105, 313] width 112 height 13
click at [73, 372] on div "Orders" at bounding box center [77, 374] width 40 height 15
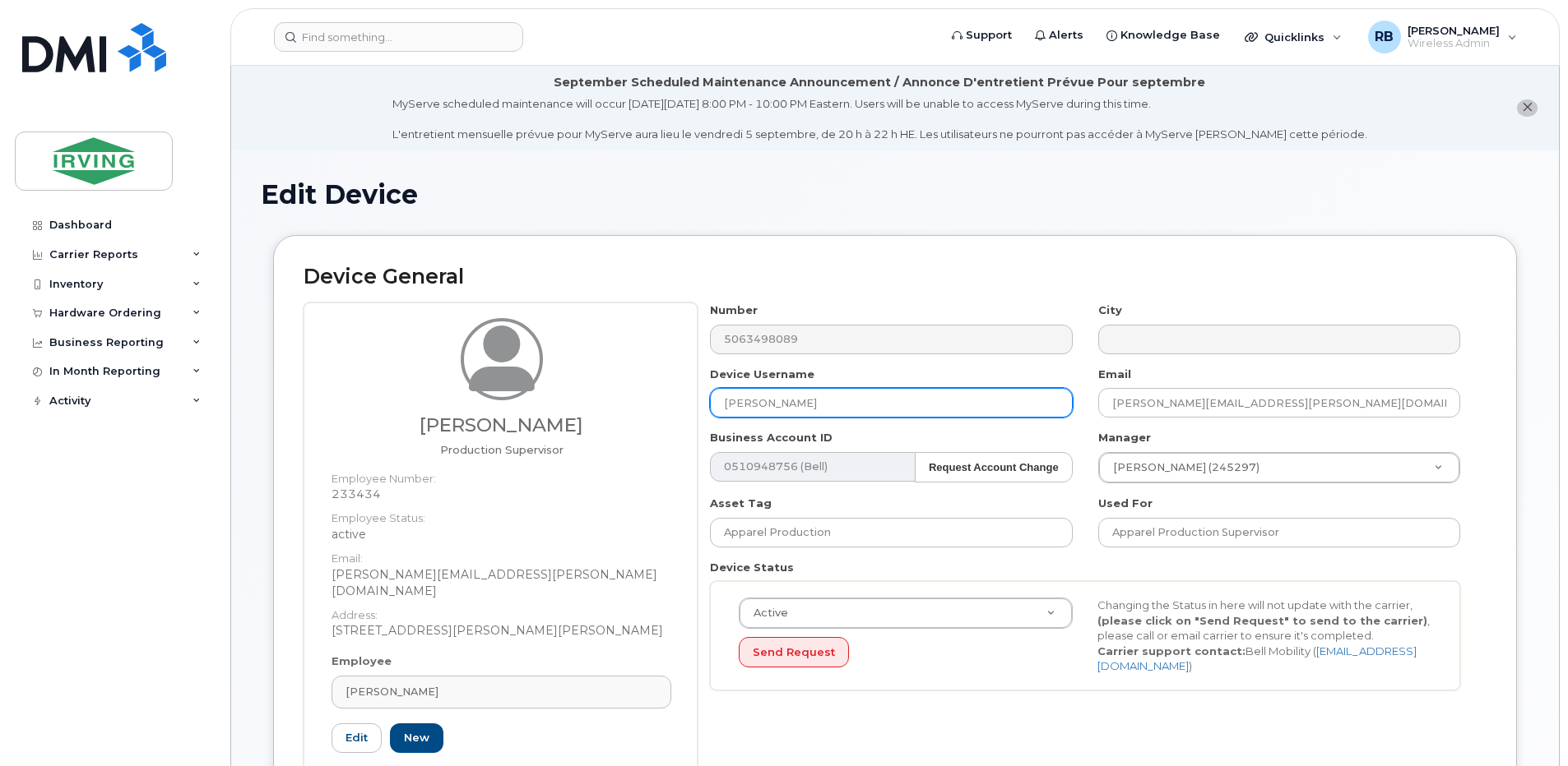
click at [815, 407] on input "Catherine Collins" at bounding box center [890, 403] width 362 height 30
type input "j"
type input "[PERSON_NAME]"
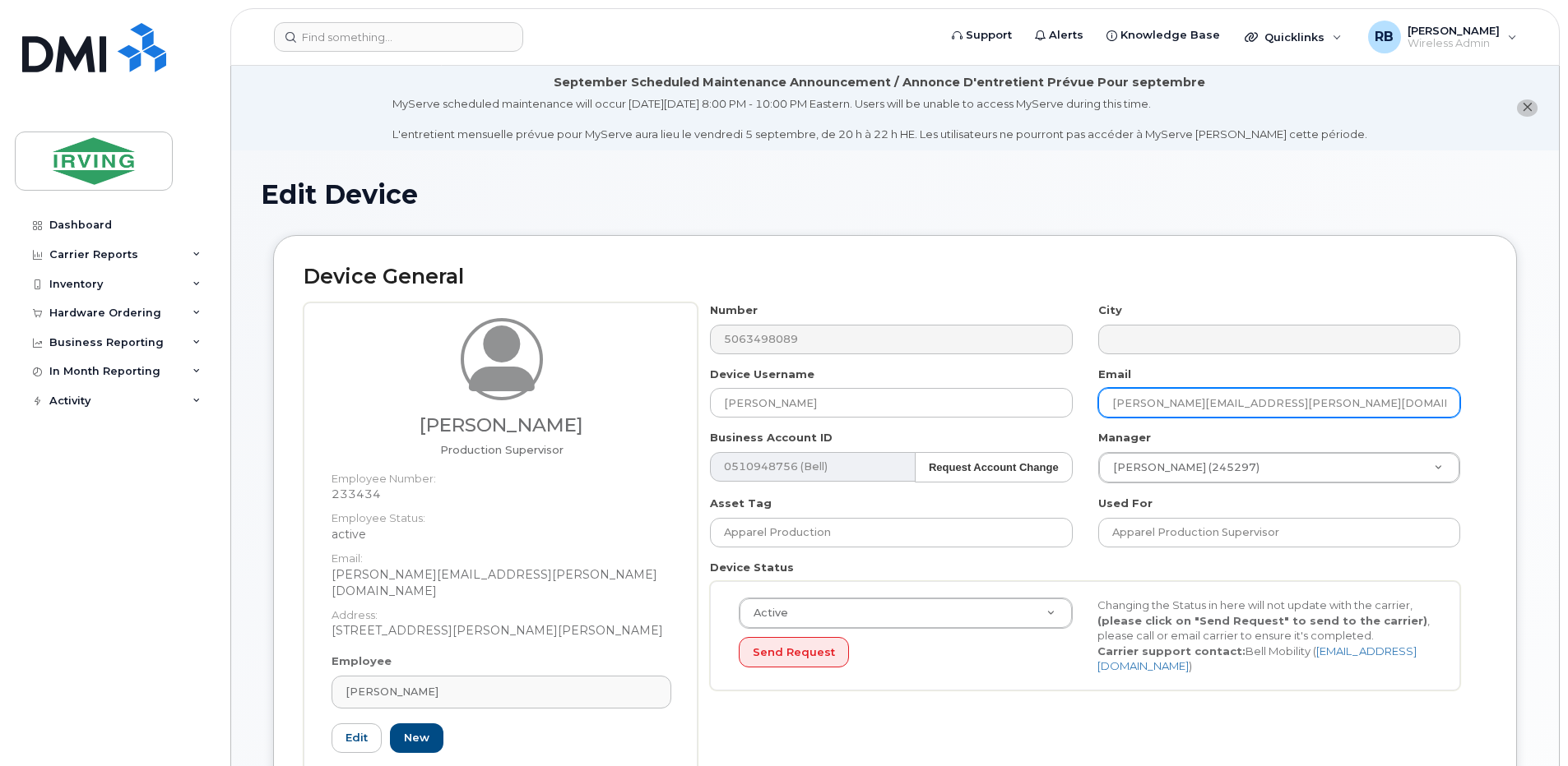
click at [1186, 409] on input "collins.cathy@chandlersales.com" at bounding box center [1279, 403] width 362 height 30
click at [1183, 405] on input "collins.cathy@chandlersales.com" at bounding box center [1279, 403] width 362 height 30
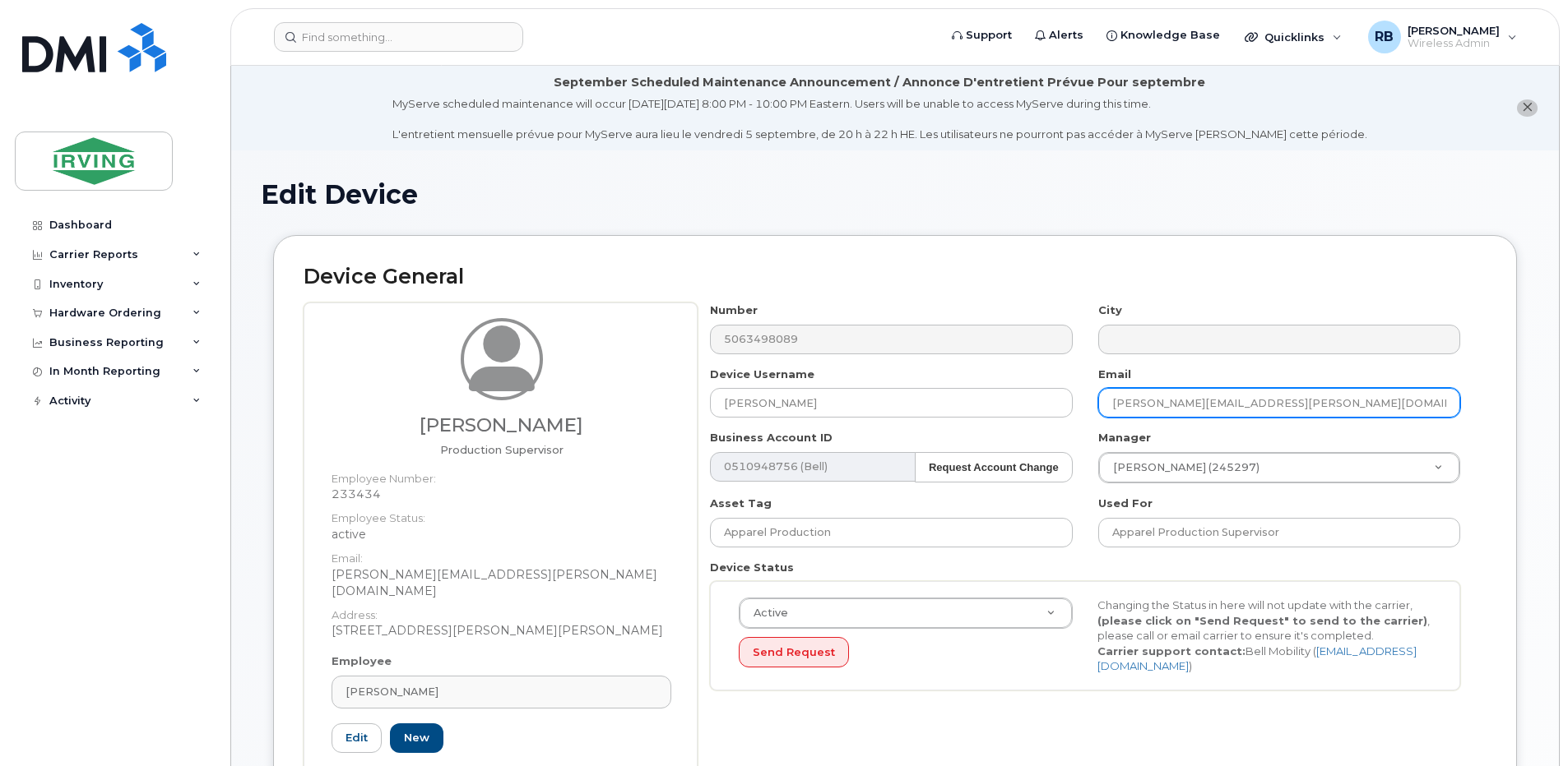
click at [1183, 405] on input "collins.cathy@chandlersales.com" at bounding box center [1279, 403] width 362 height 30
paste input "marshall.jason"
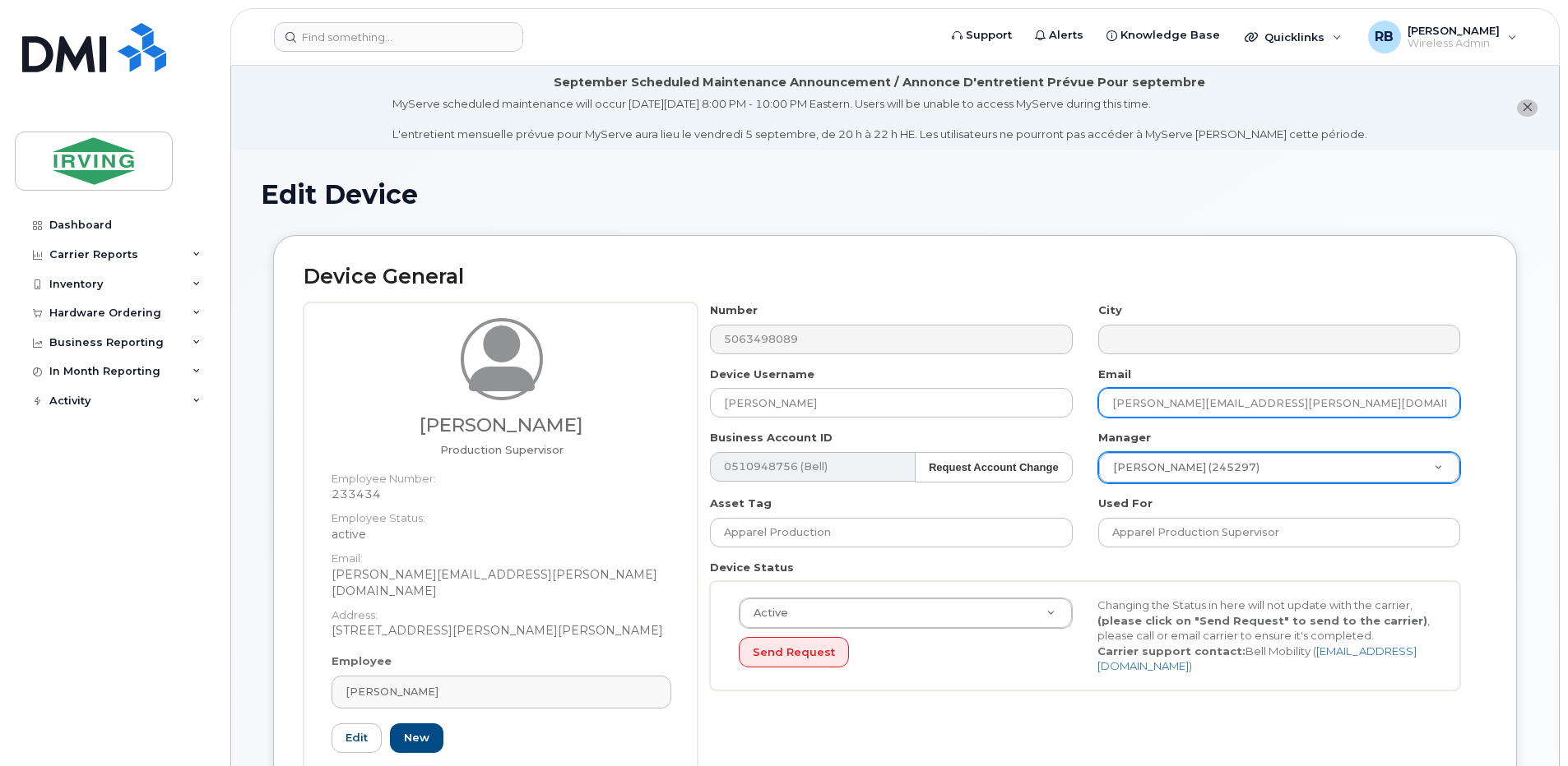
type input "[PERSON_NAME][EMAIL_ADDRESS][PERSON_NAME][DOMAIN_NAME]"
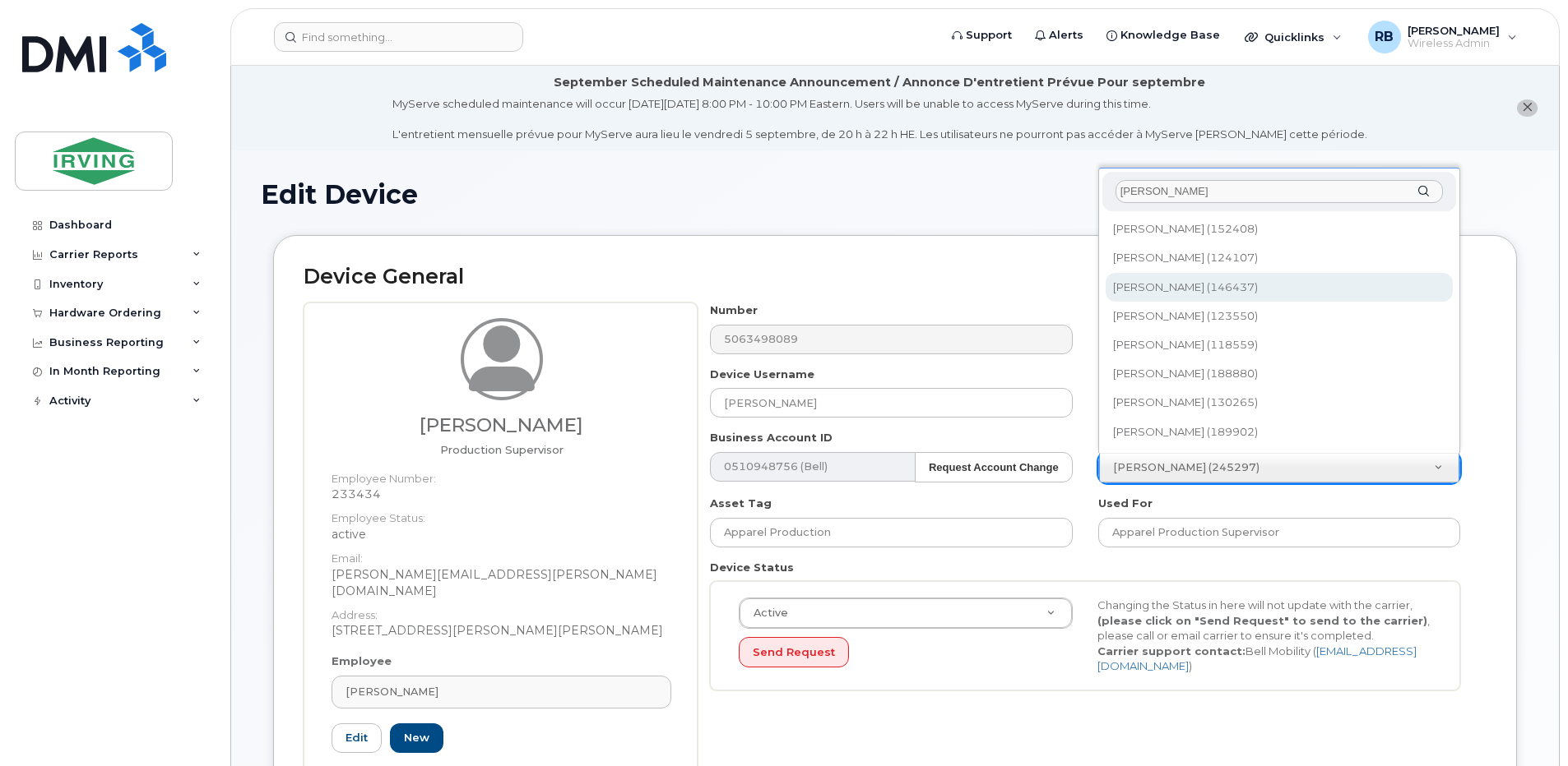
type input "vanessa"
type input "1478305"
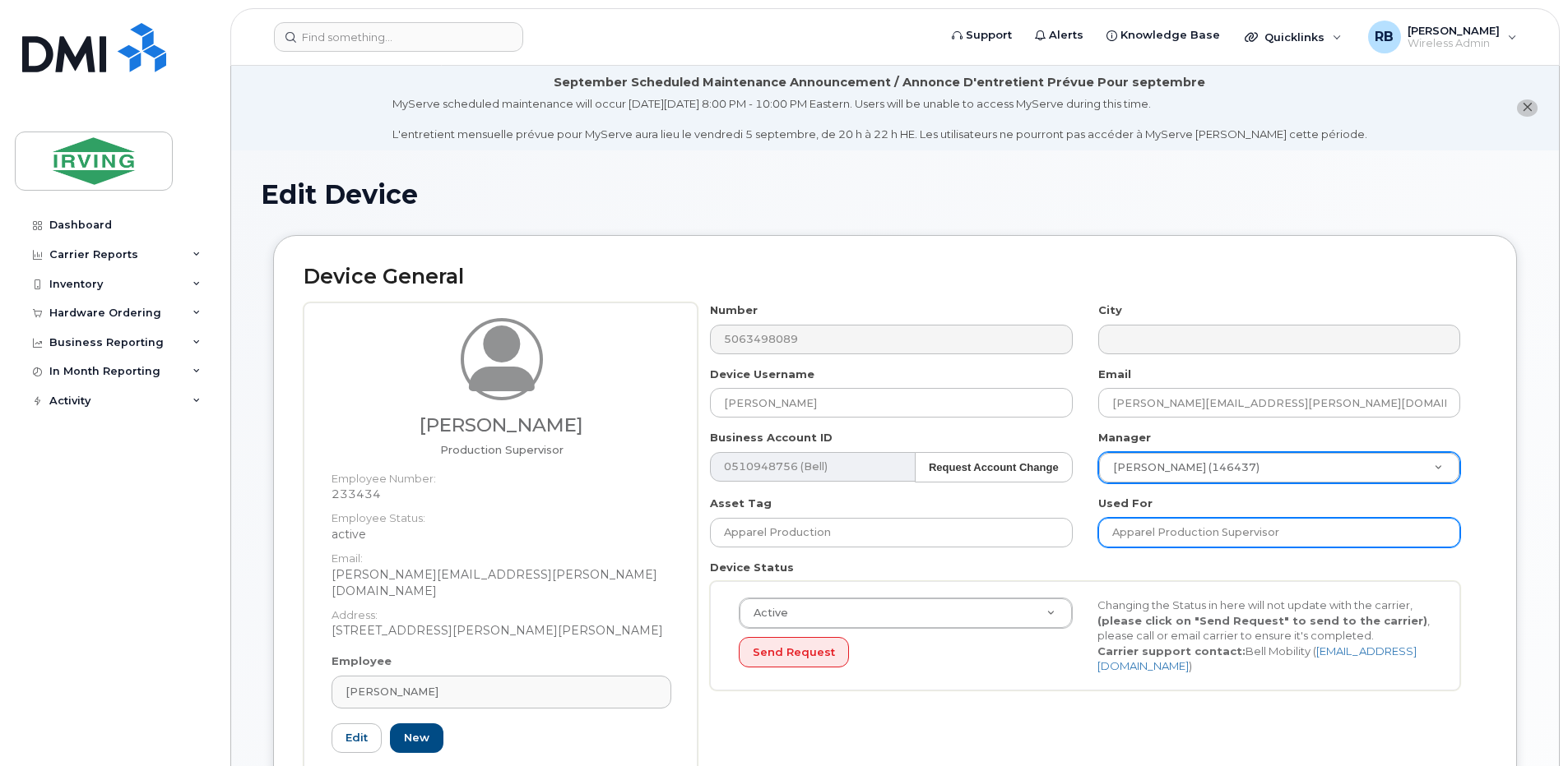
click at [1129, 530] on input "Apparel Production Supervisor" at bounding box center [1279, 533] width 362 height 30
click at [1171, 531] on input "Apparel Production Supervisor" at bounding box center [1279, 533] width 362 height 30
drag, startPoint x: 1158, startPoint y: 535, endPoint x: 1303, endPoint y: 544, distance: 145.3
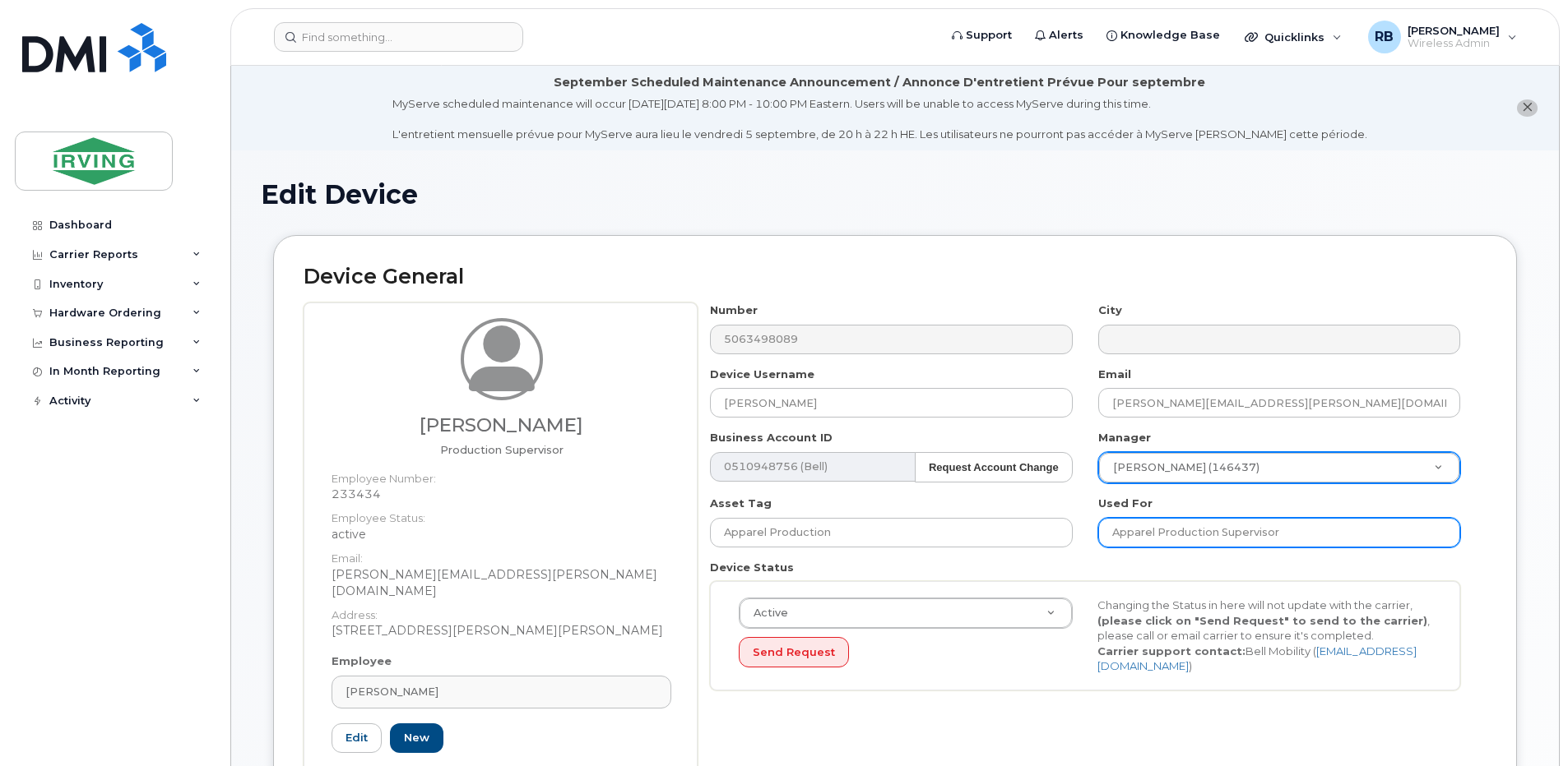
click at [1303, 544] on input "Apparel Production Supervisor" at bounding box center [1279, 533] width 362 height 30
type input "Apparel Support"
click at [701, 556] on div "Number 5063498089 City Device Username Jason Marshall Email marshall.jason@chan…" at bounding box center [1085, 502] width 775 height 401
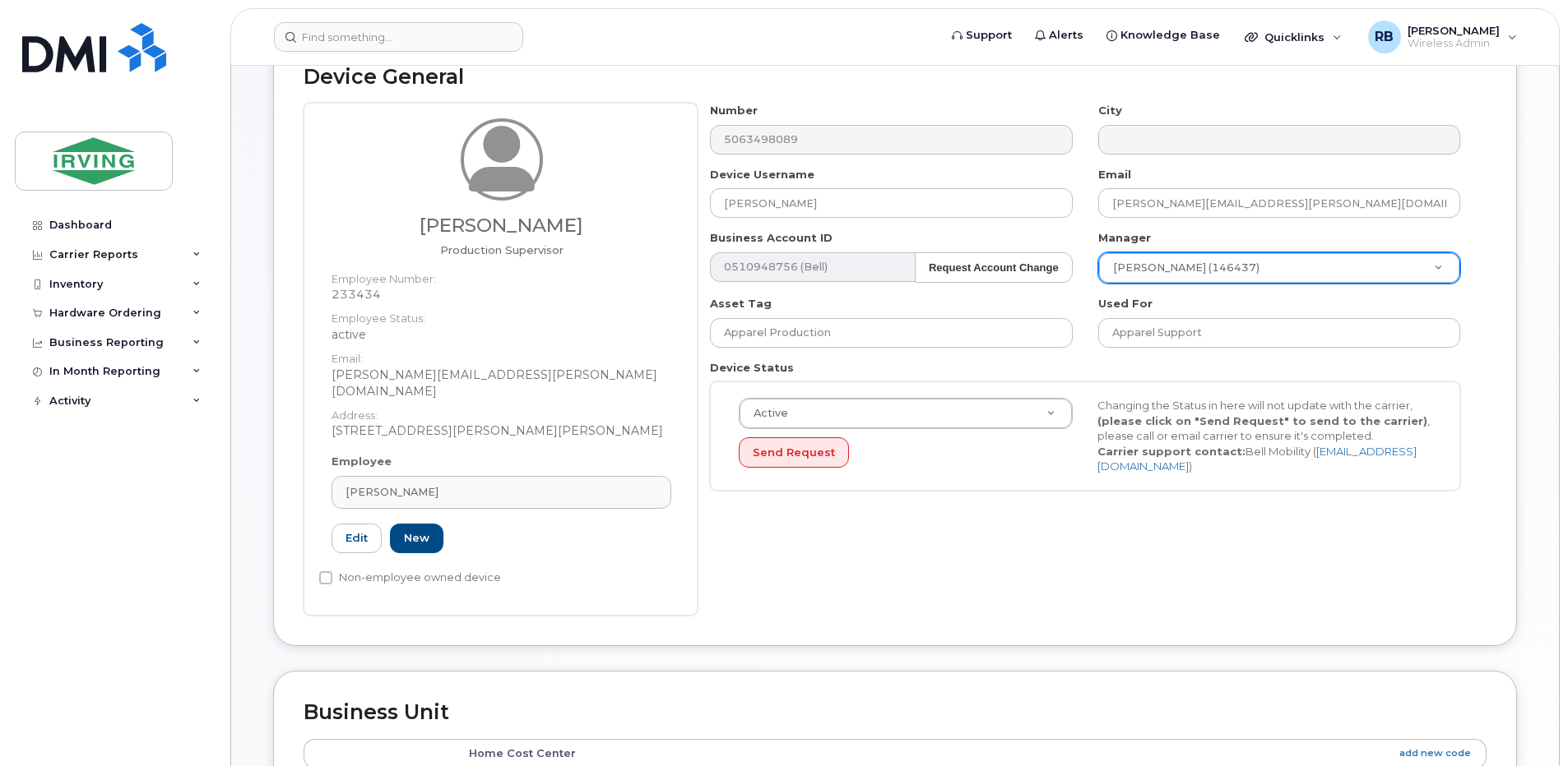
scroll to position [219, 0]
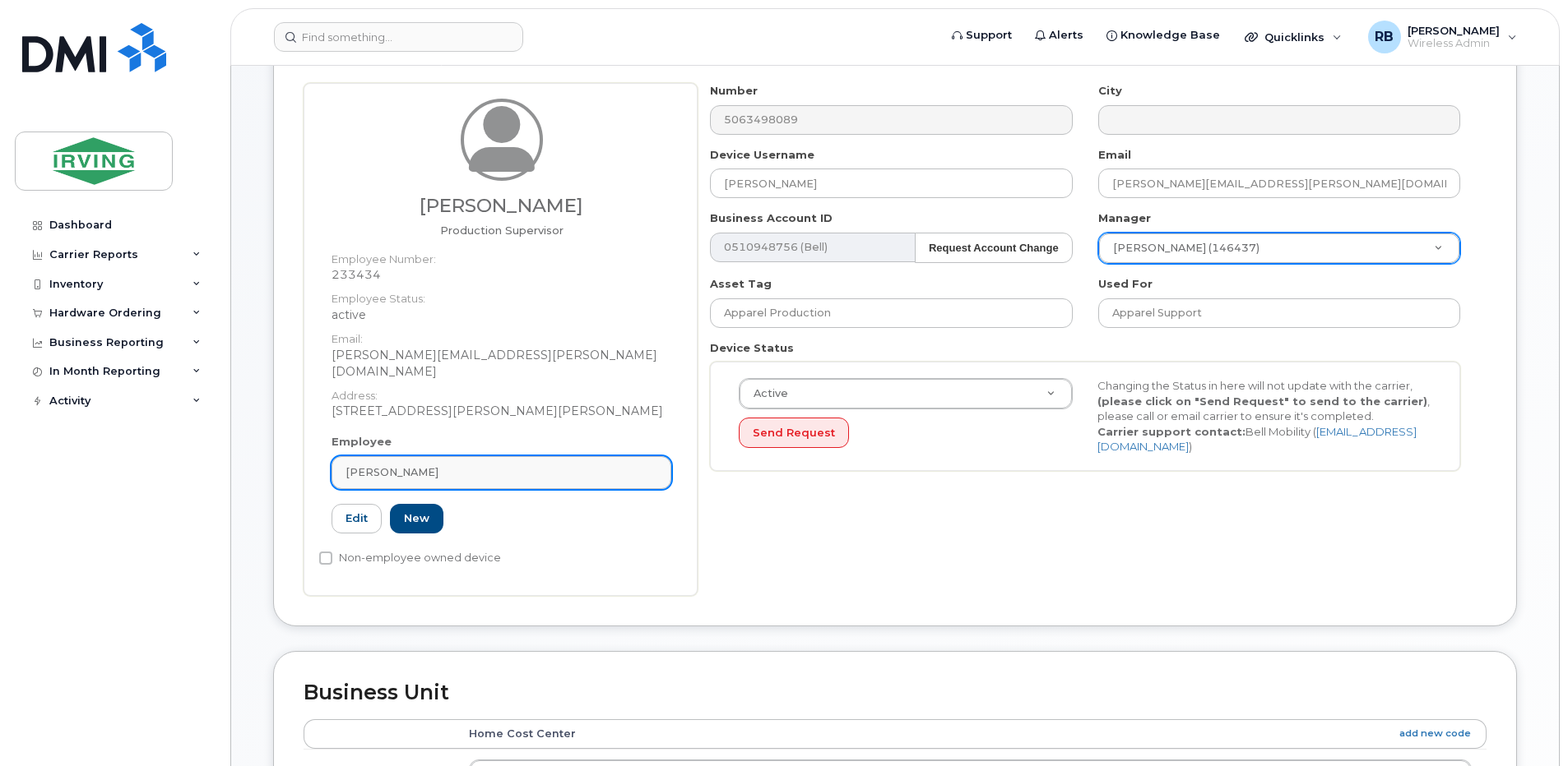
click at [393, 465] on span "Catherine Collins" at bounding box center [392, 472] width 93 height 16
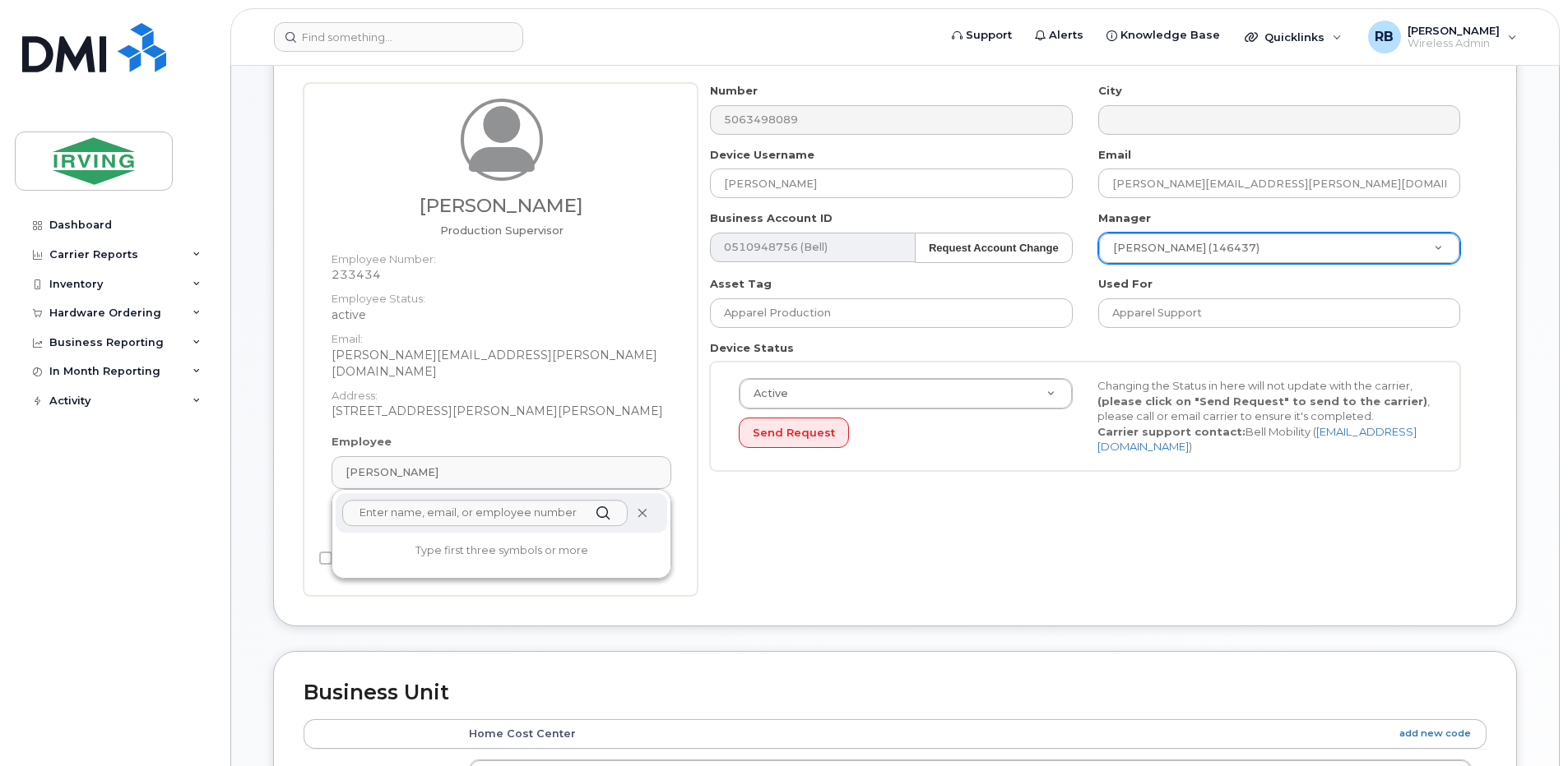
click at [641, 508] on icon at bounding box center [642, 514] width 11 height 11
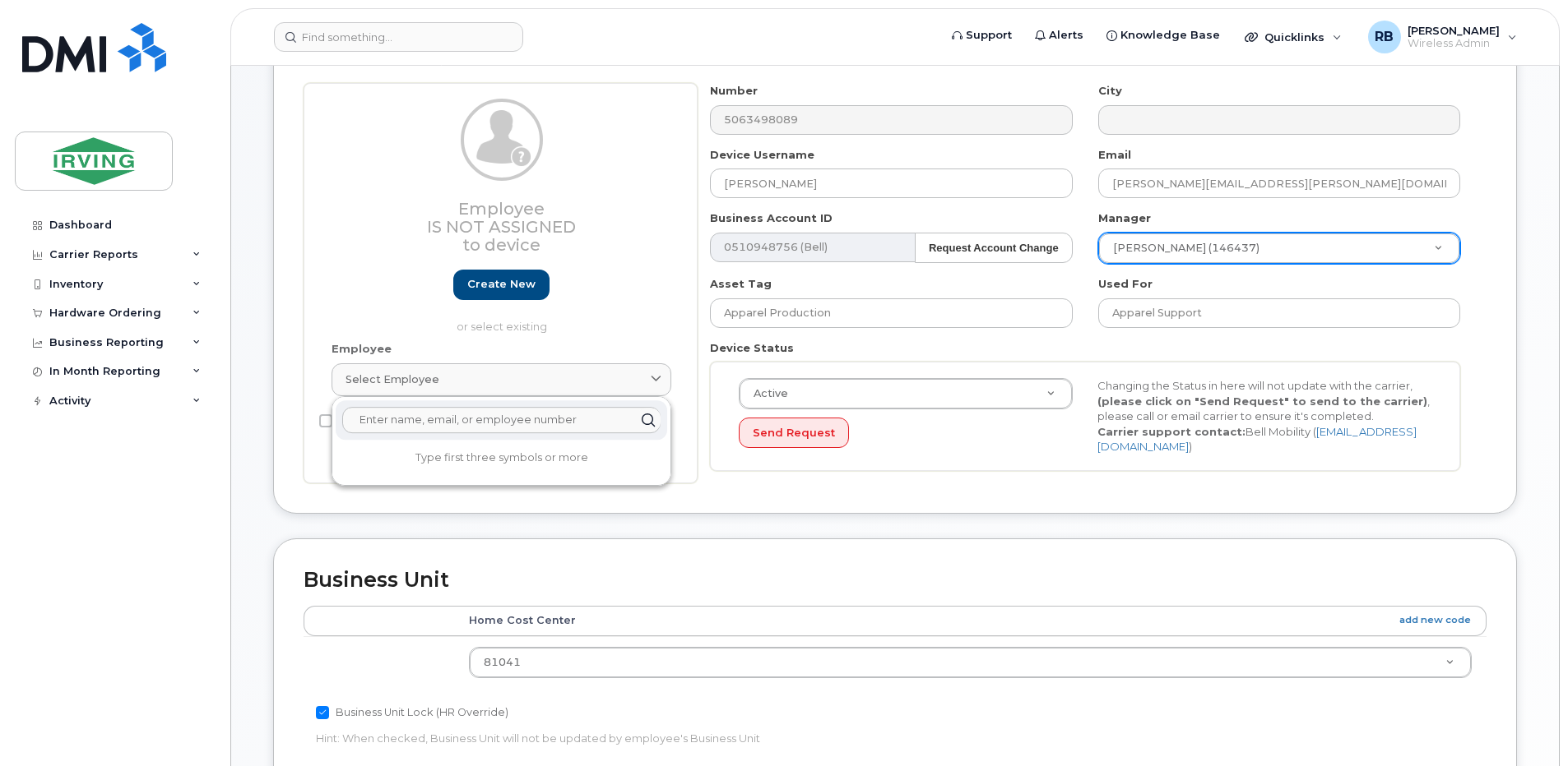
click at [454, 417] on input "text" at bounding box center [501, 420] width 318 height 26
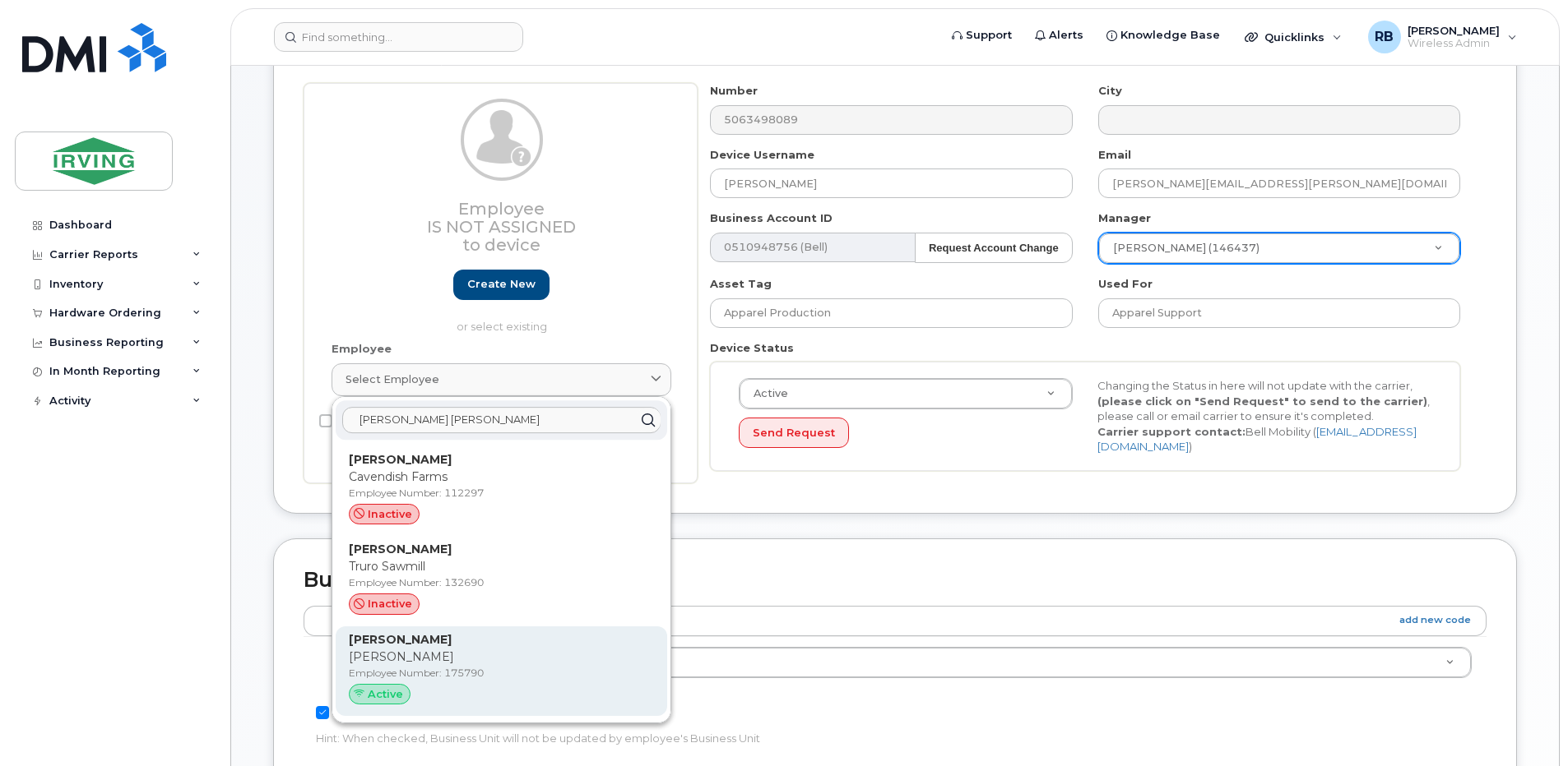
type input "jason marsha"
click at [385, 661] on p "Chandler" at bounding box center [502, 657] width 305 height 18
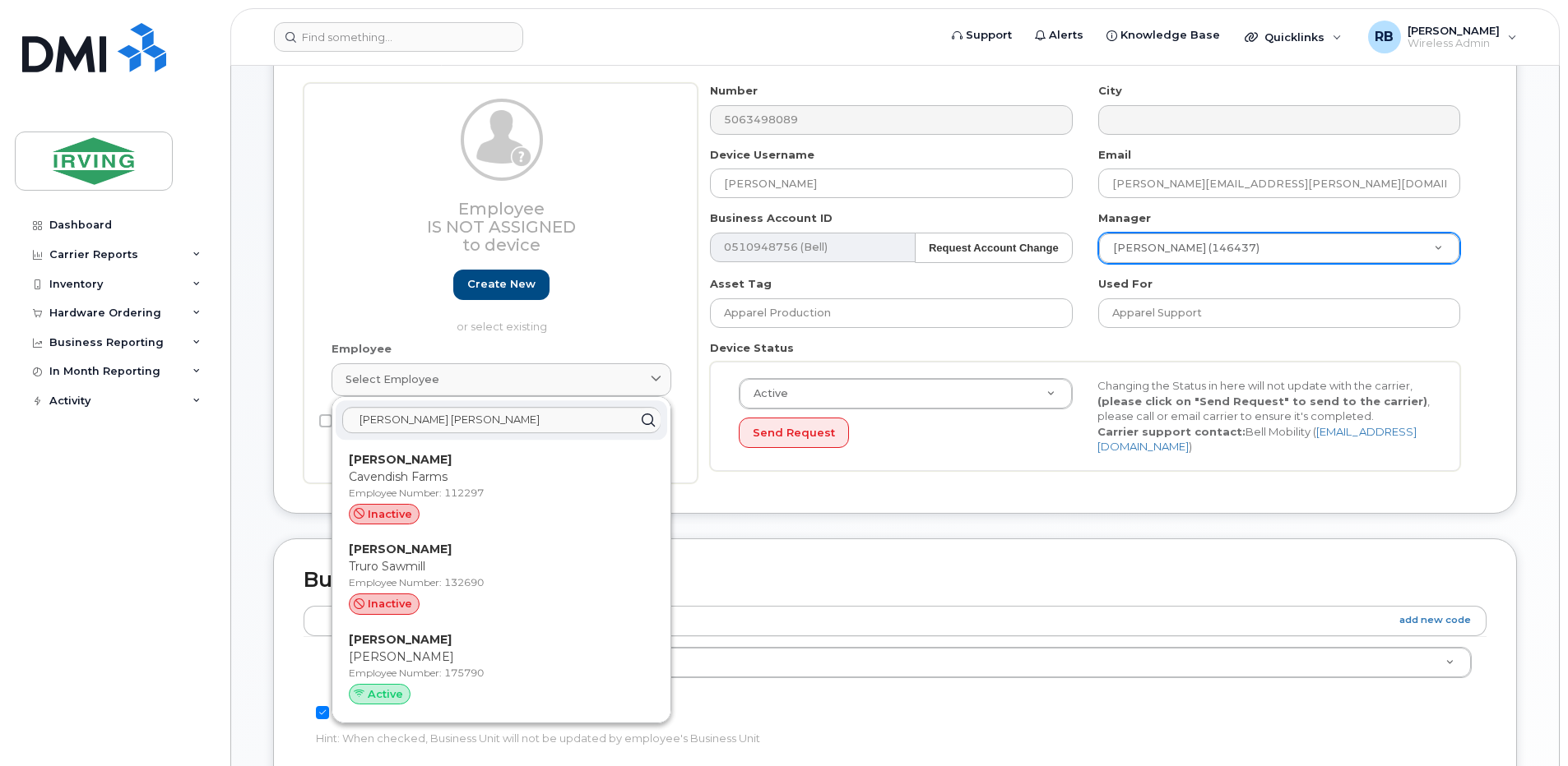
type input "175790"
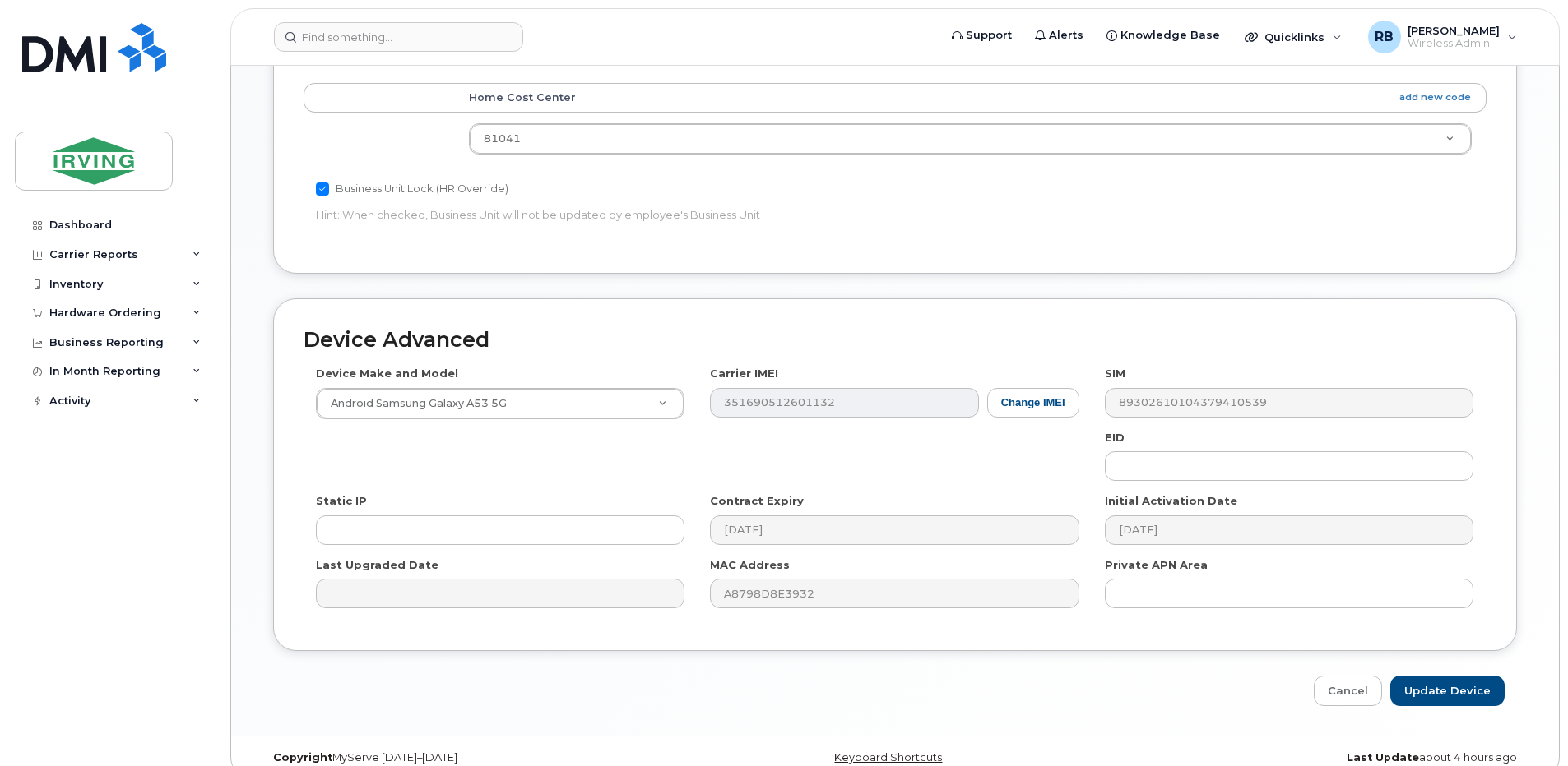
scroll to position [826, 0]
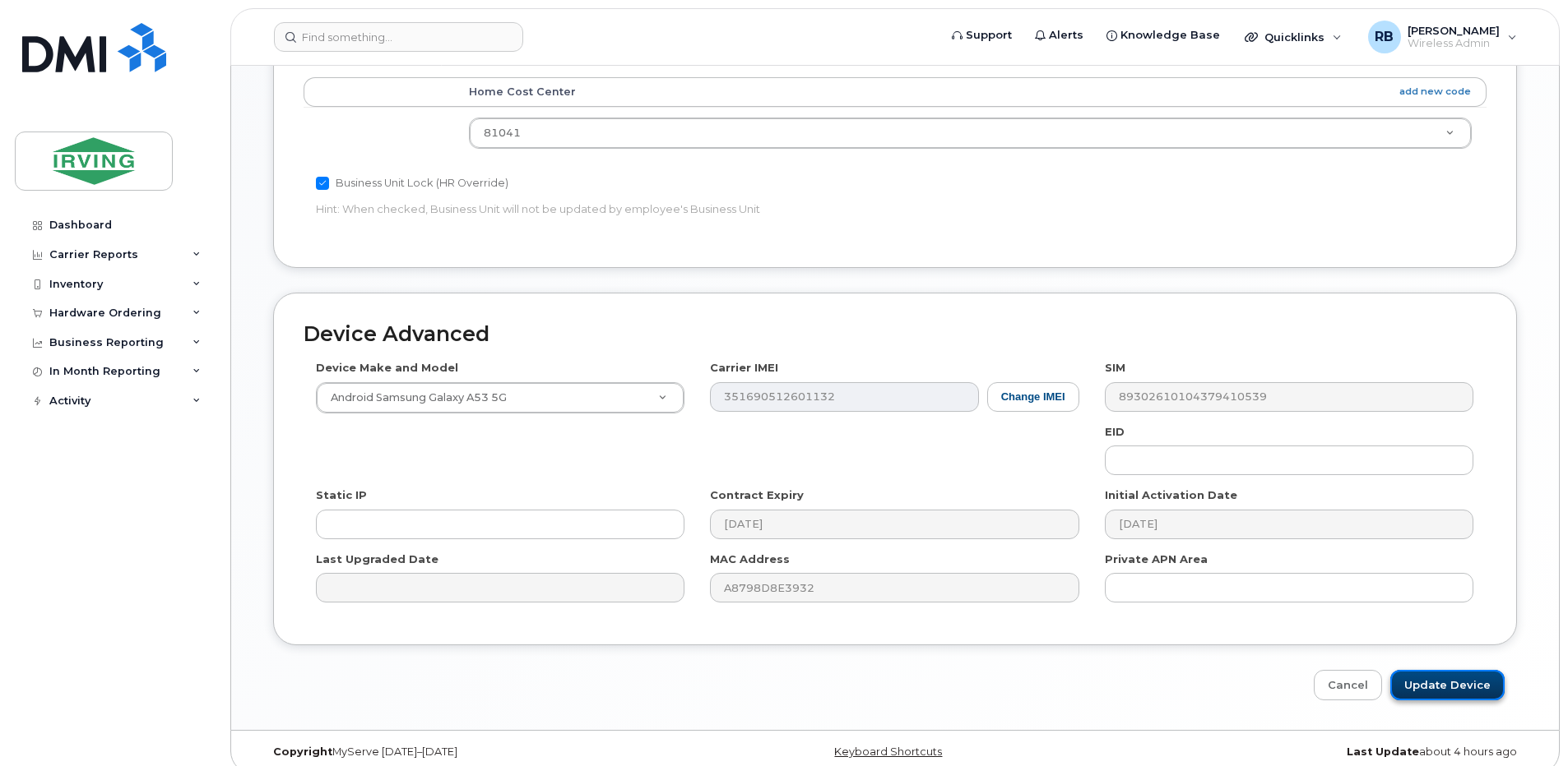
click at [1410, 670] on input "Update Device" at bounding box center [1447, 684] width 114 height 31
type input "Saving..."
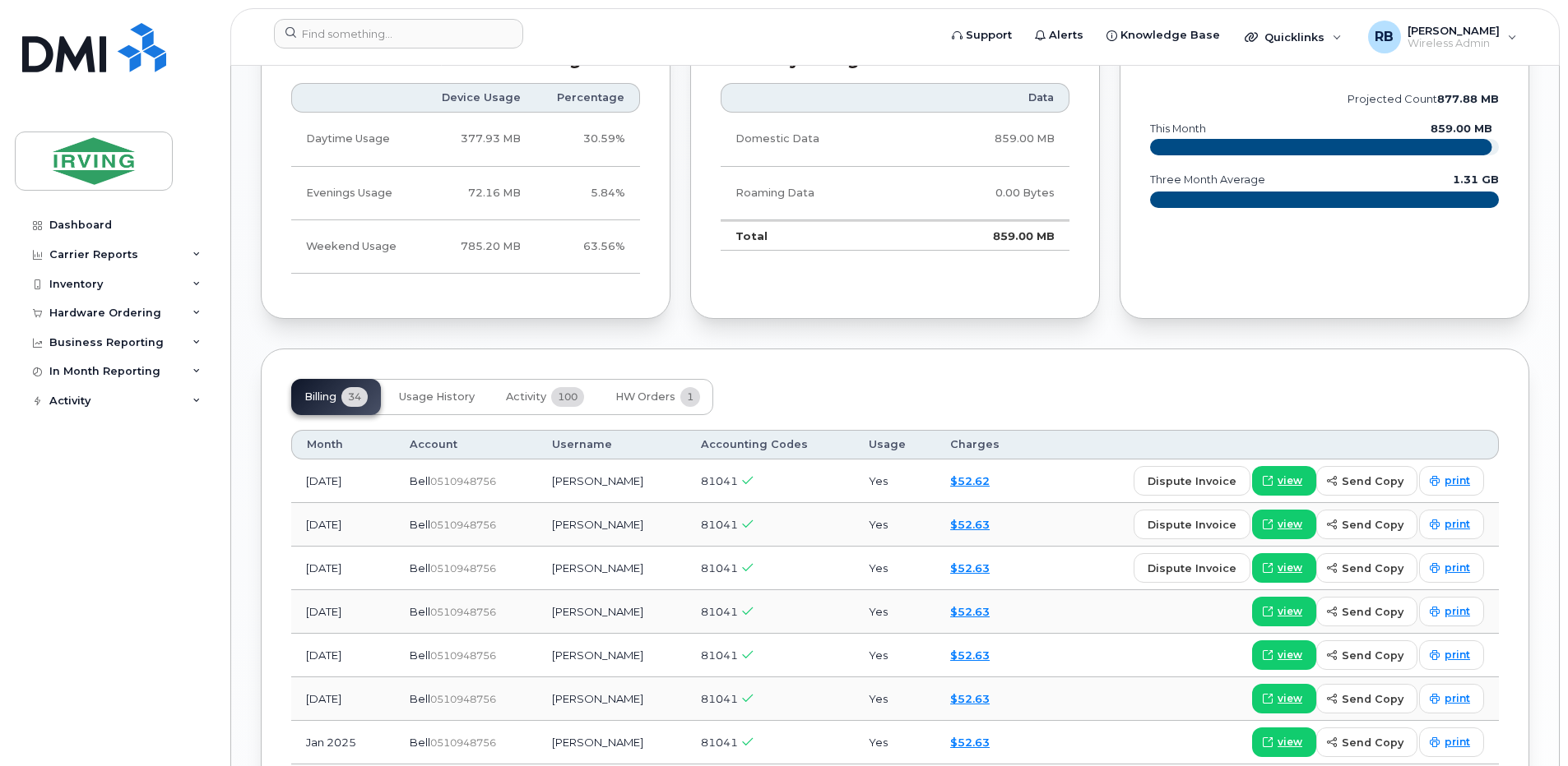
scroll to position [1644, 0]
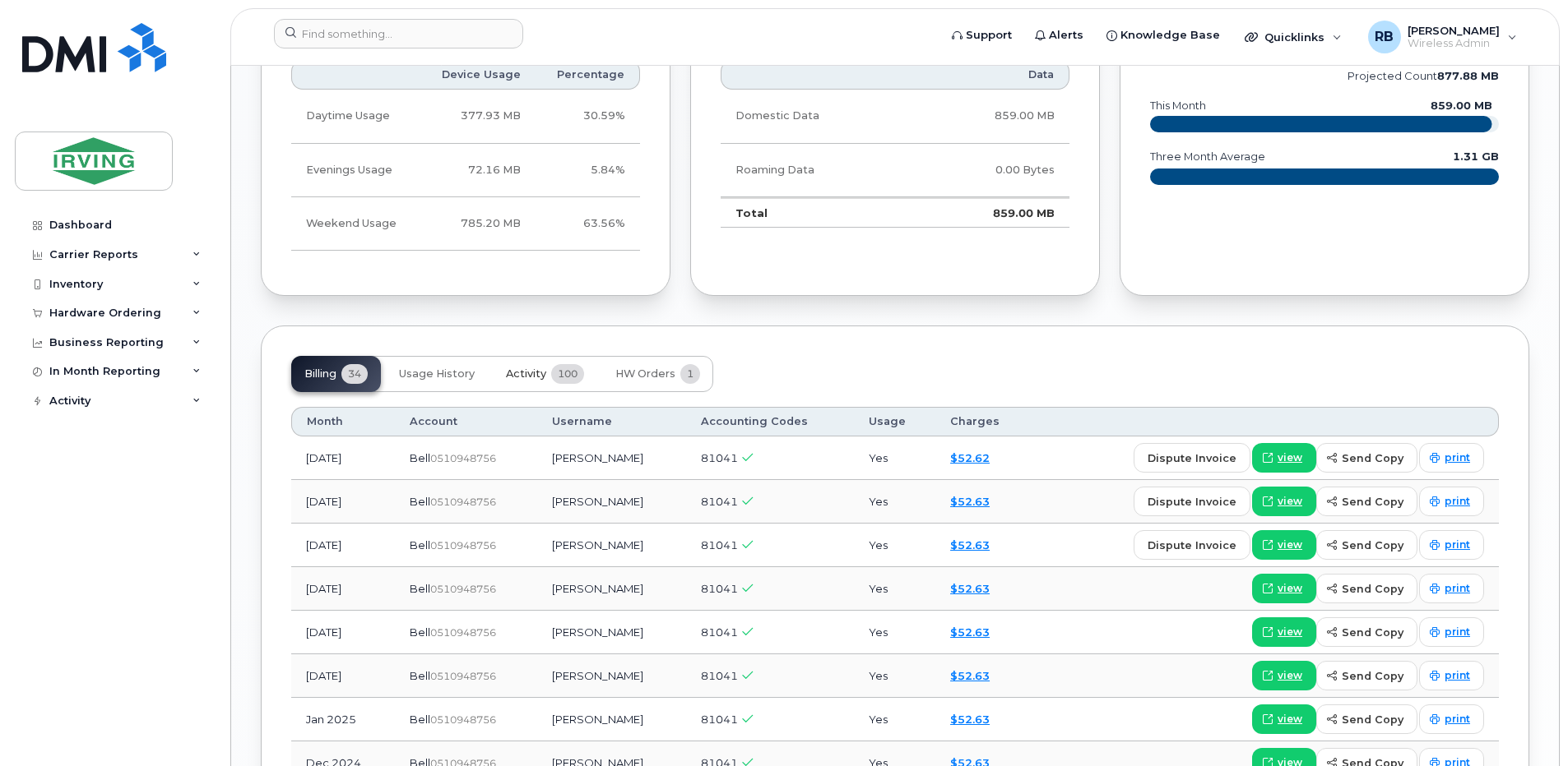
click at [537, 367] on span "Activity" at bounding box center [526, 373] width 40 height 13
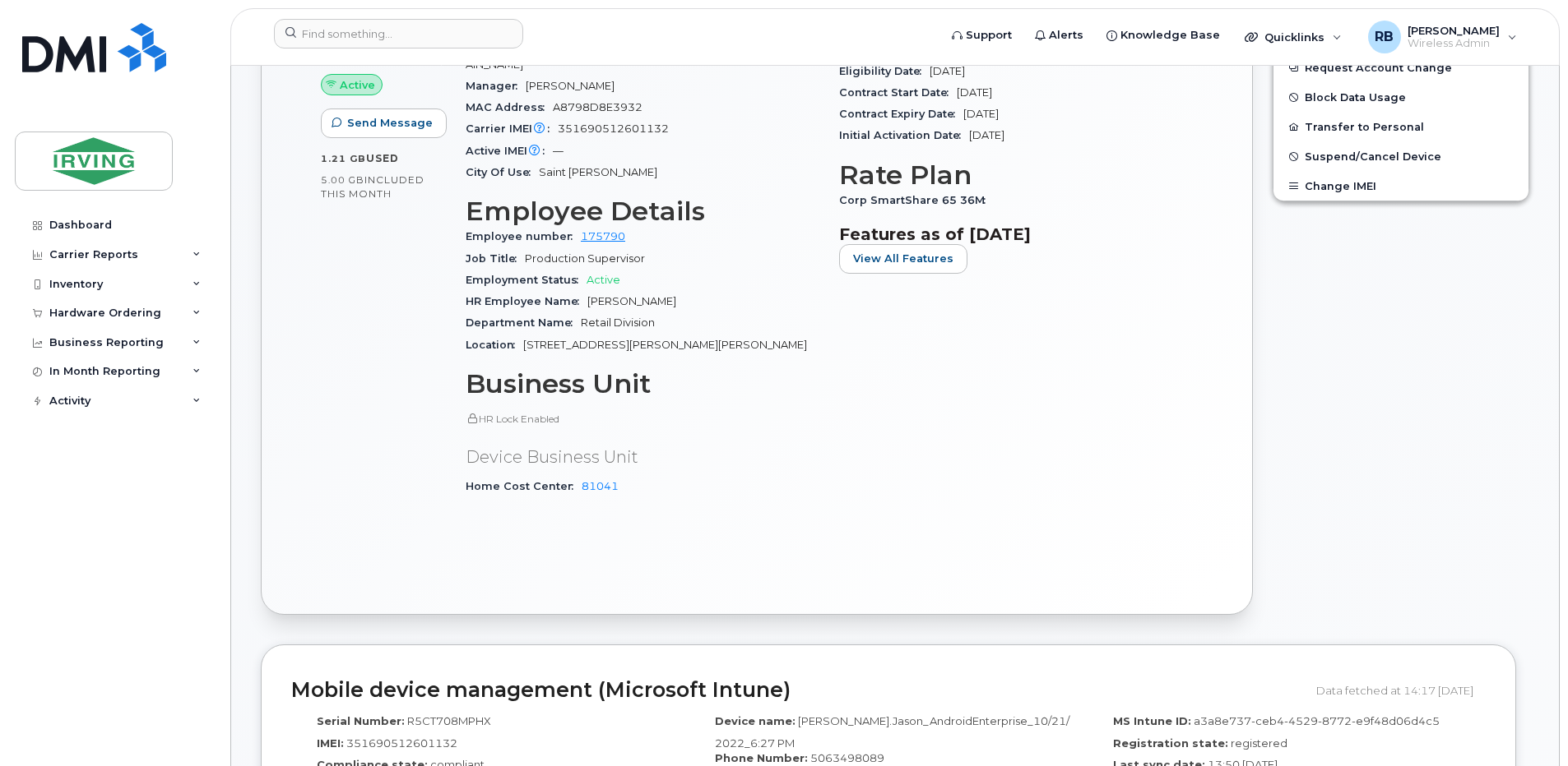
scroll to position [657, 0]
